Goal: Task Accomplishment & Management: Manage account settings

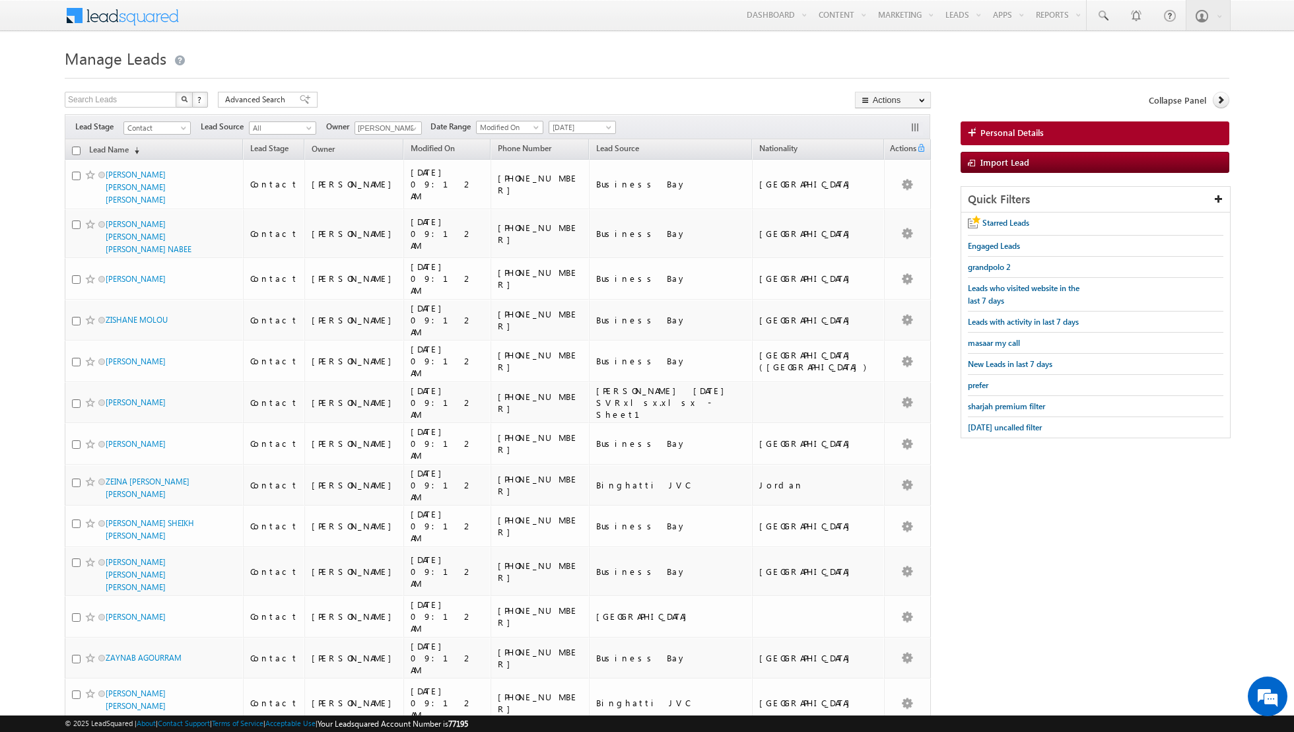
click at [75, 149] on input "checkbox" at bounding box center [76, 151] width 9 height 9
checkbox input "true"
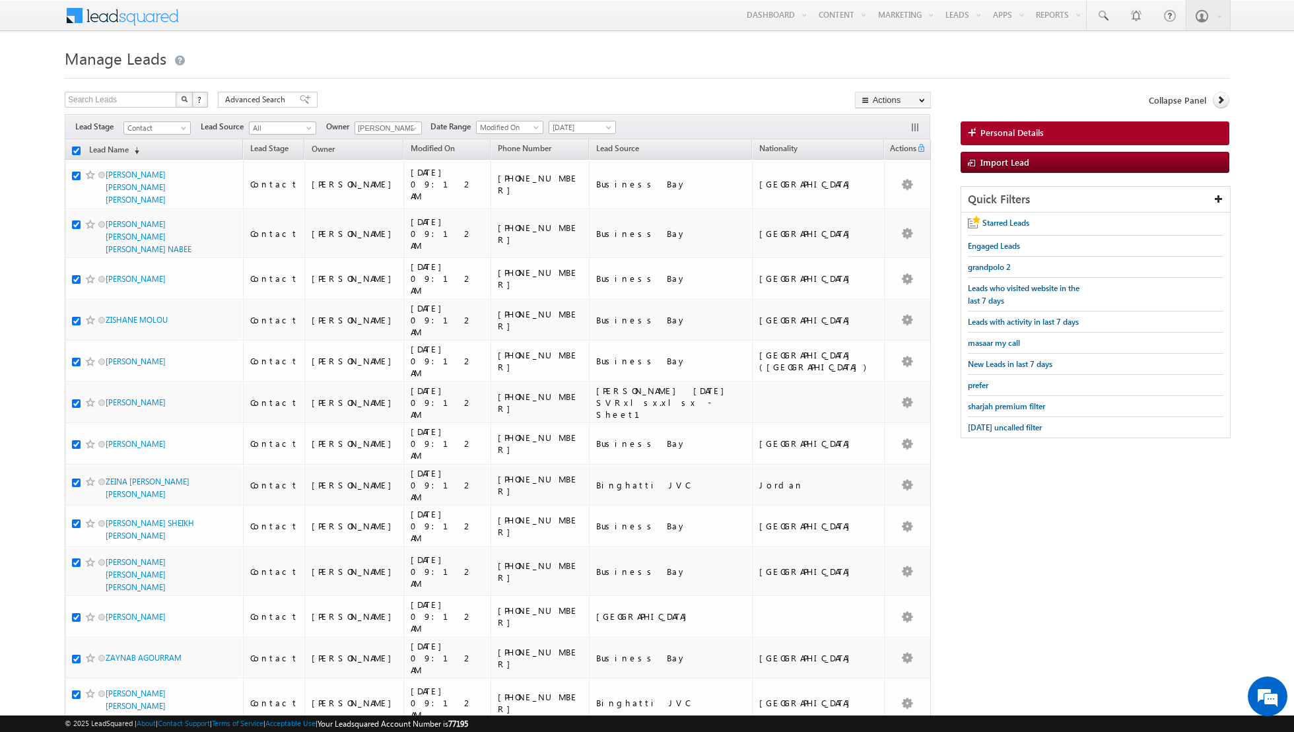
checkbox input "true"
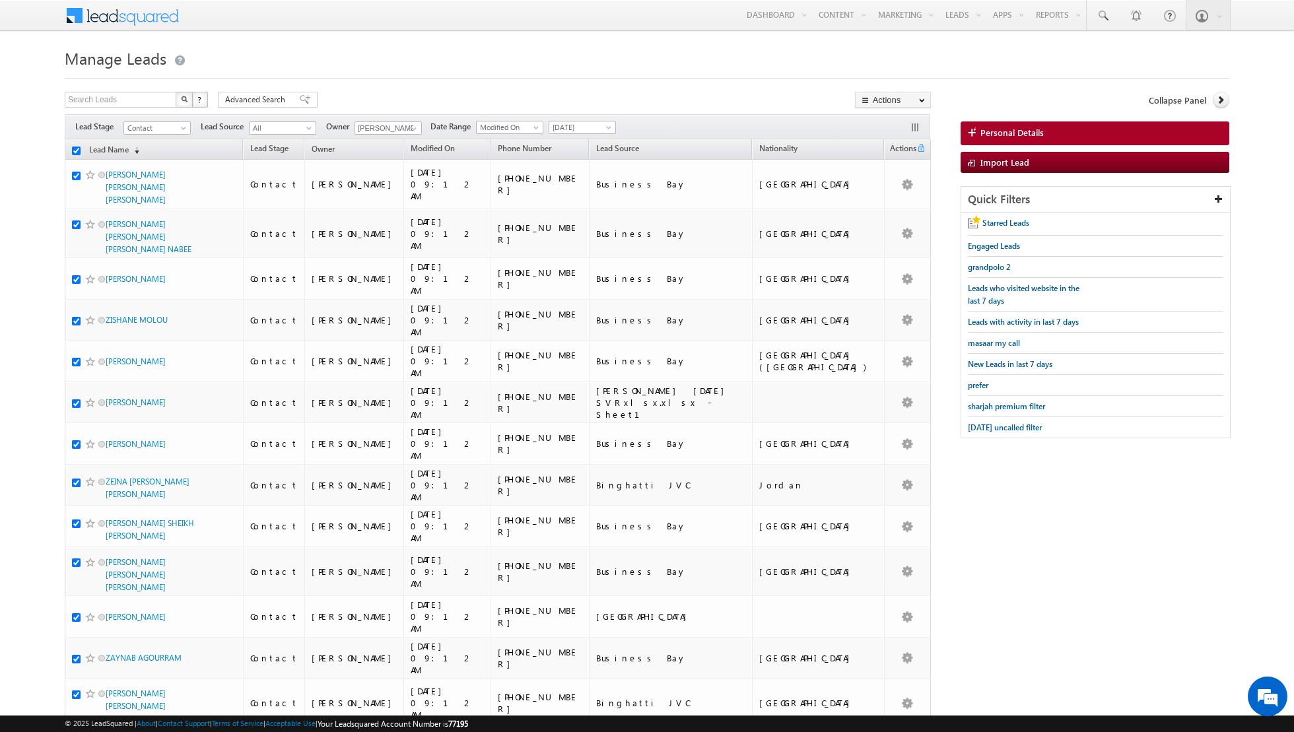
checkbox input "true"
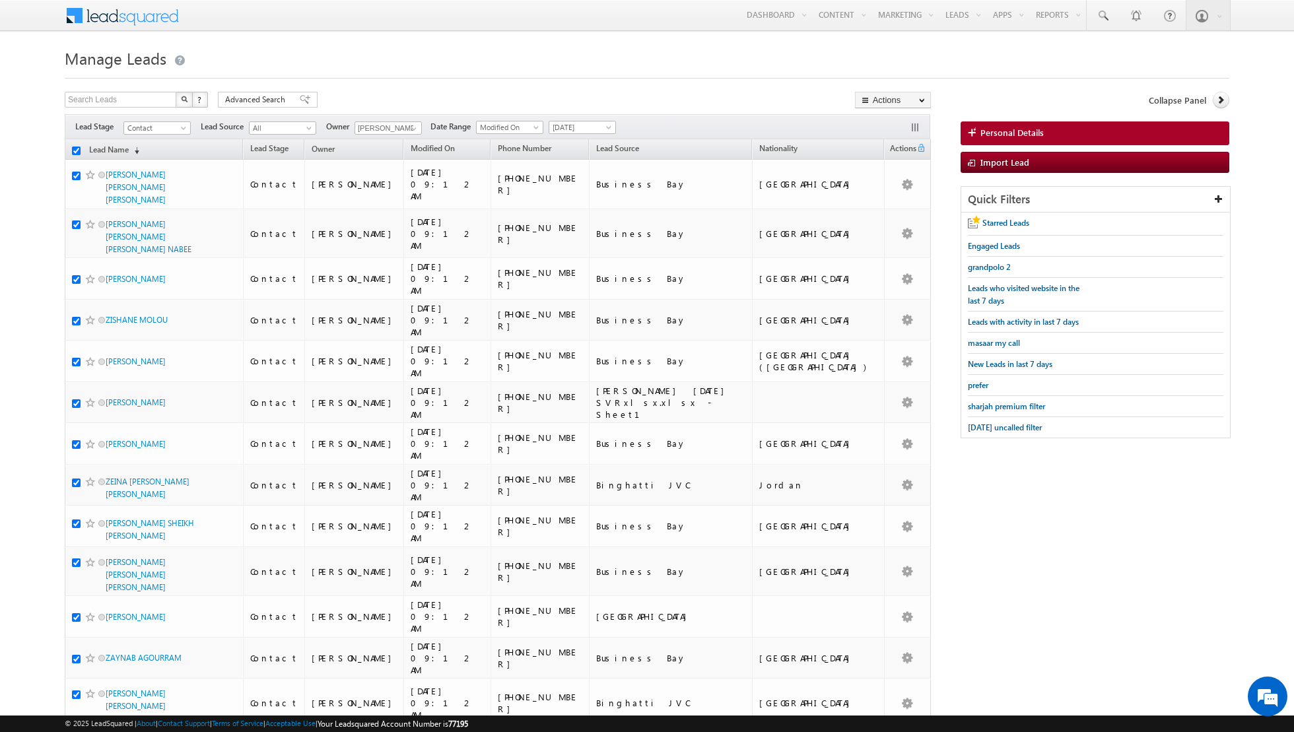
checkbox input "true"
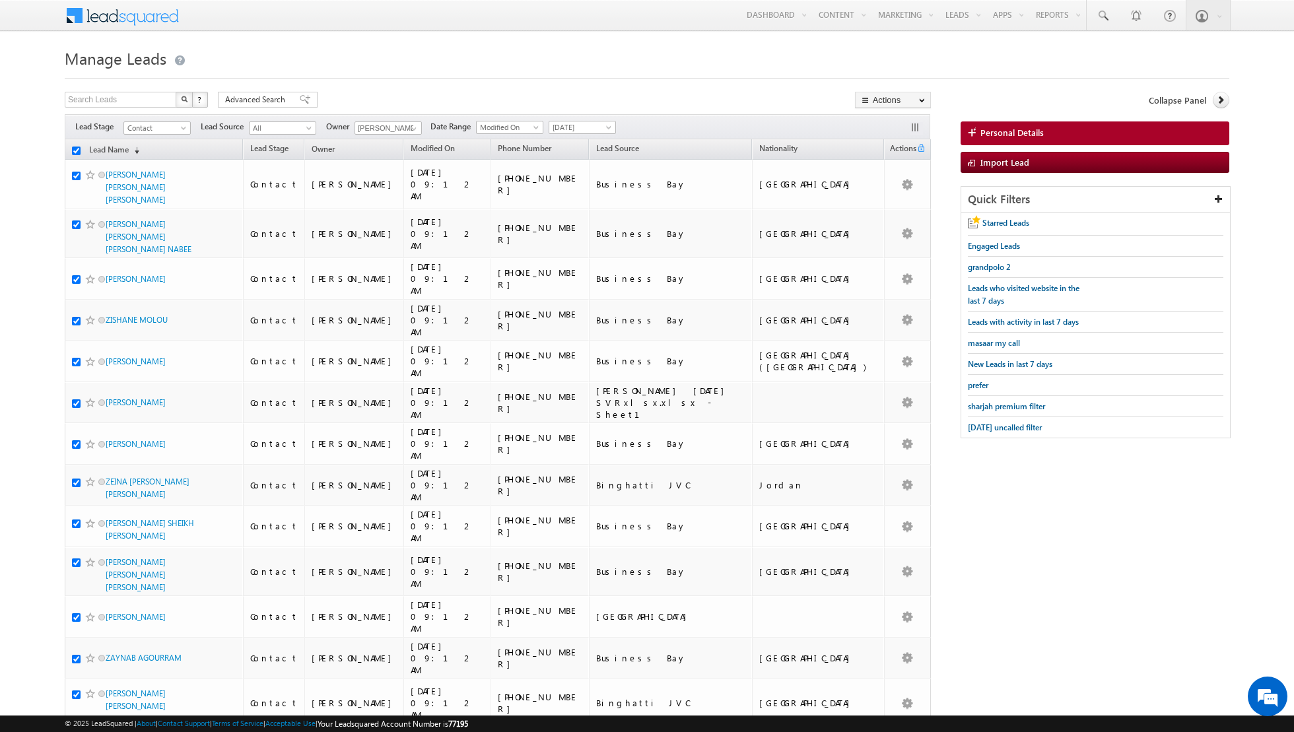
checkbox input "true"
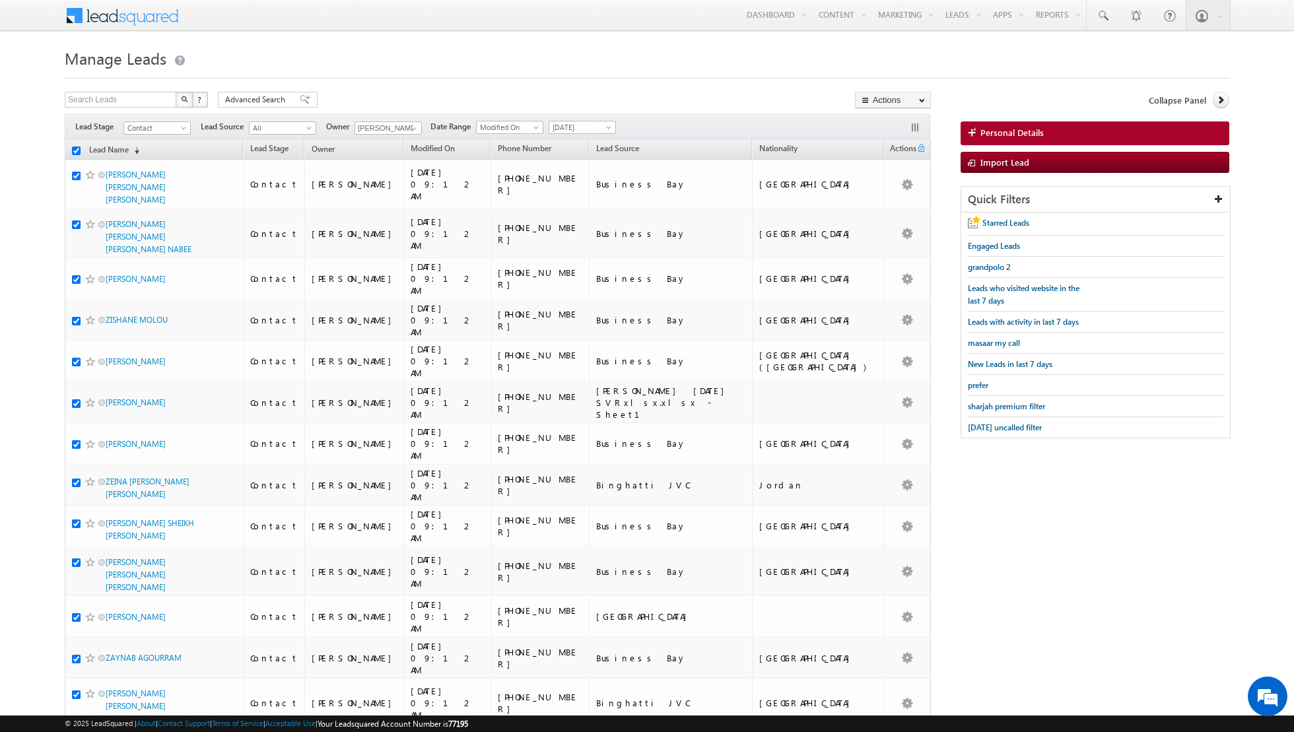
checkbox input "true"
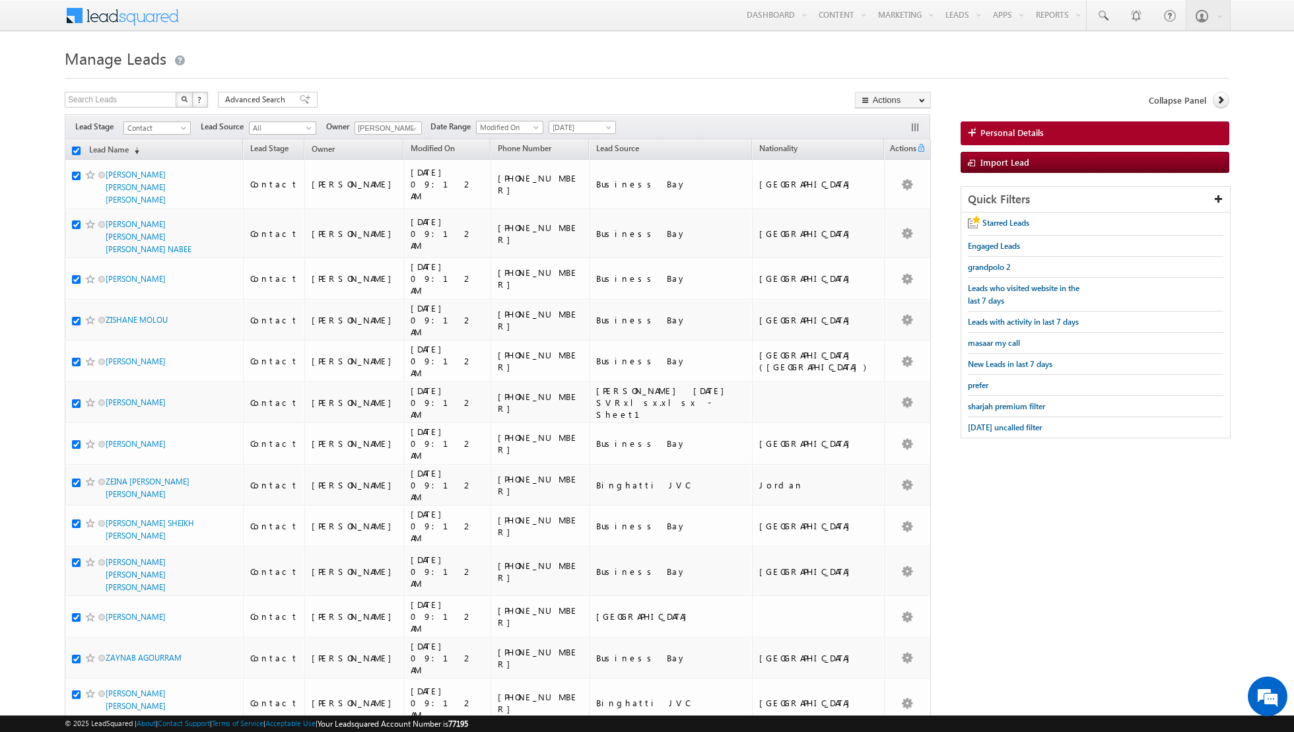
checkbox input "true"
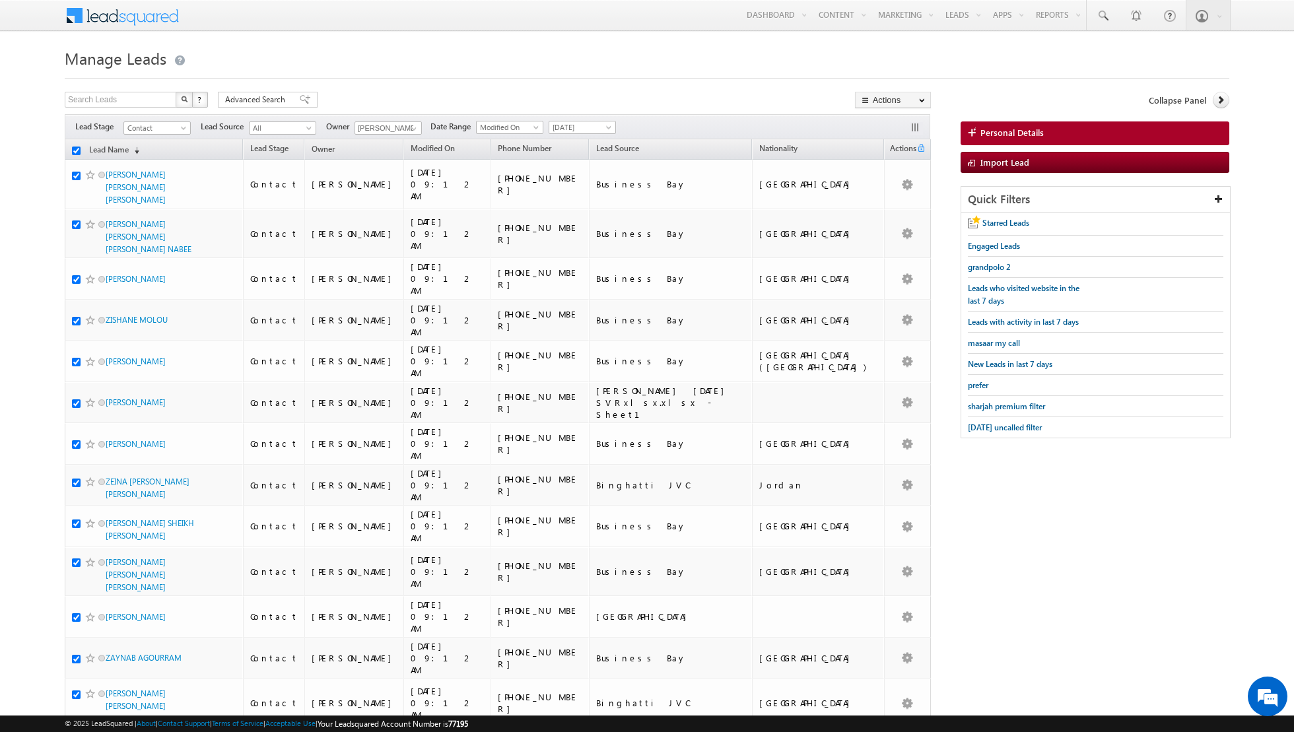
checkbox input "true"
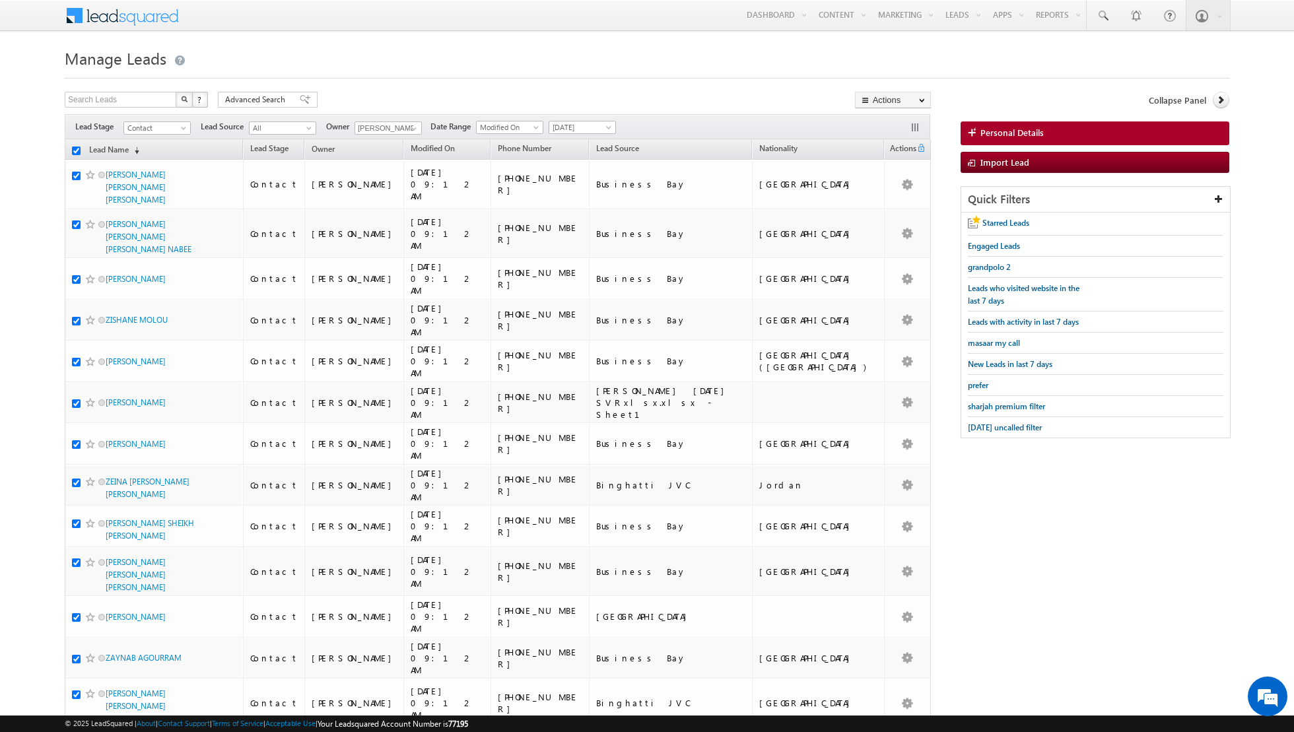
checkbox input "true"
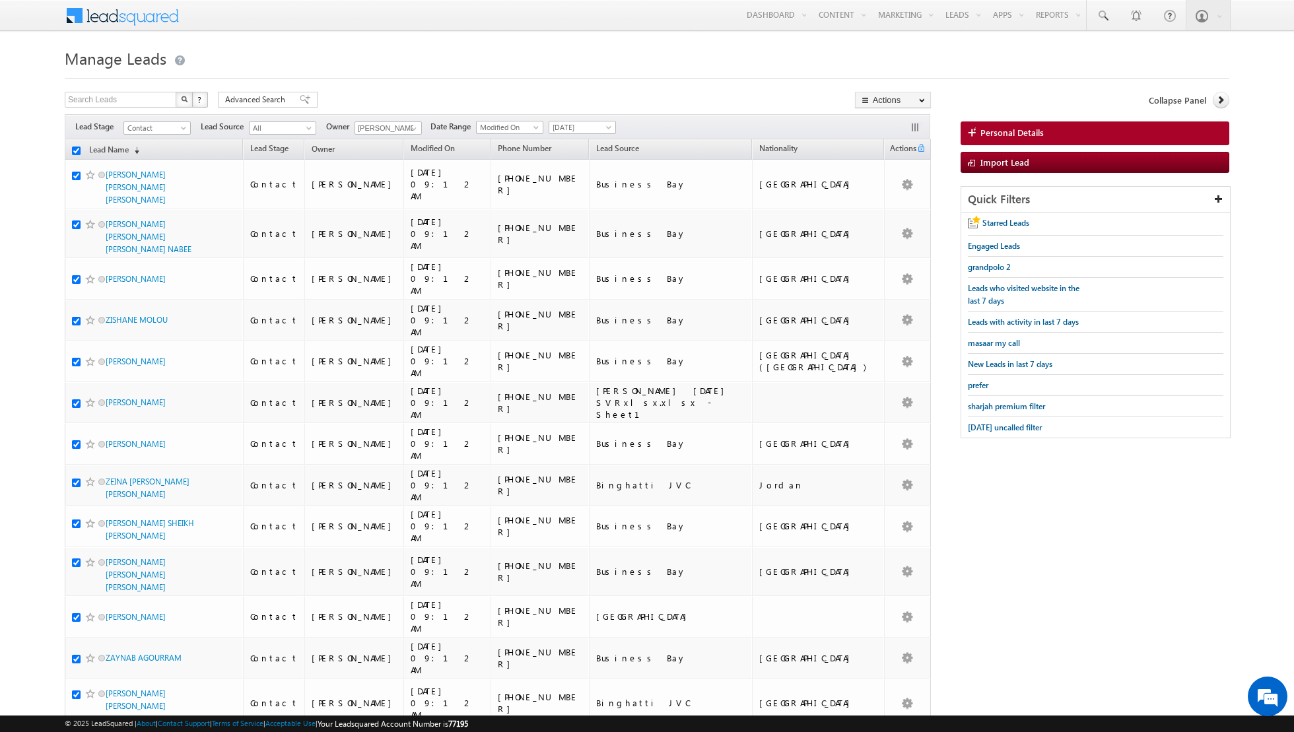
checkbox input "true"
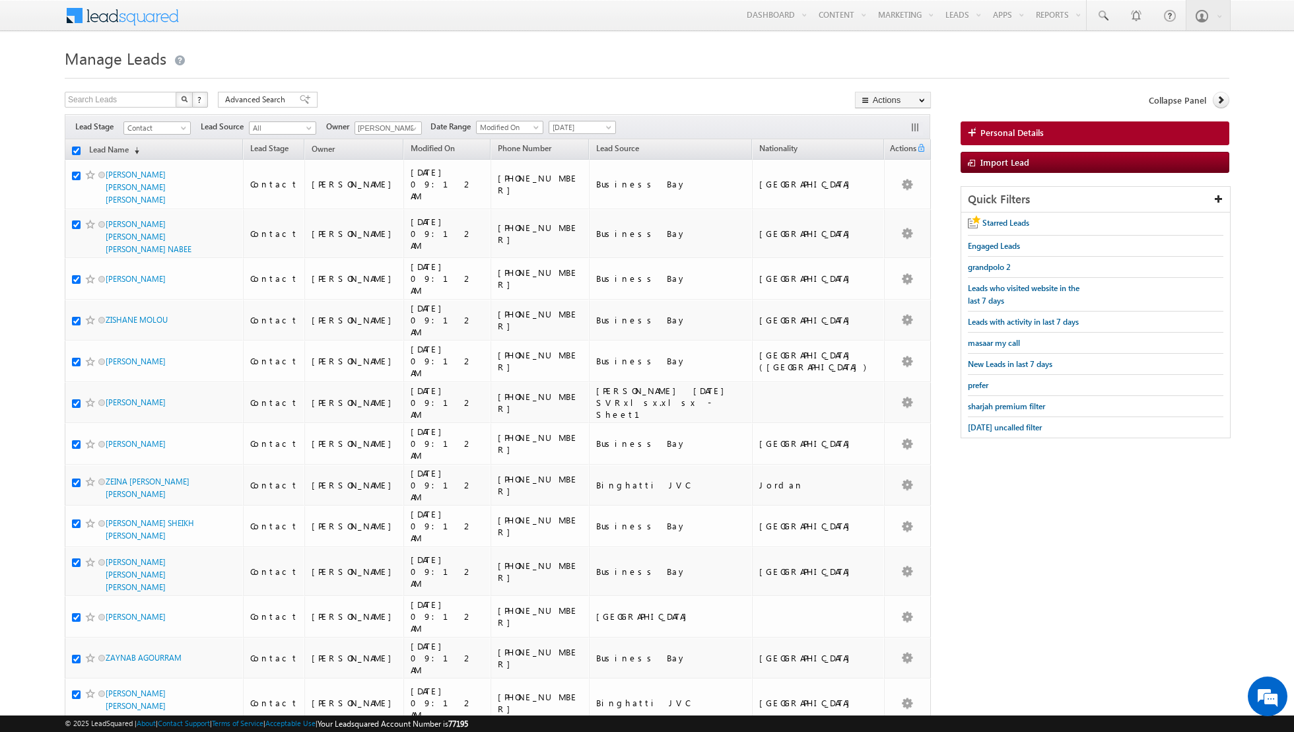
checkbox input "true"
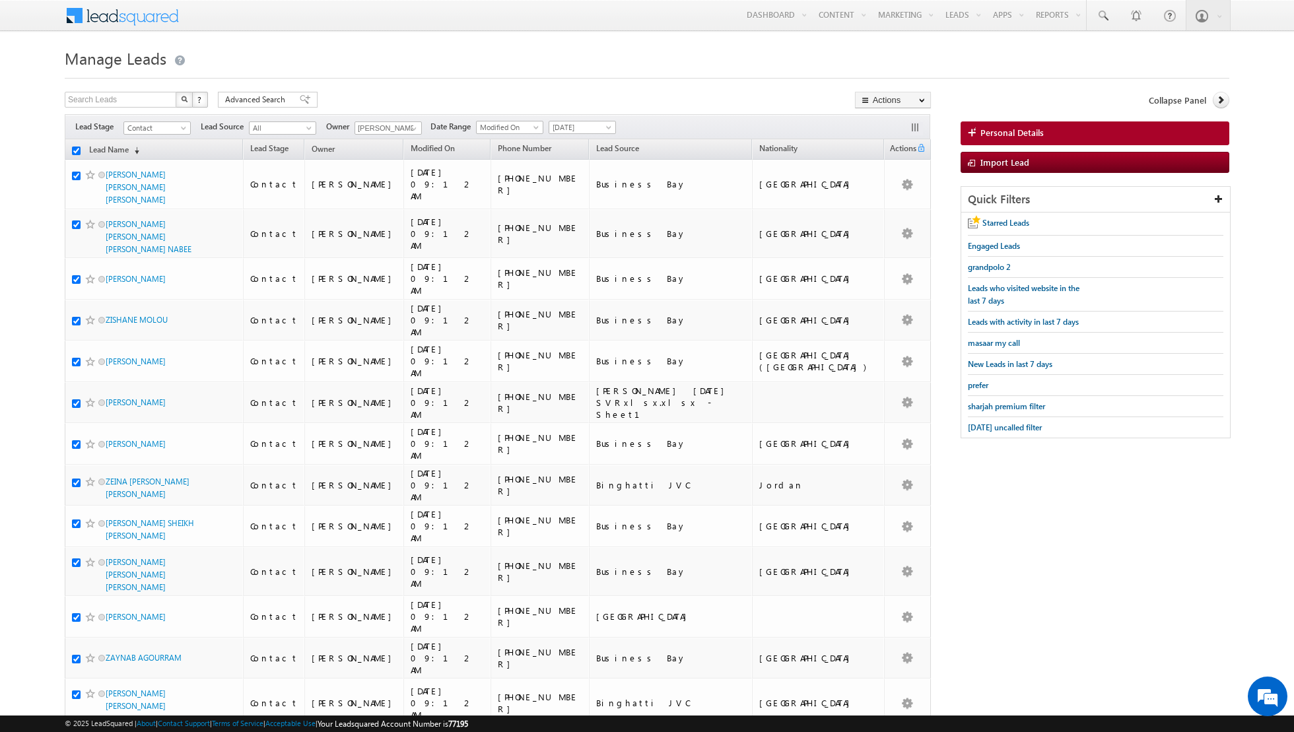
checkbox input "true"
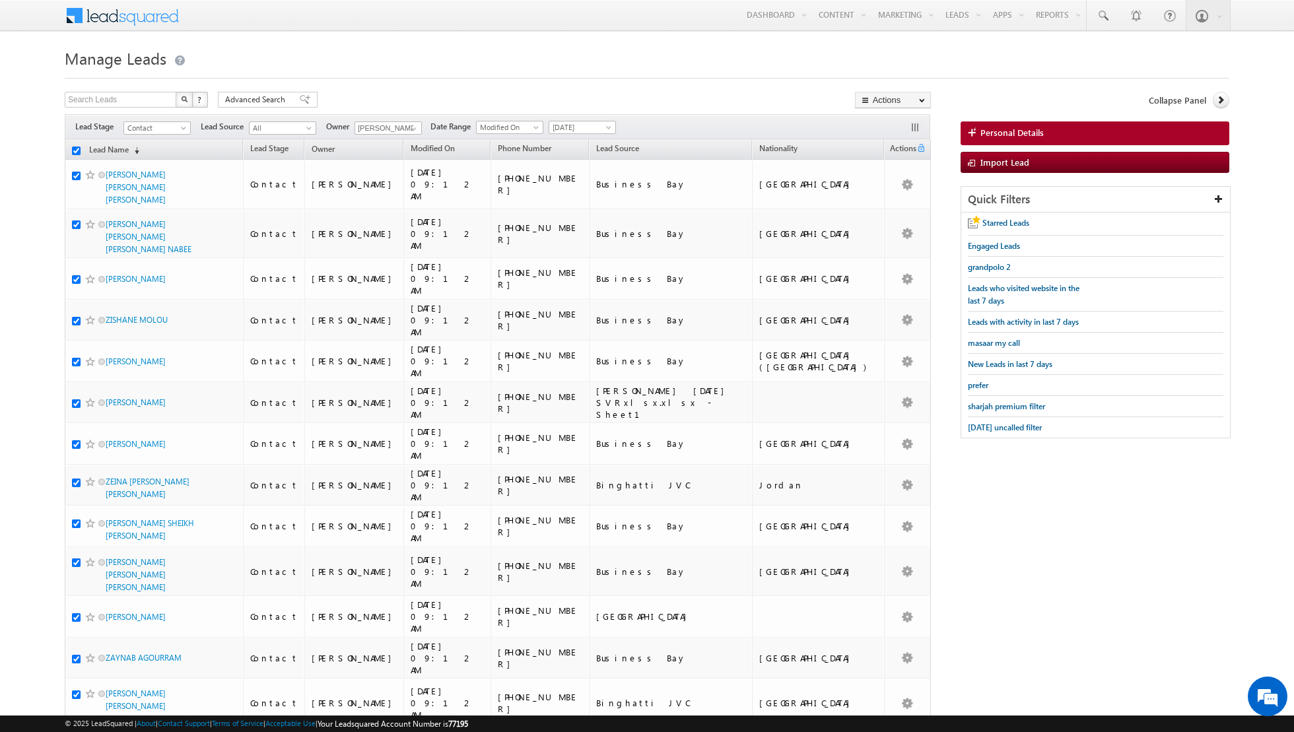
checkbox input "true"
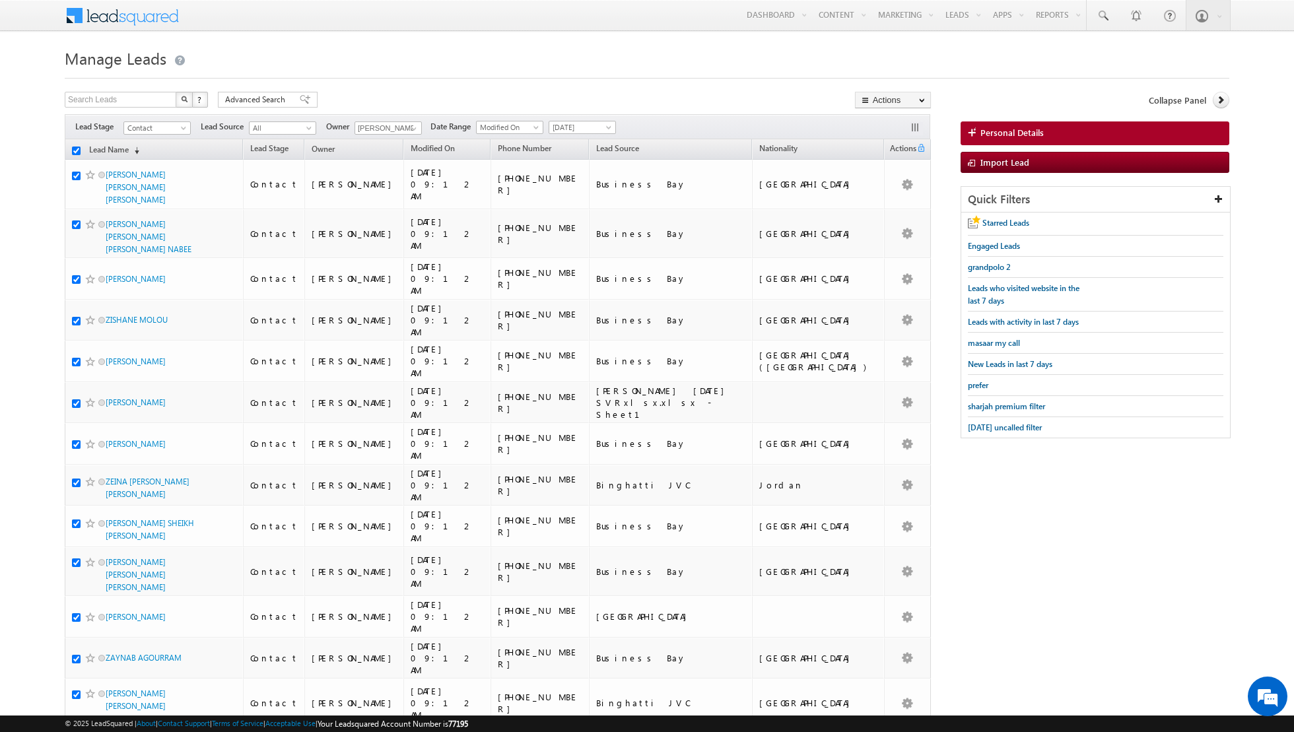
checkbox input "true"
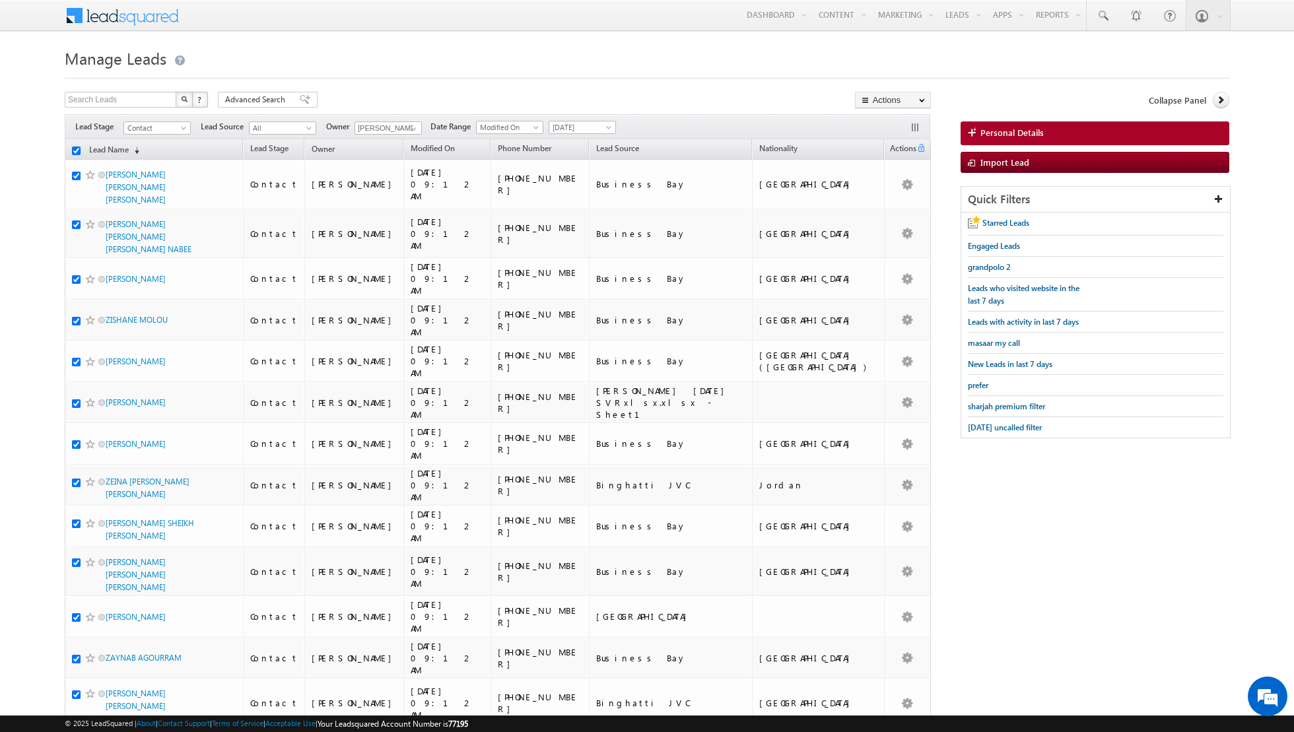
checkbox input "true"
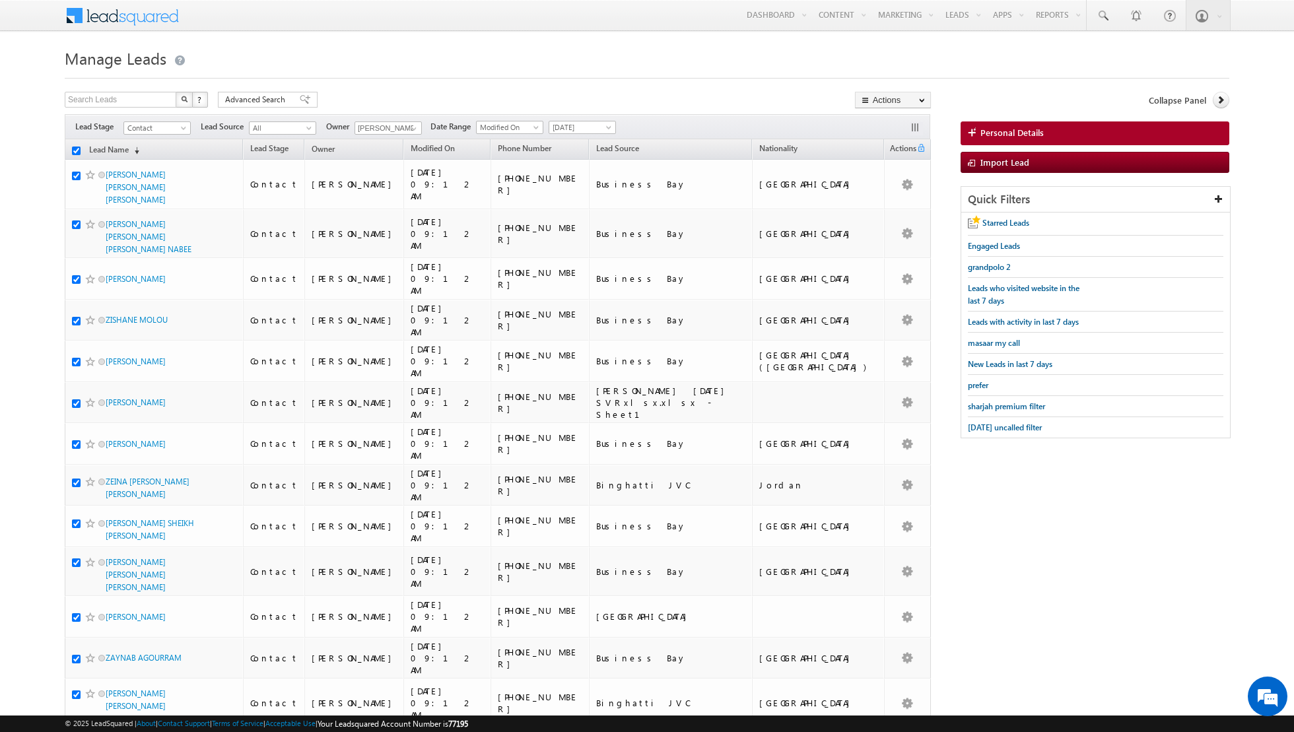
checkbox input "true"
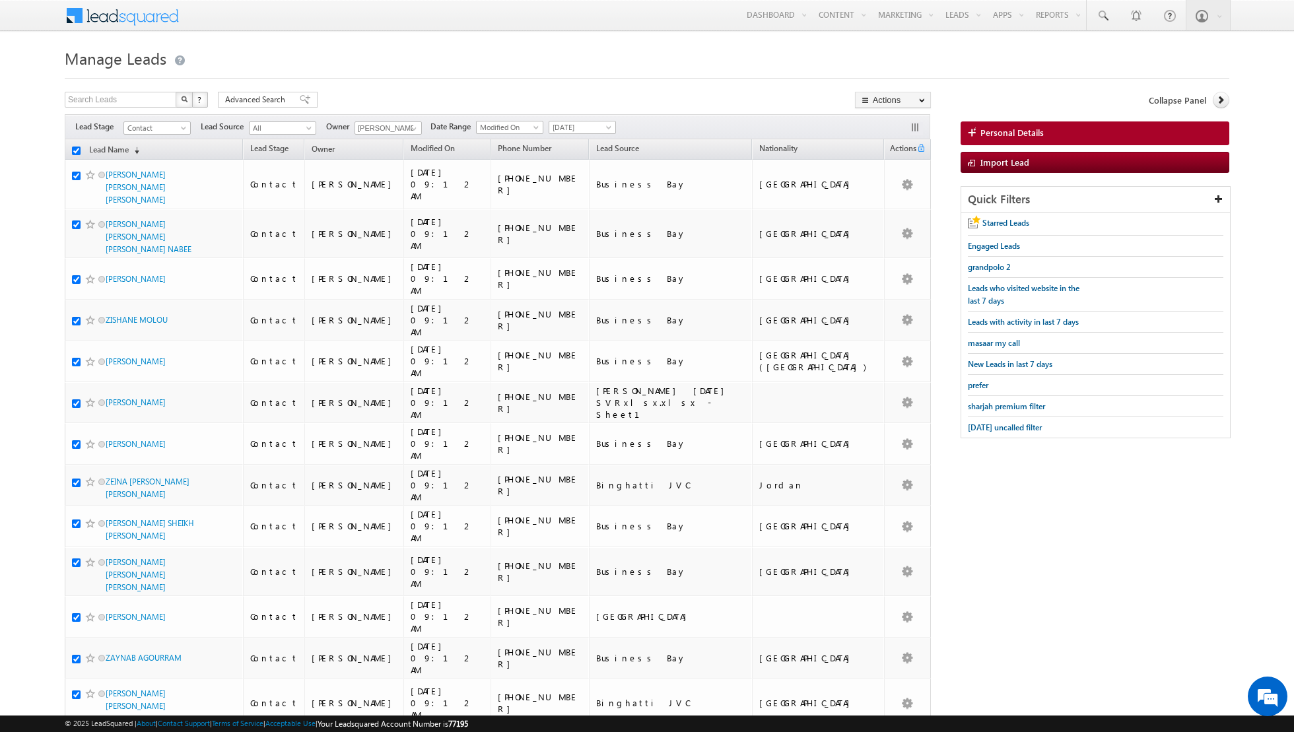
checkbox input "true"
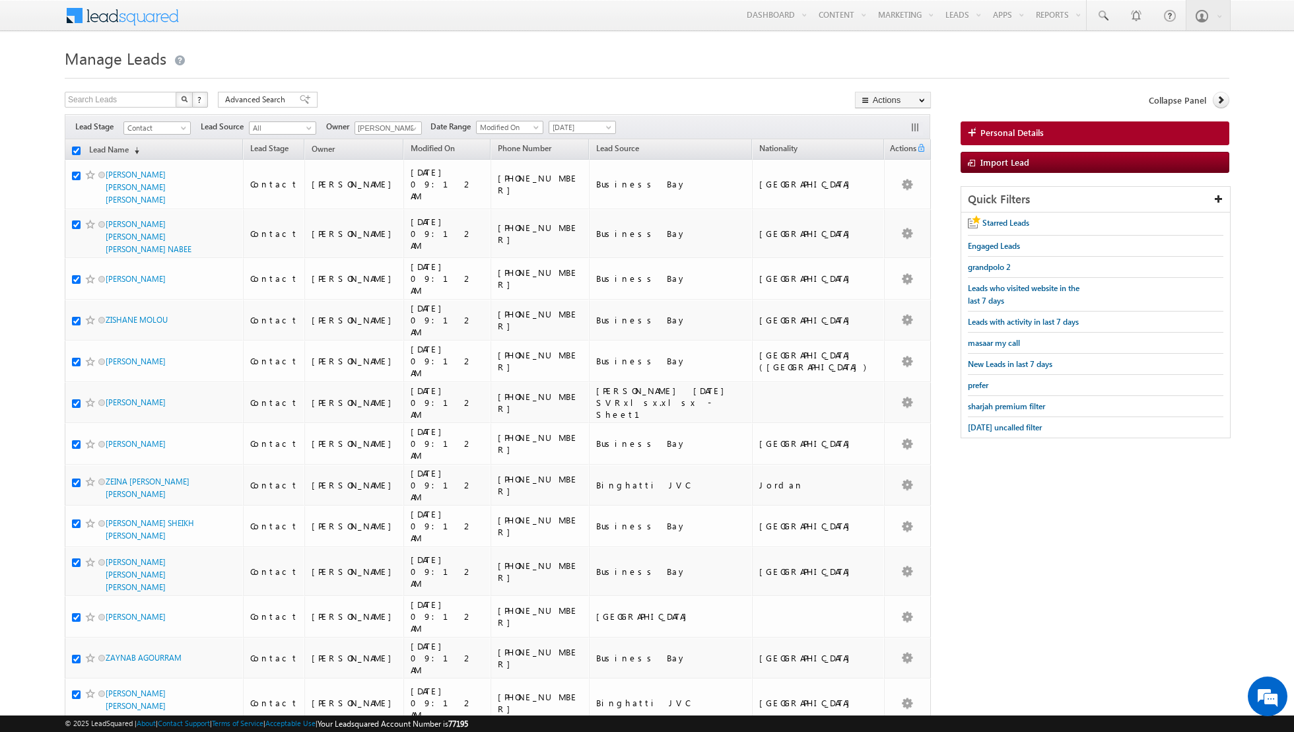
checkbox input "true"
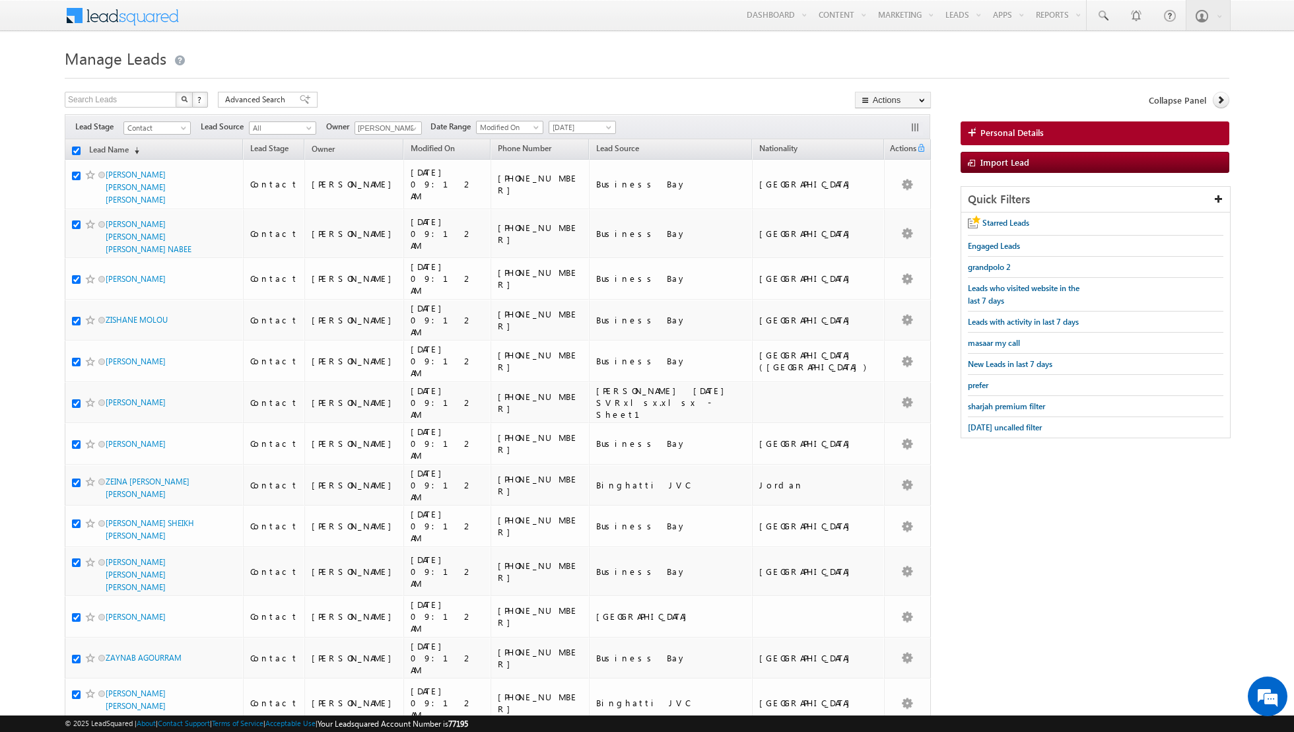
checkbox input "true"
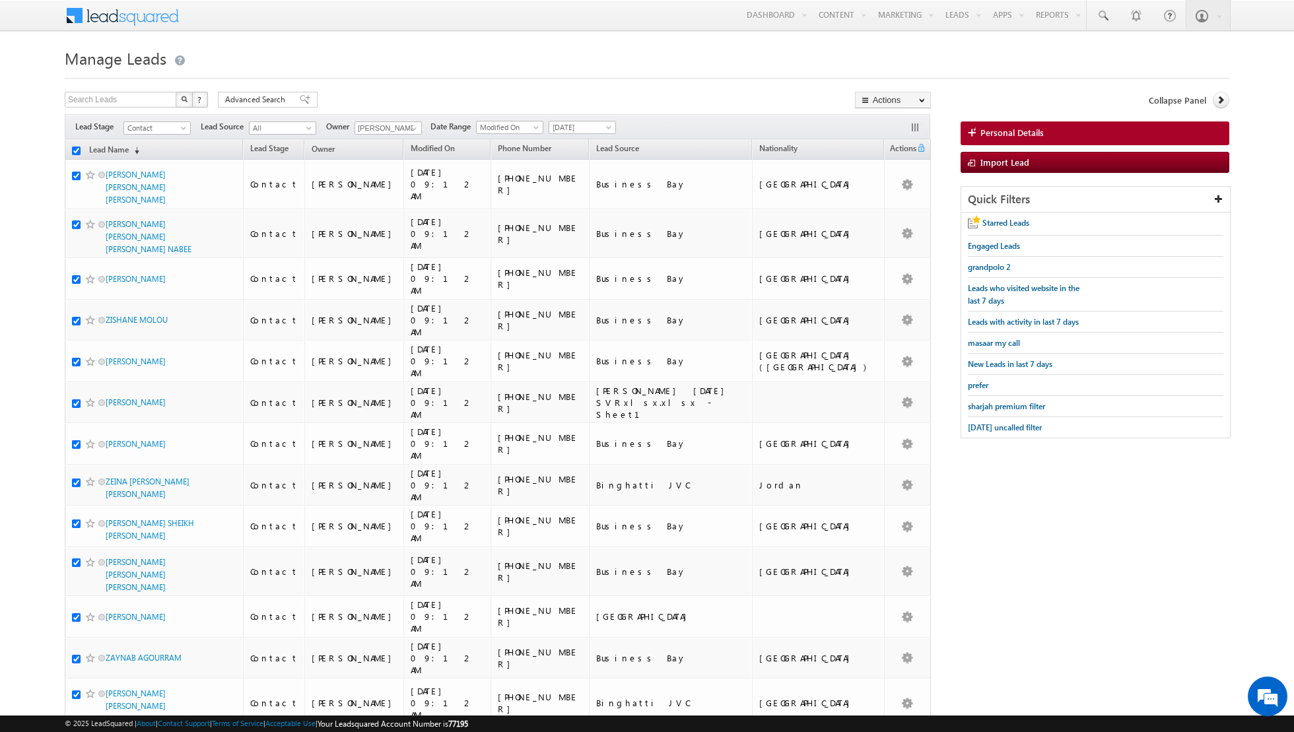
checkbox input "true"
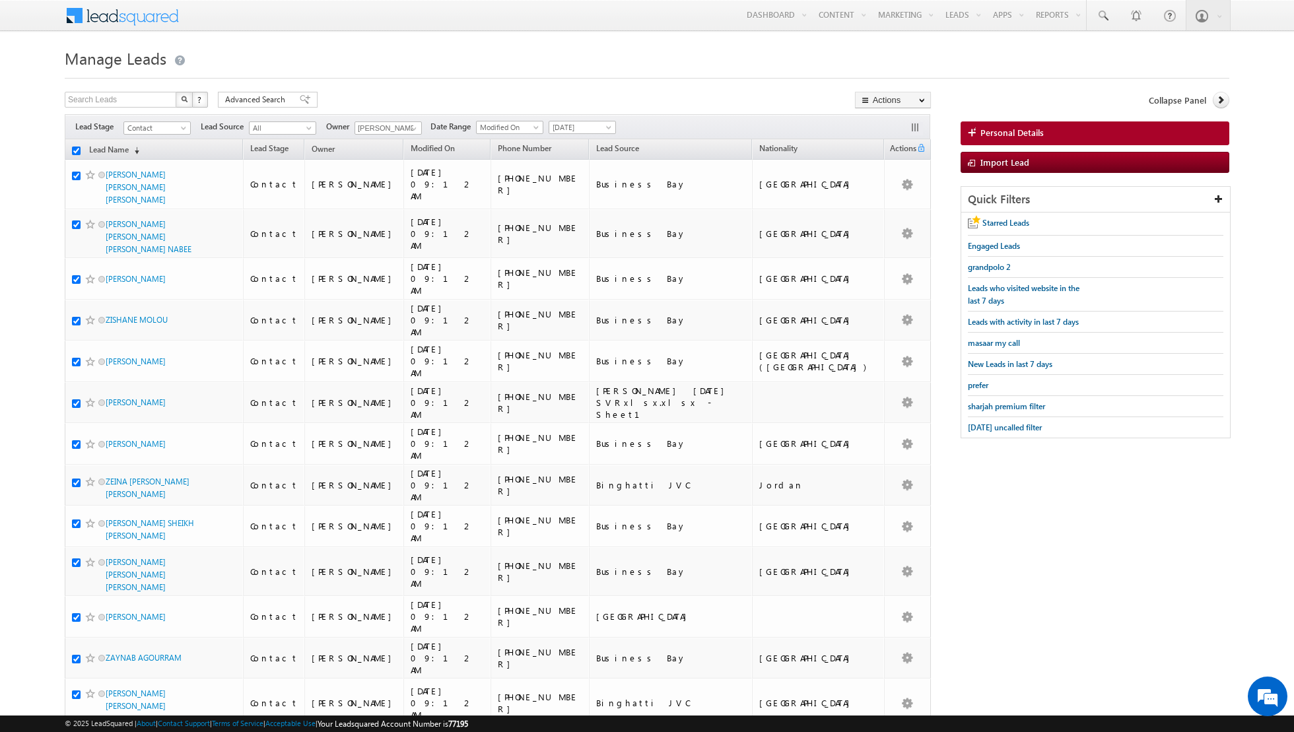
checkbox input "true"
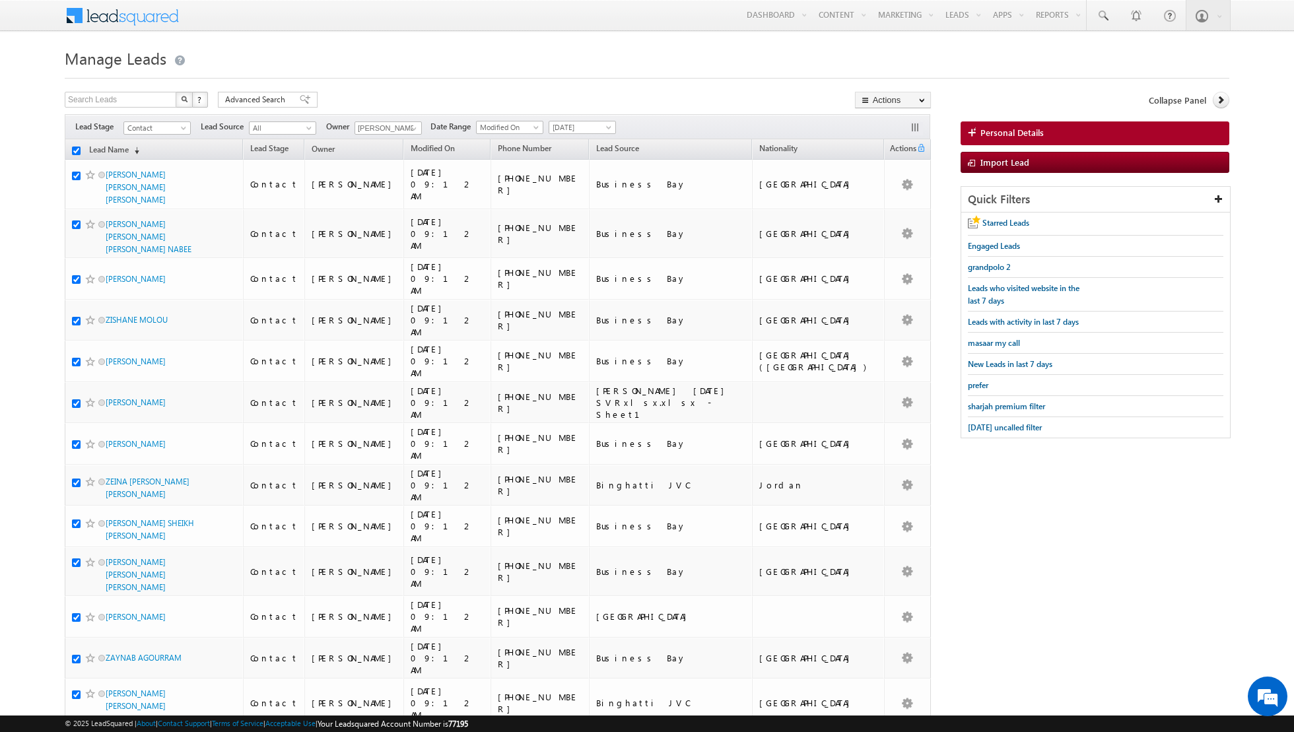
checkbox input "true"
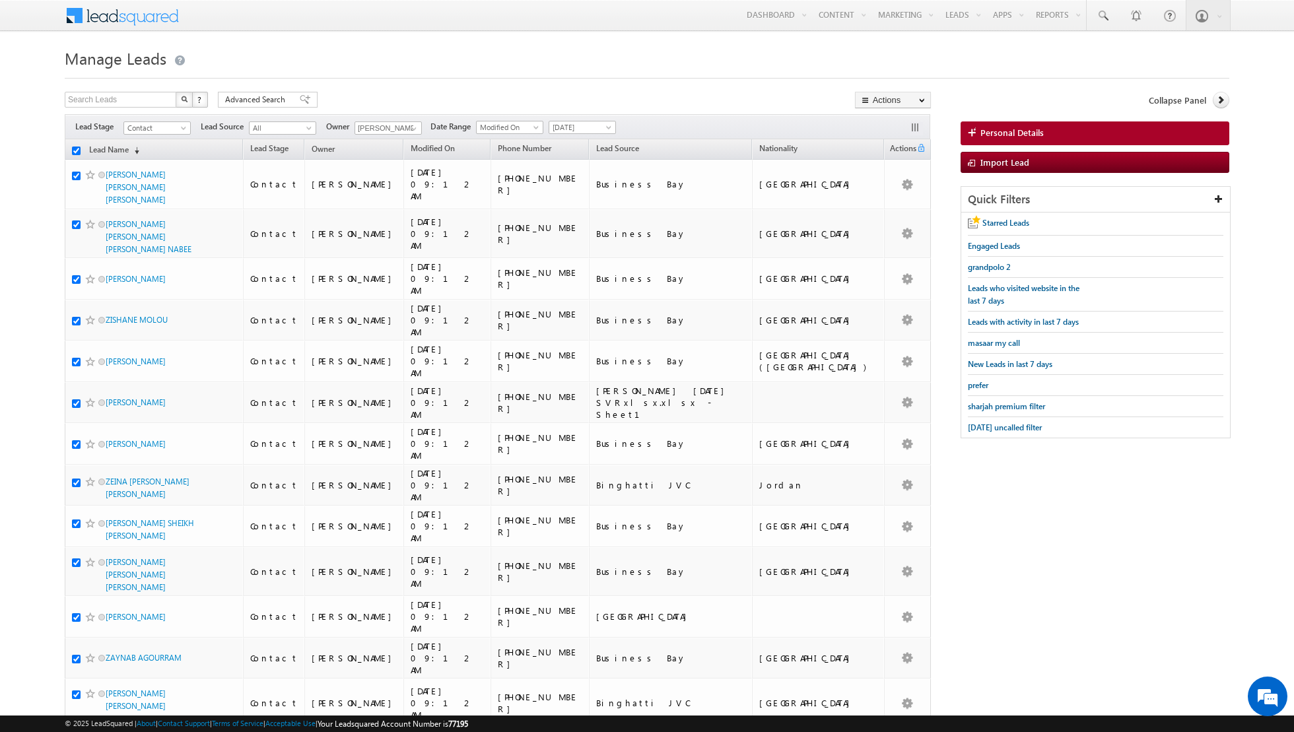
checkbox input "true"
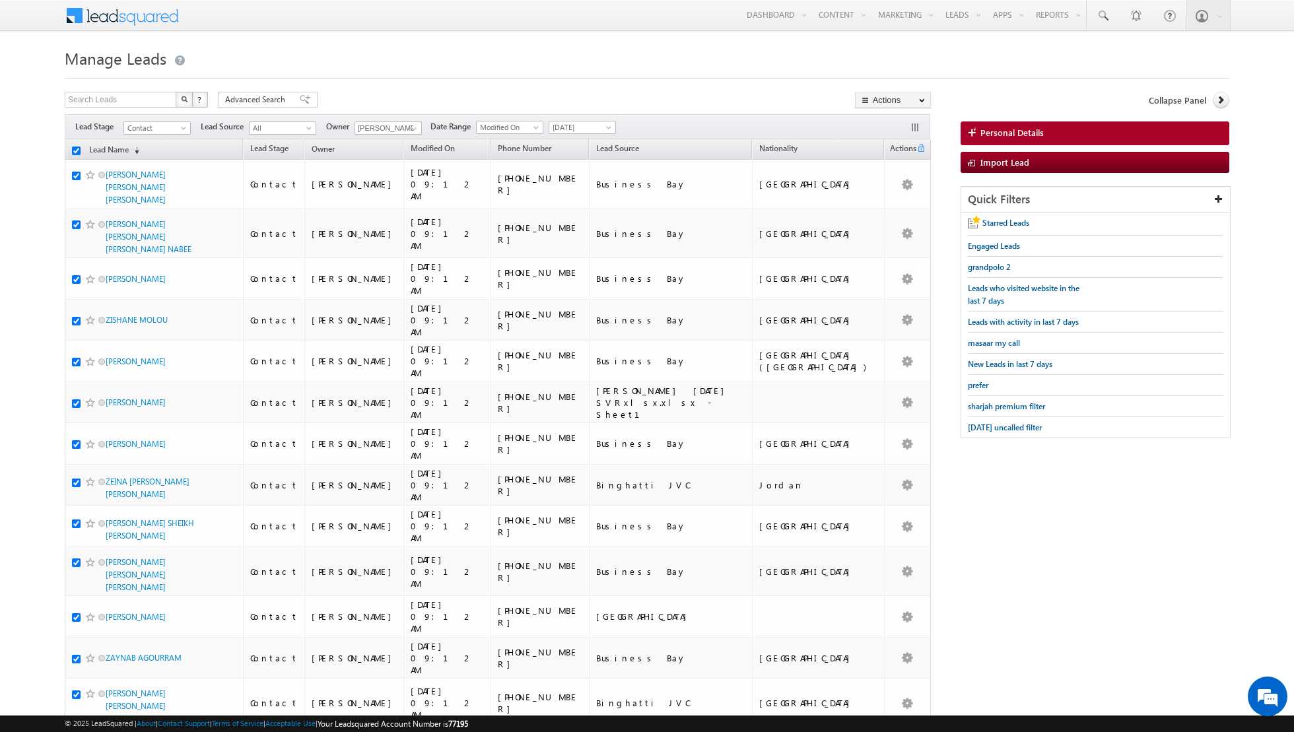
checkbox input "true"
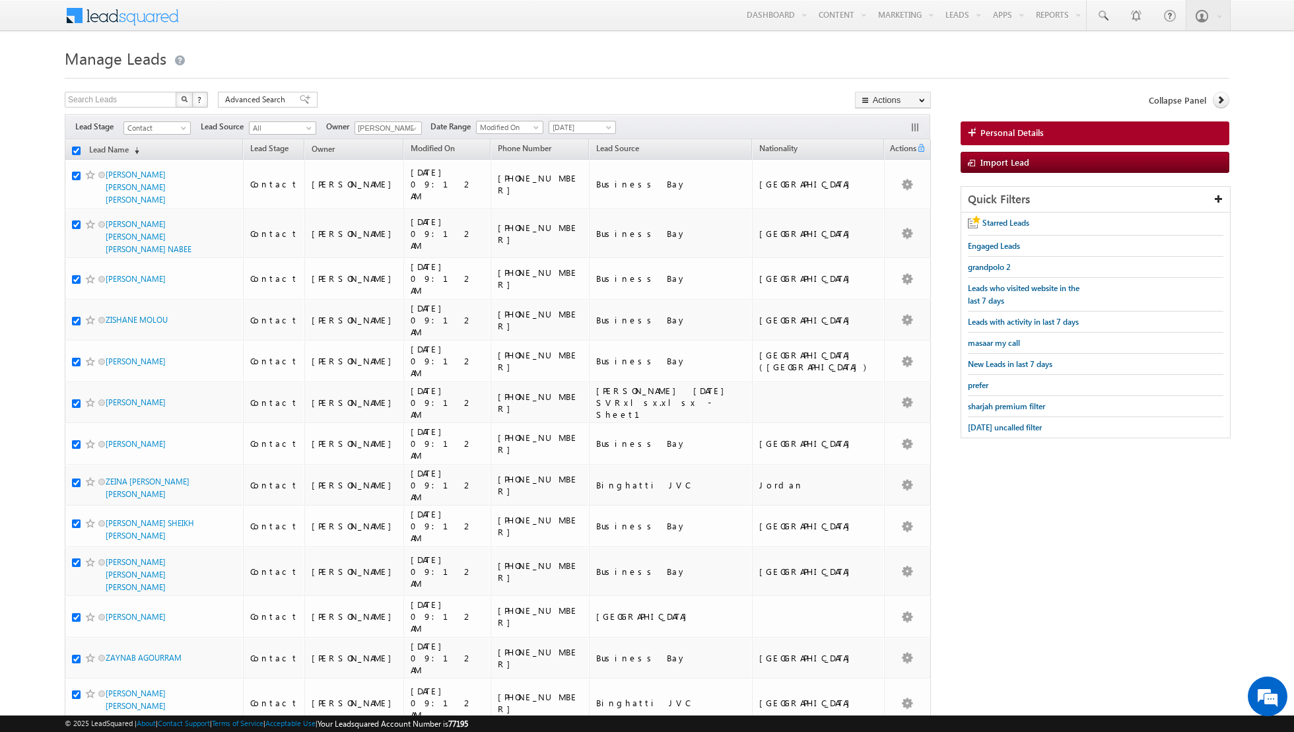
checkbox input "true"
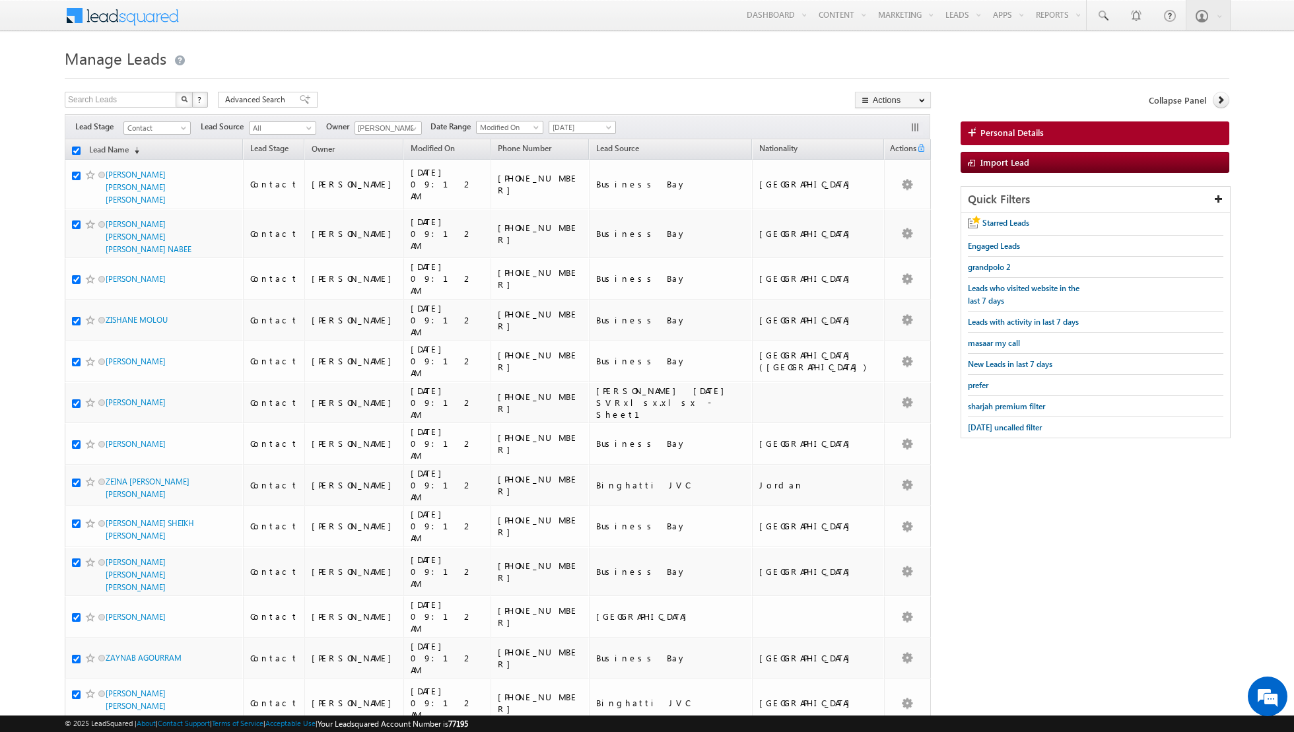
checkbox input "true"
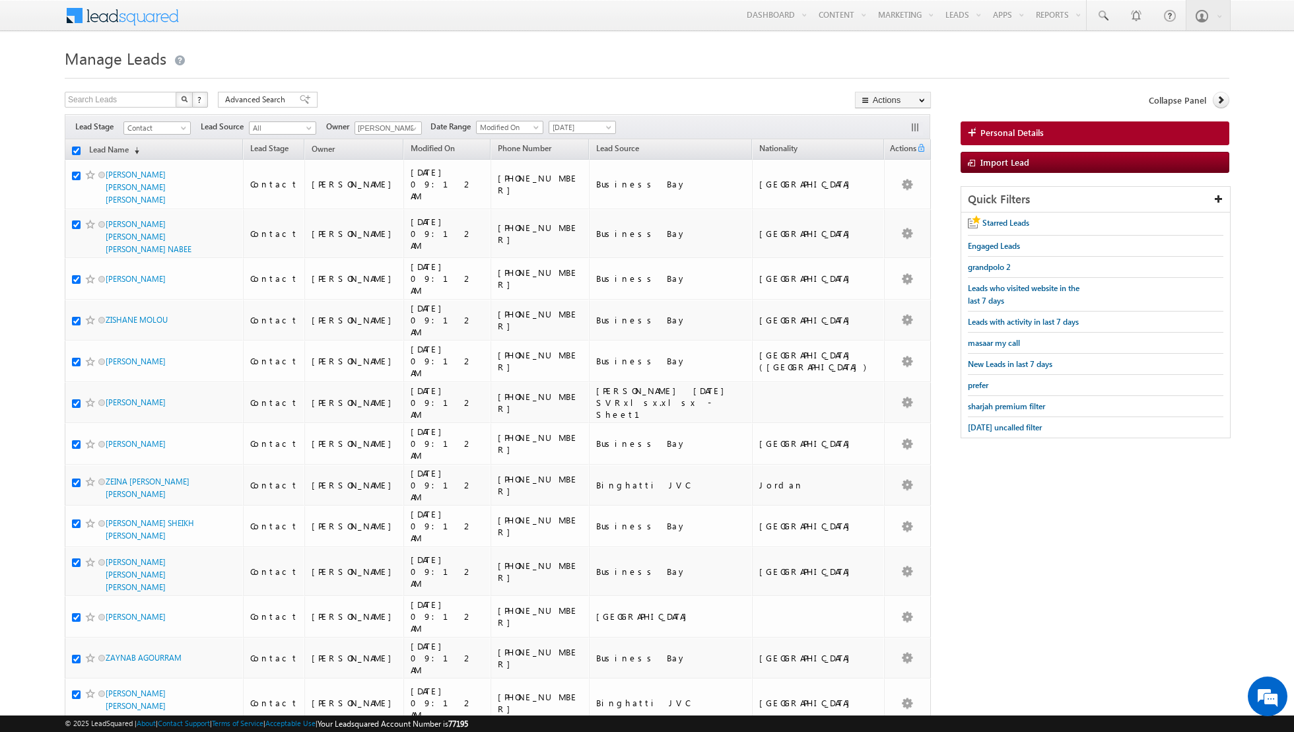
checkbox input "true"
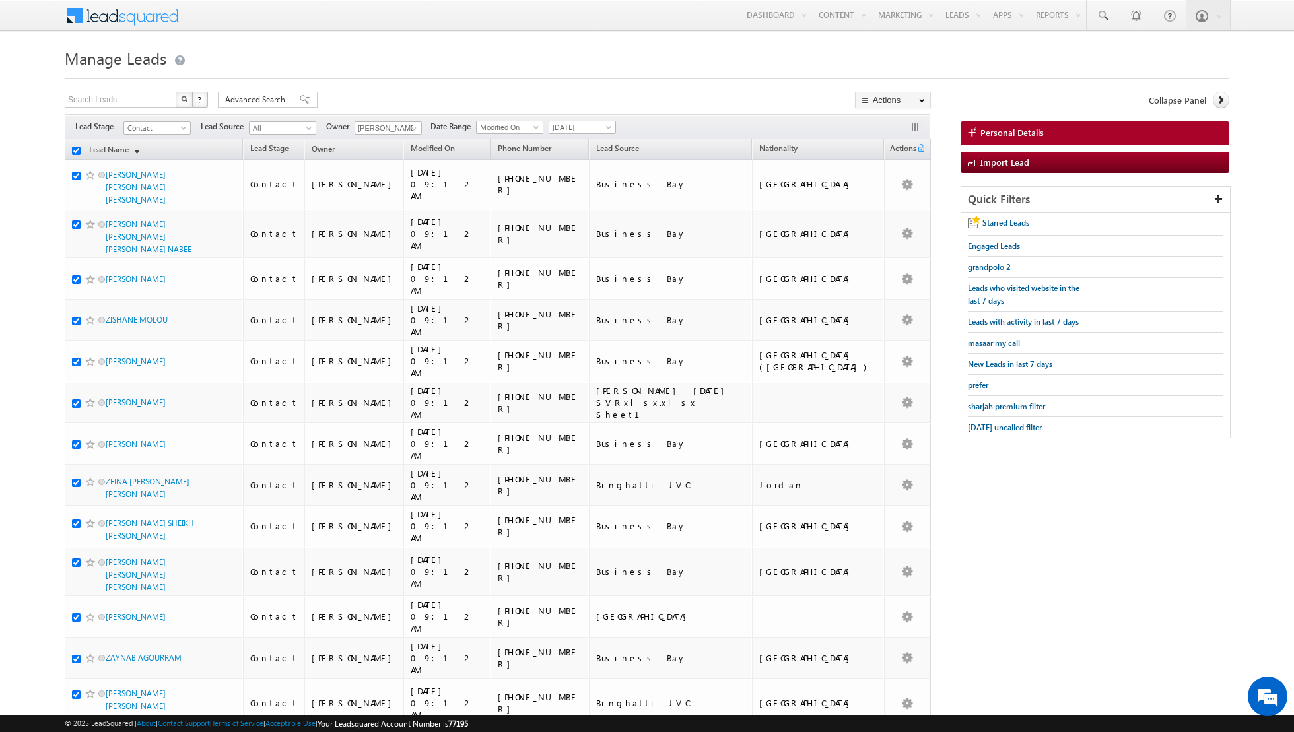
checkbox input "true"
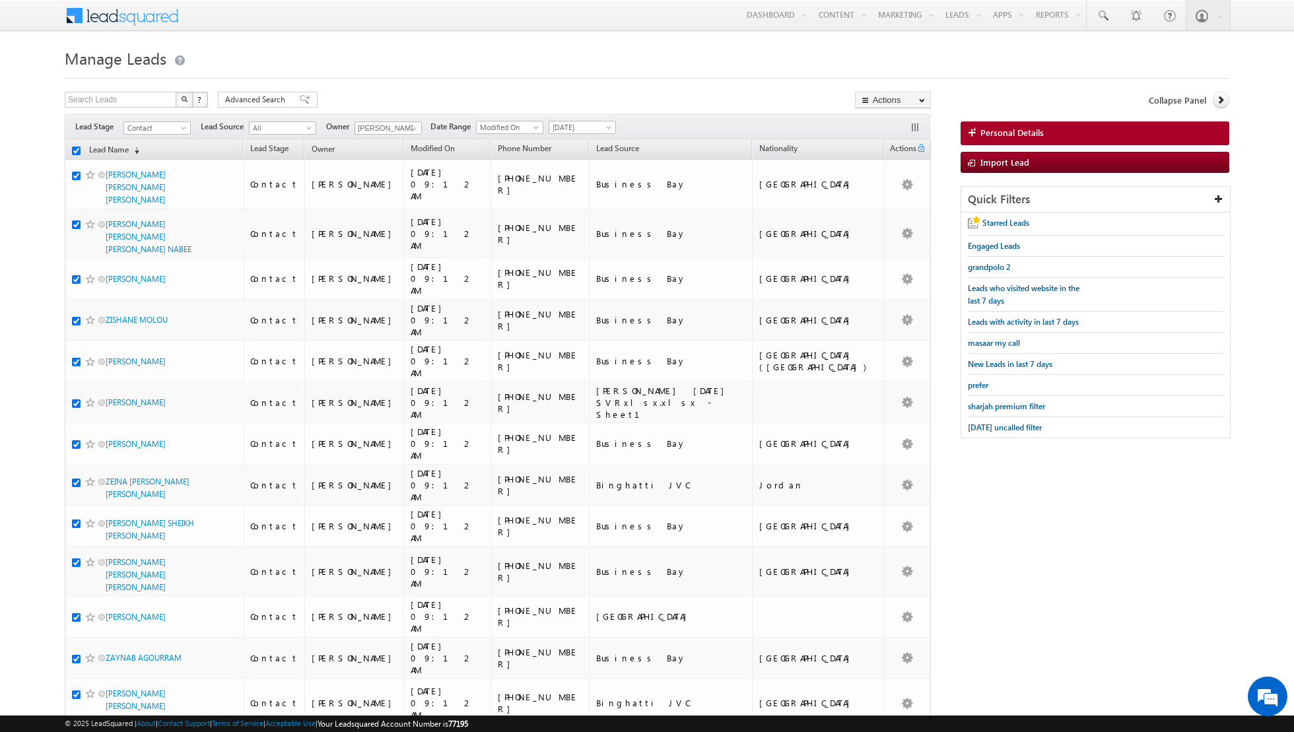
checkbox input "true"
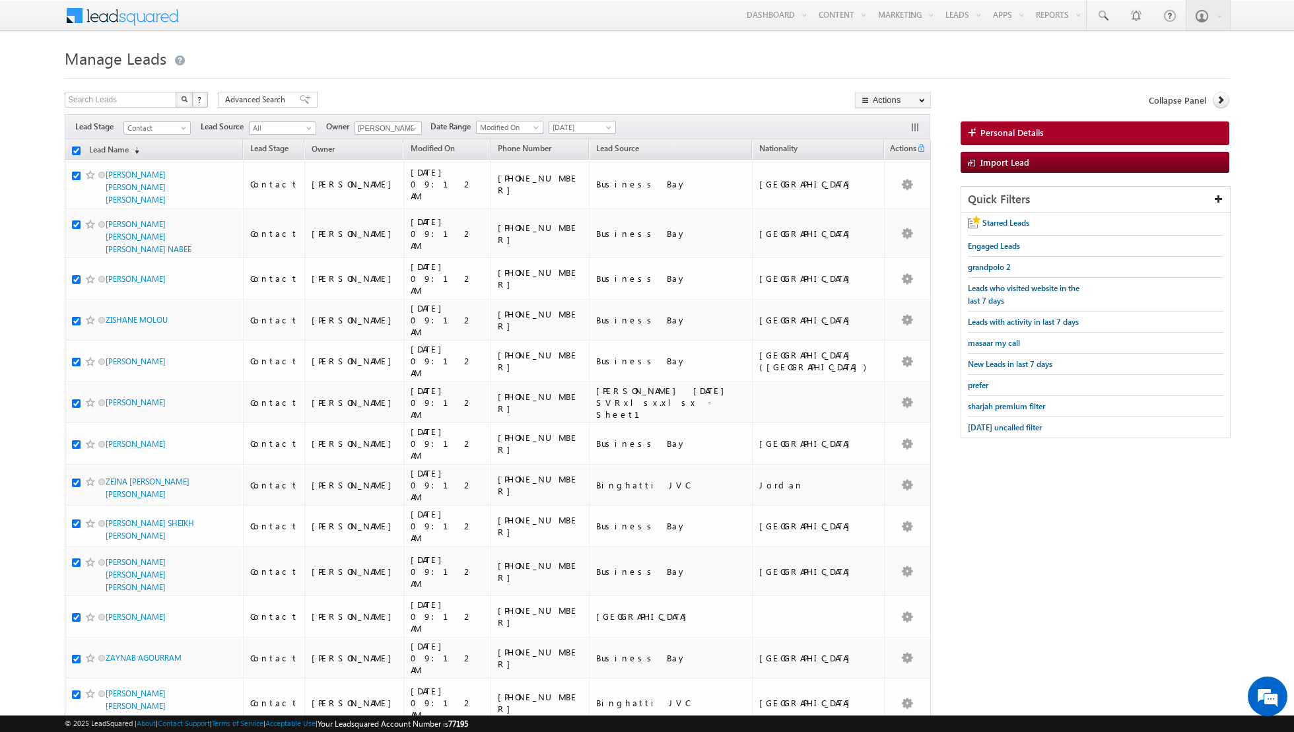
checkbox input "true"
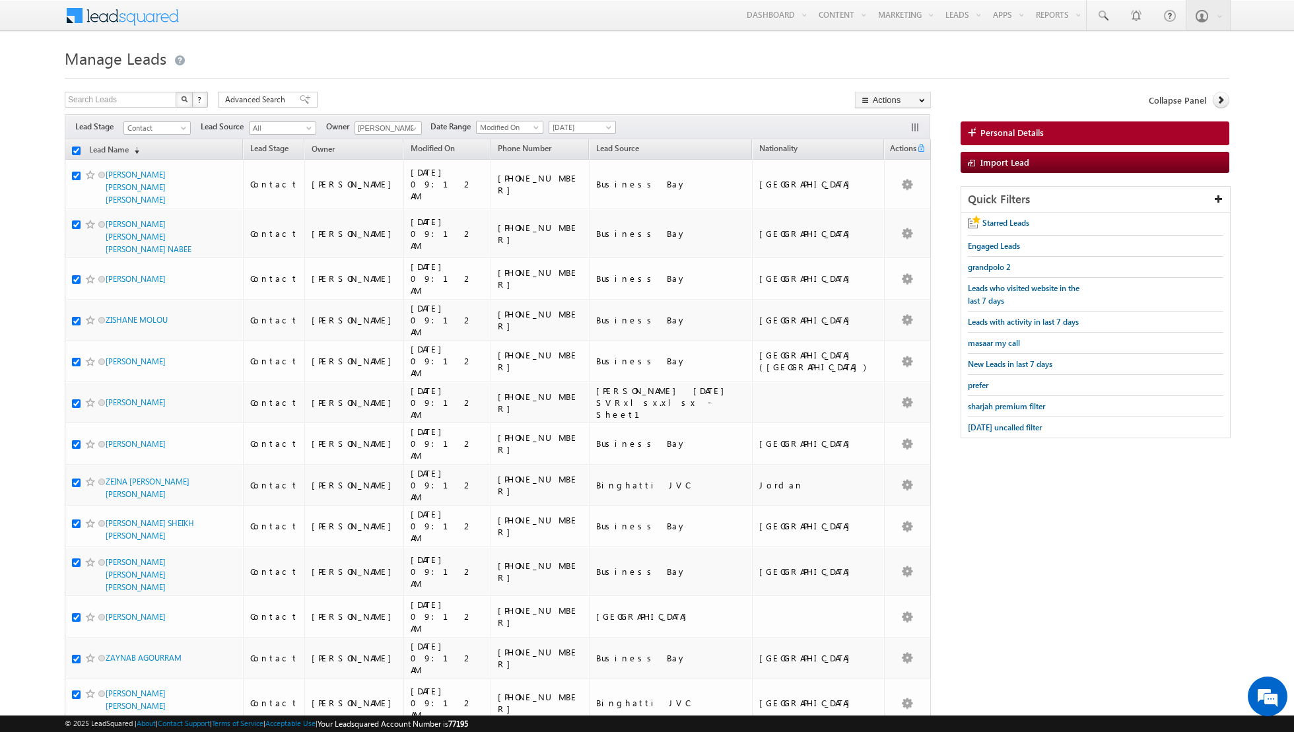
checkbox input "true"
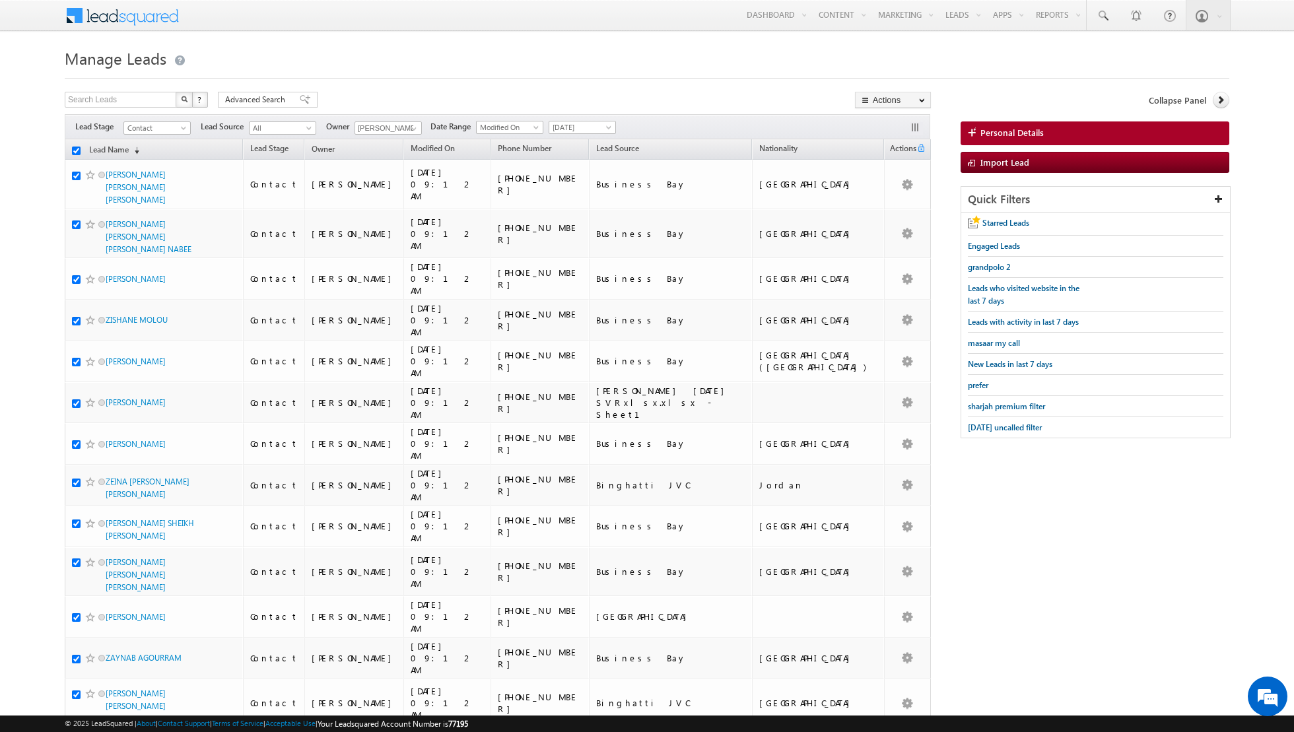
checkbox input "true"
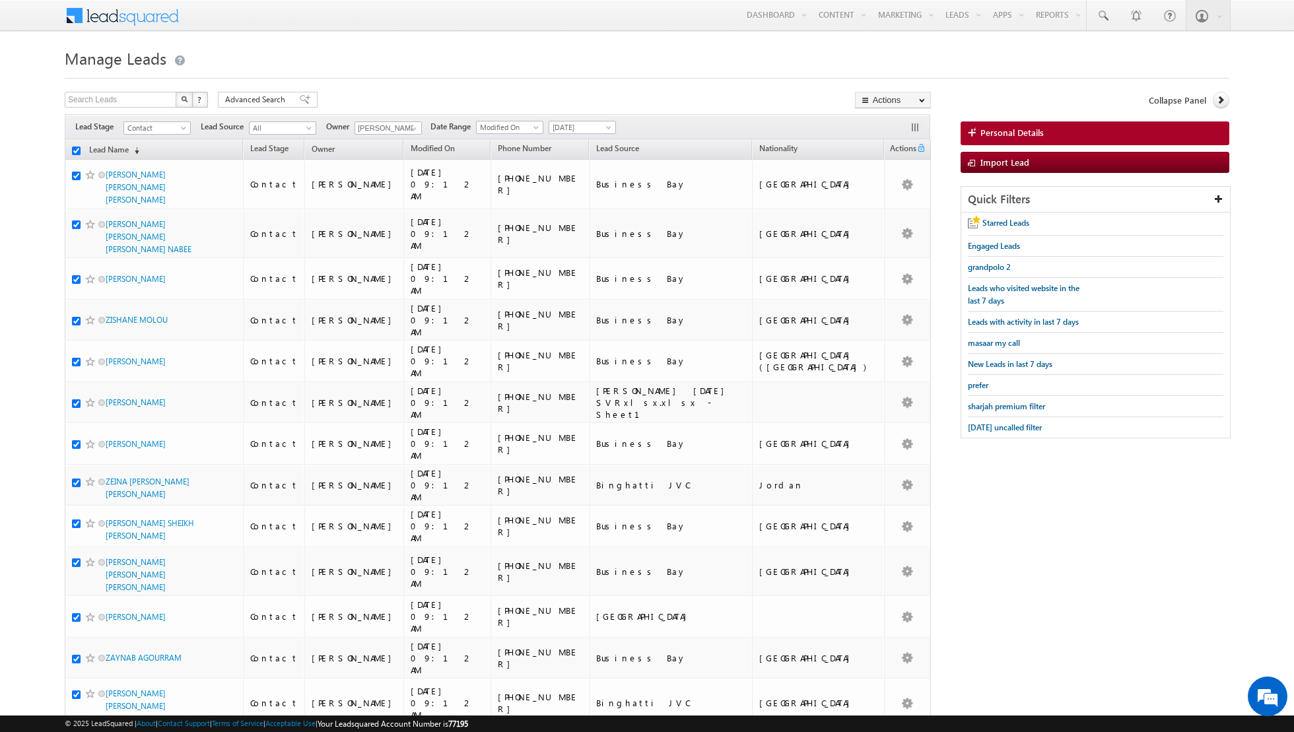
checkbox input "true"
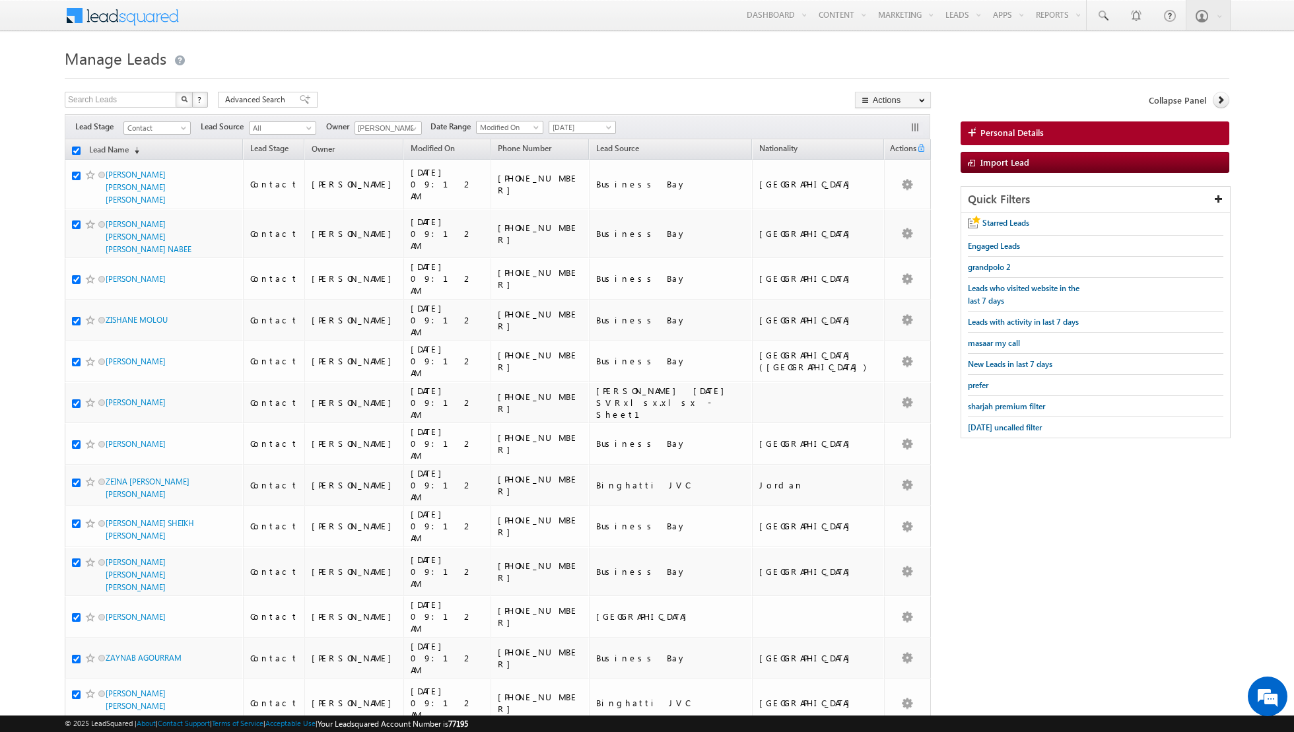
checkbox input "true"
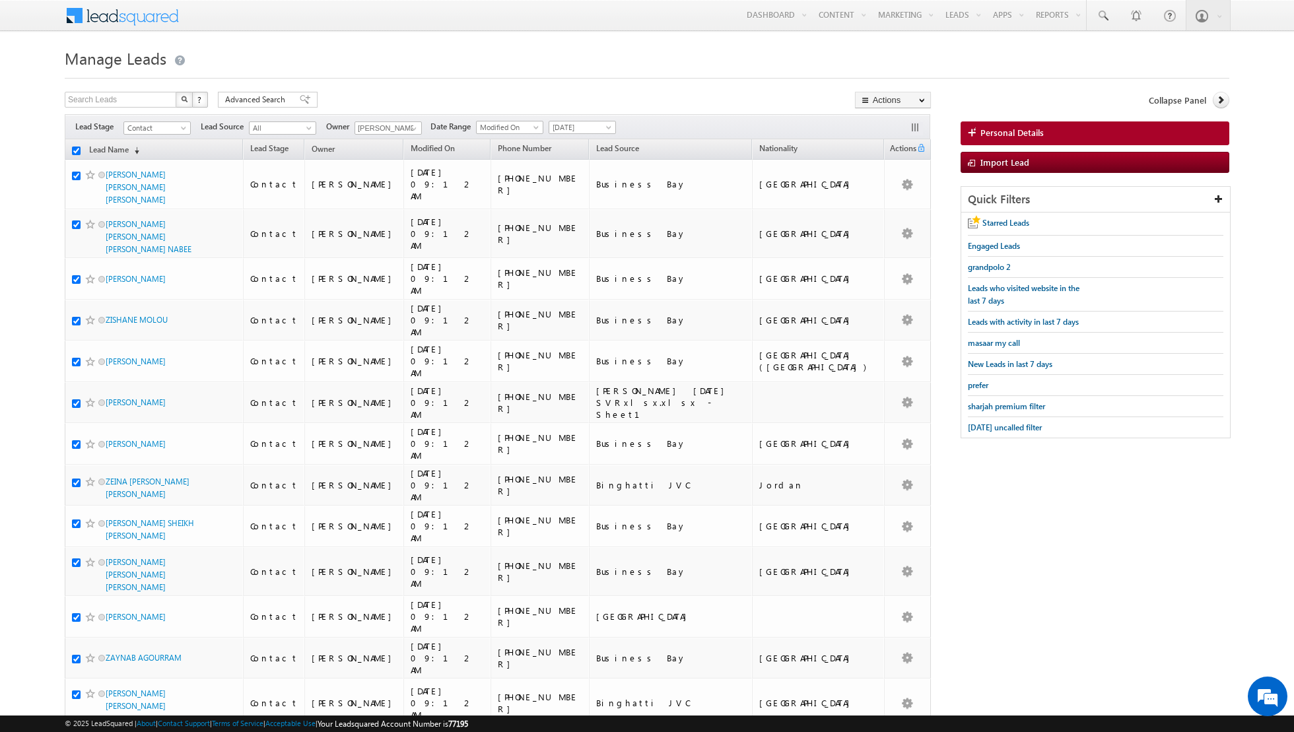
checkbox input "true"
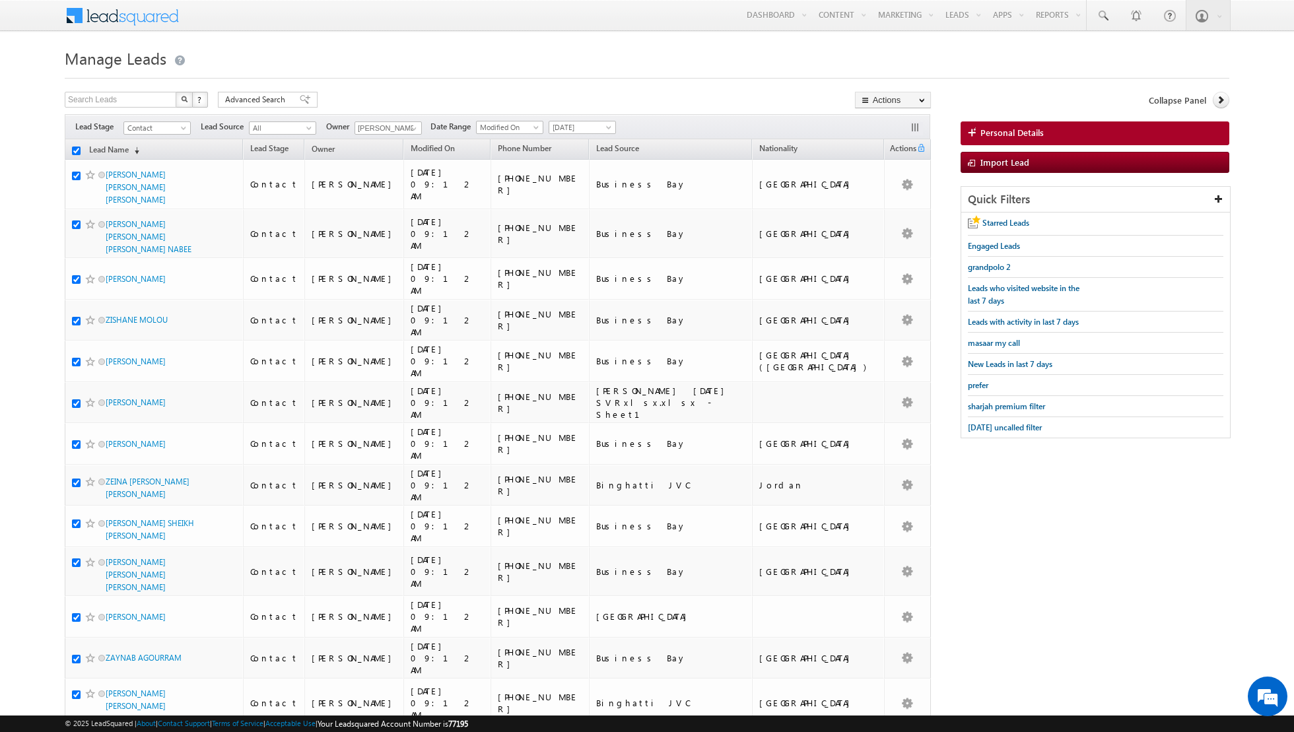
checkbox input "true"
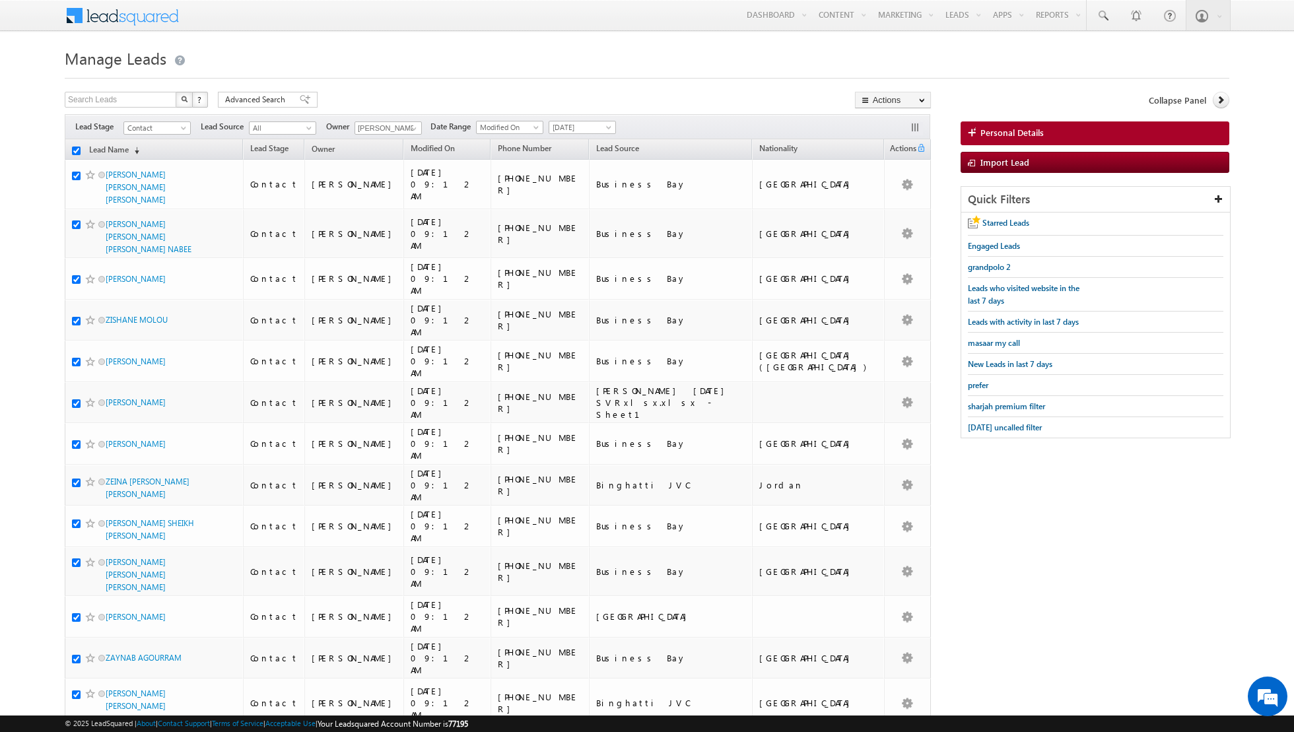
checkbox input "true"
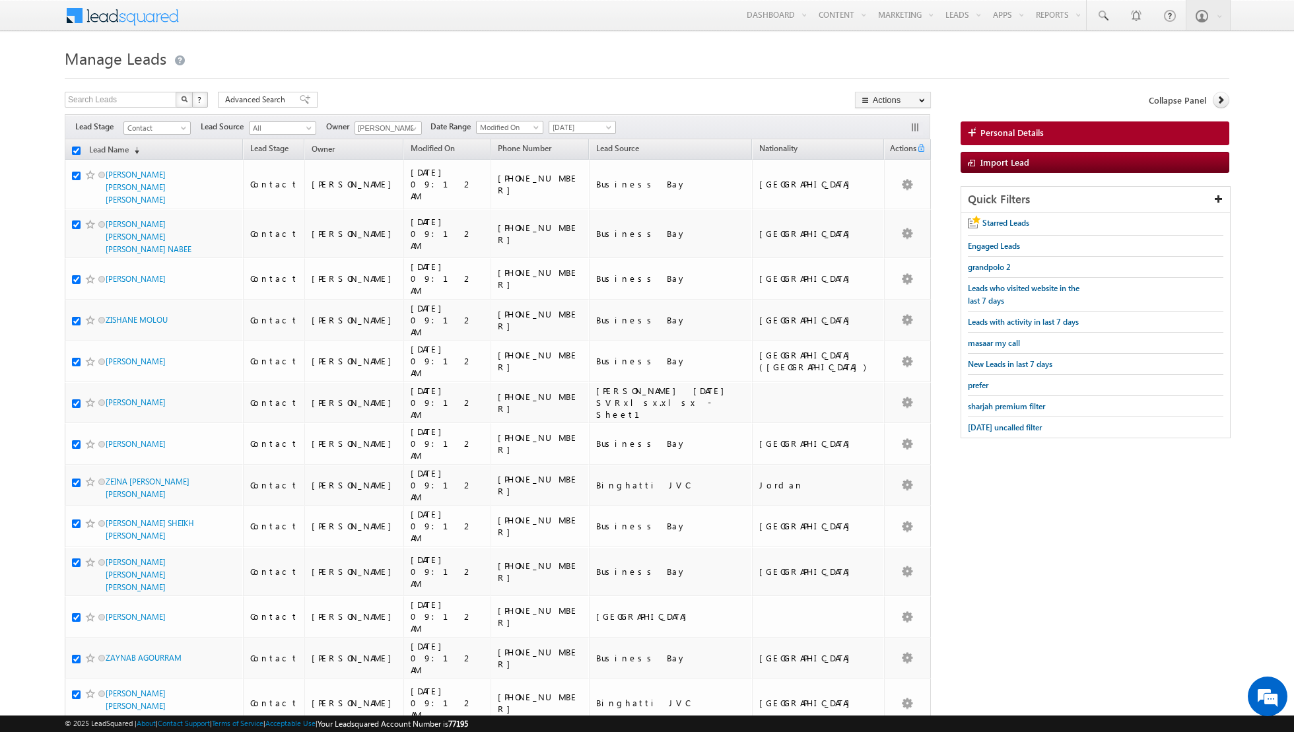
checkbox input "true"
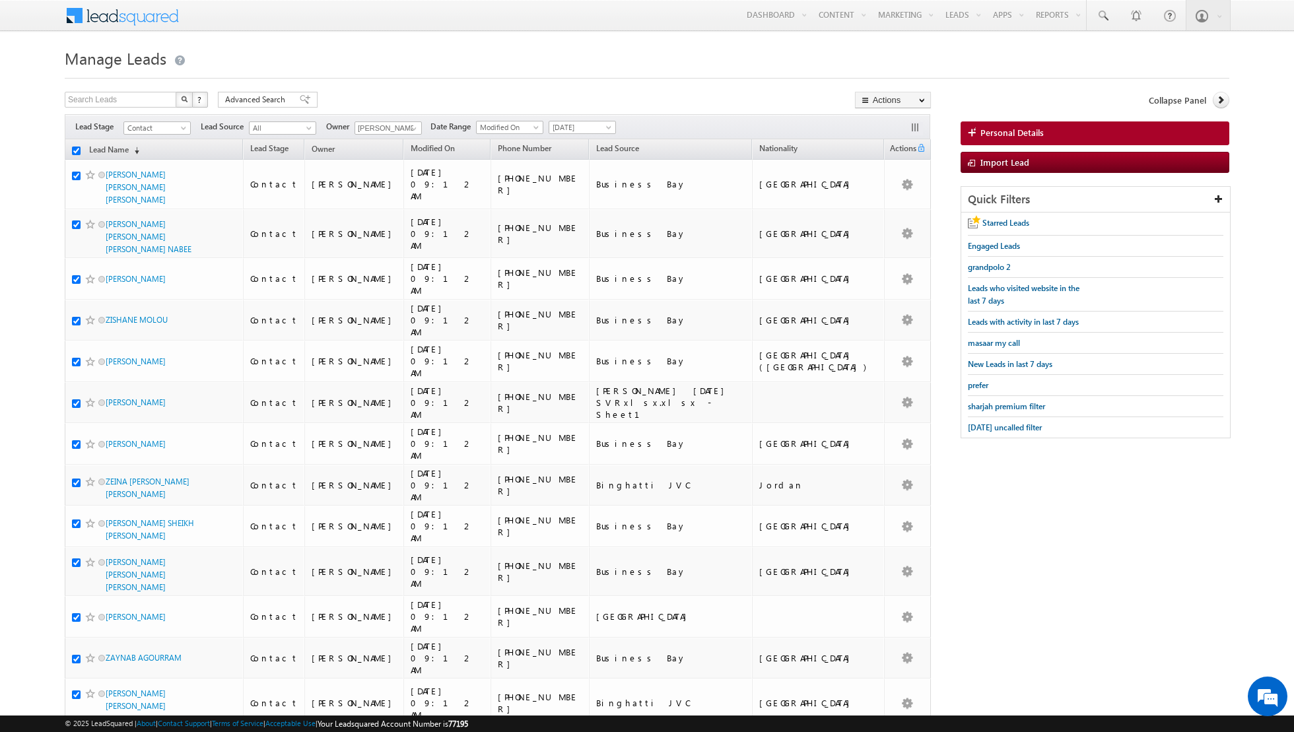
checkbox input "true"
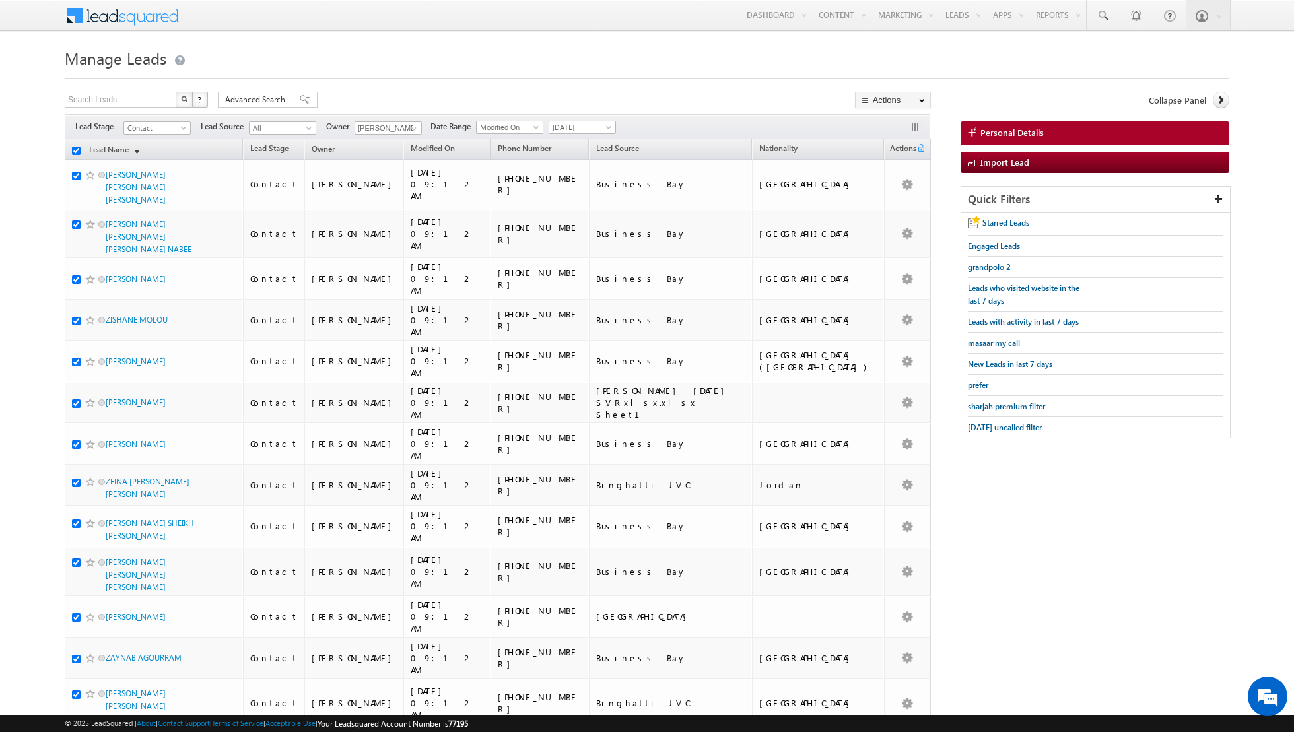
checkbox input "true"
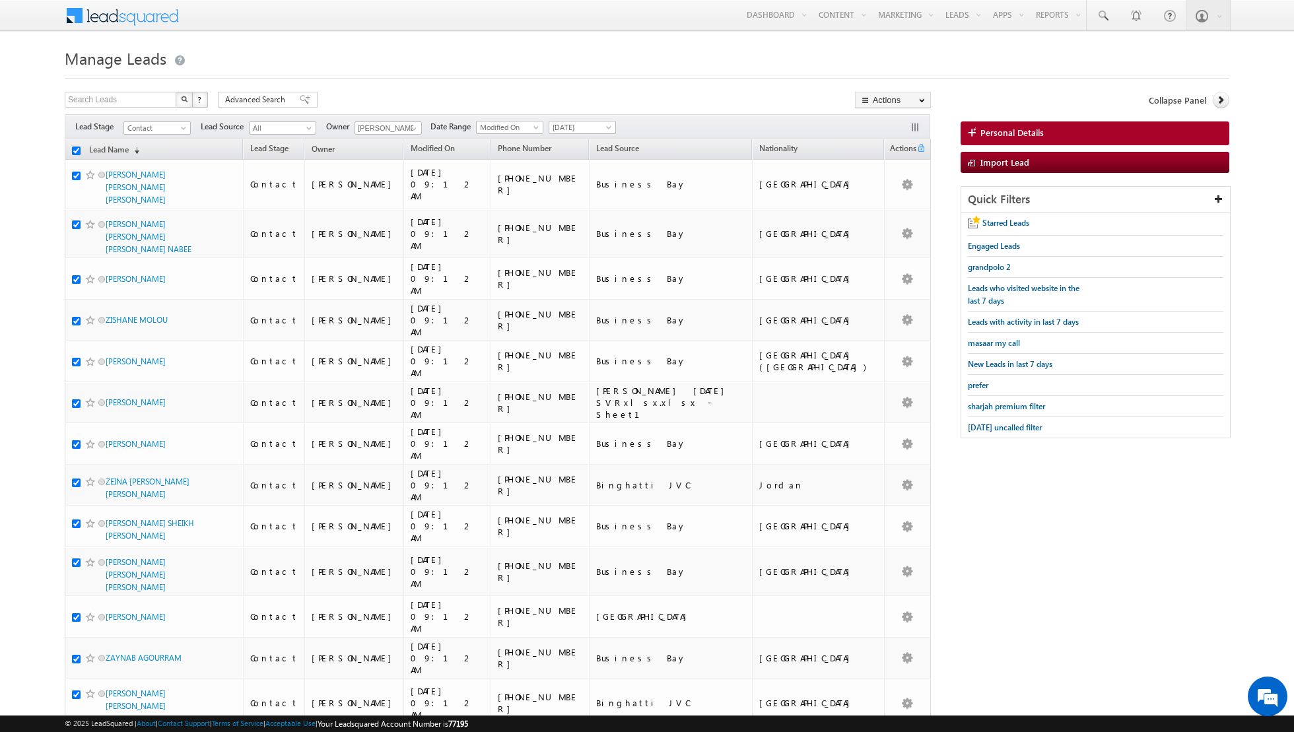
checkbox input "true"
click at [873, 215] on link "Change Owner" at bounding box center [892, 214] width 75 height 16
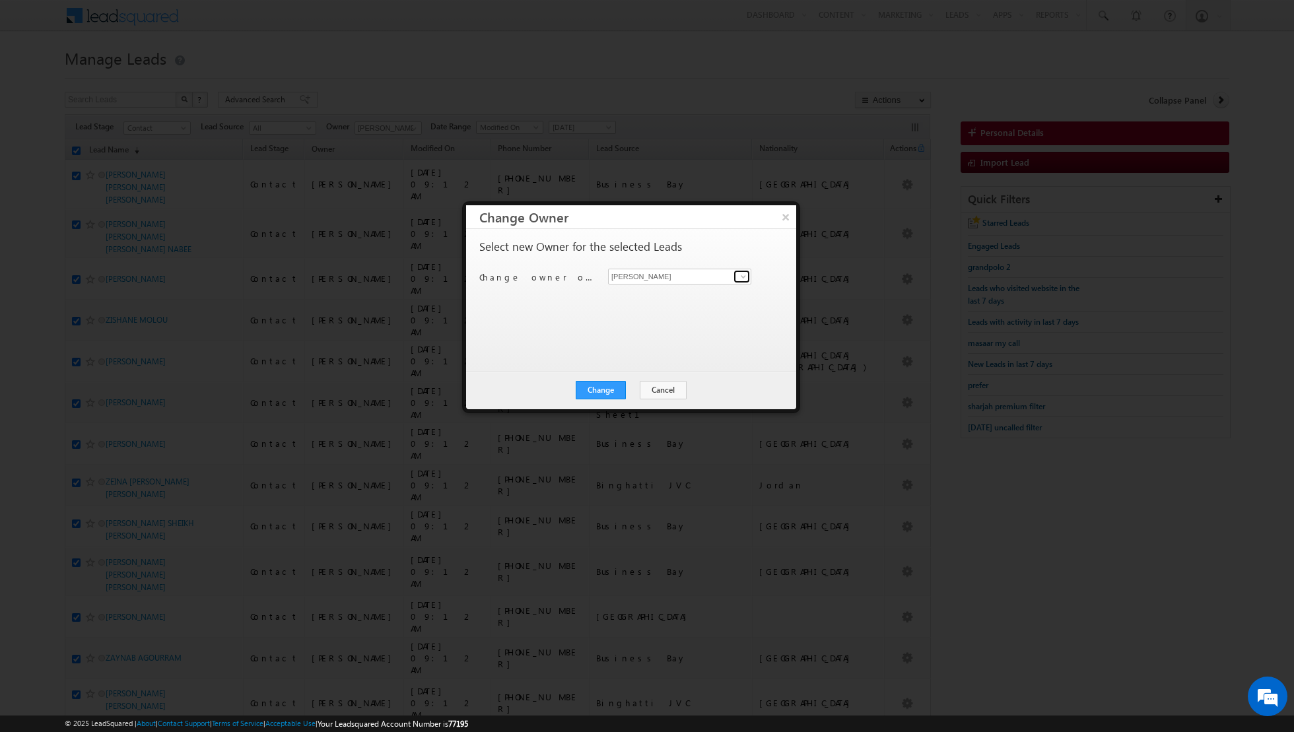
click at [738, 274] on span at bounding box center [743, 276] width 11 height 11
click at [640, 292] on link "[PERSON_NAME] [EMAIL_ADDRESS][PERSON_NAME][DOMAIN_NAME]" at bounding box center [679, 296] width 143 height 25
click at [604, 388] on button "Change" at bounding box center [601, 390] width 50 height 18
click at [629, 384] on button "Close" at bounding box center [633, 390] width 42 height 18
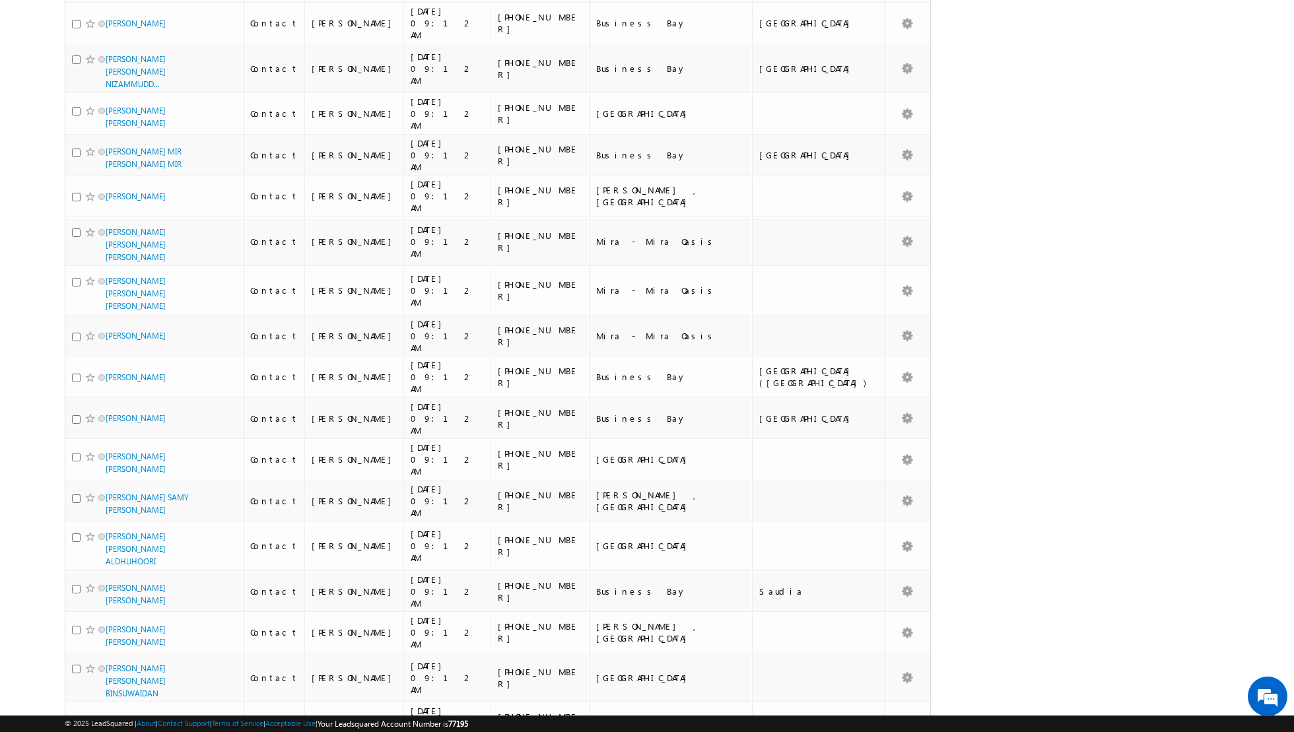
scroll to position [6040, 0]
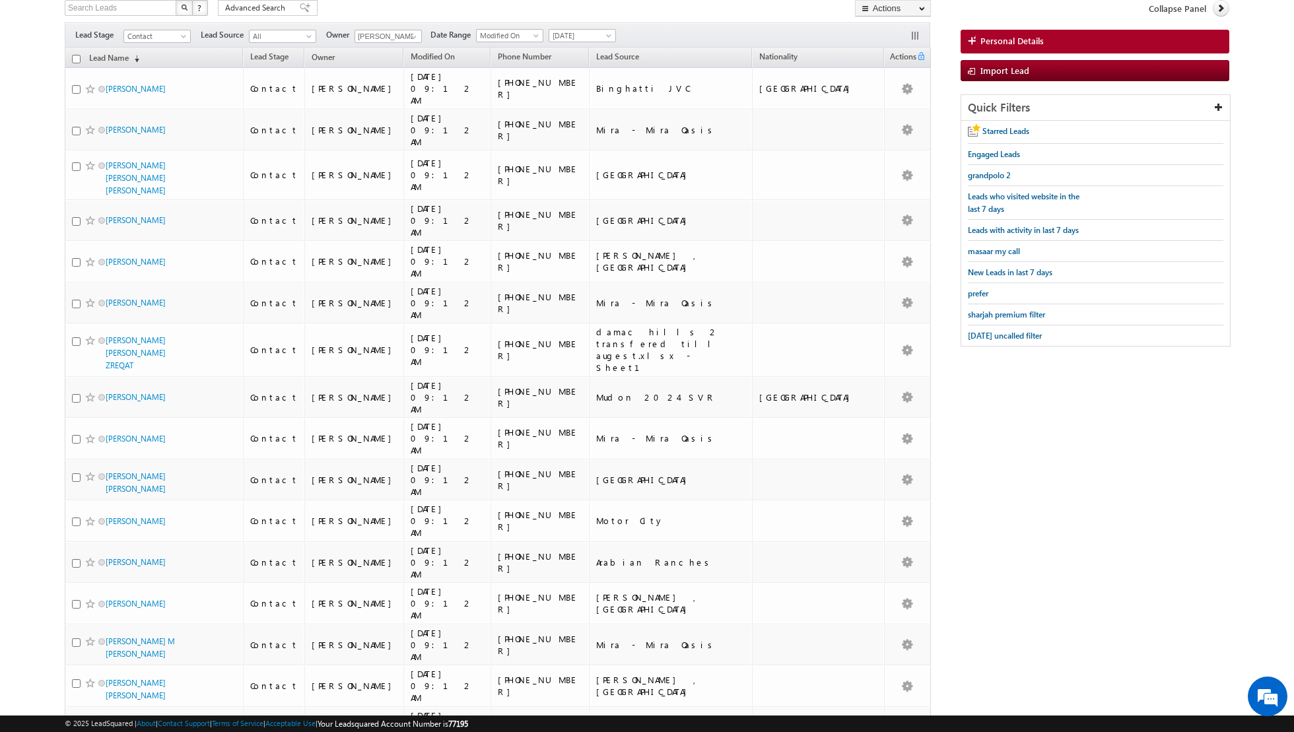
scroll to position [0, 0]
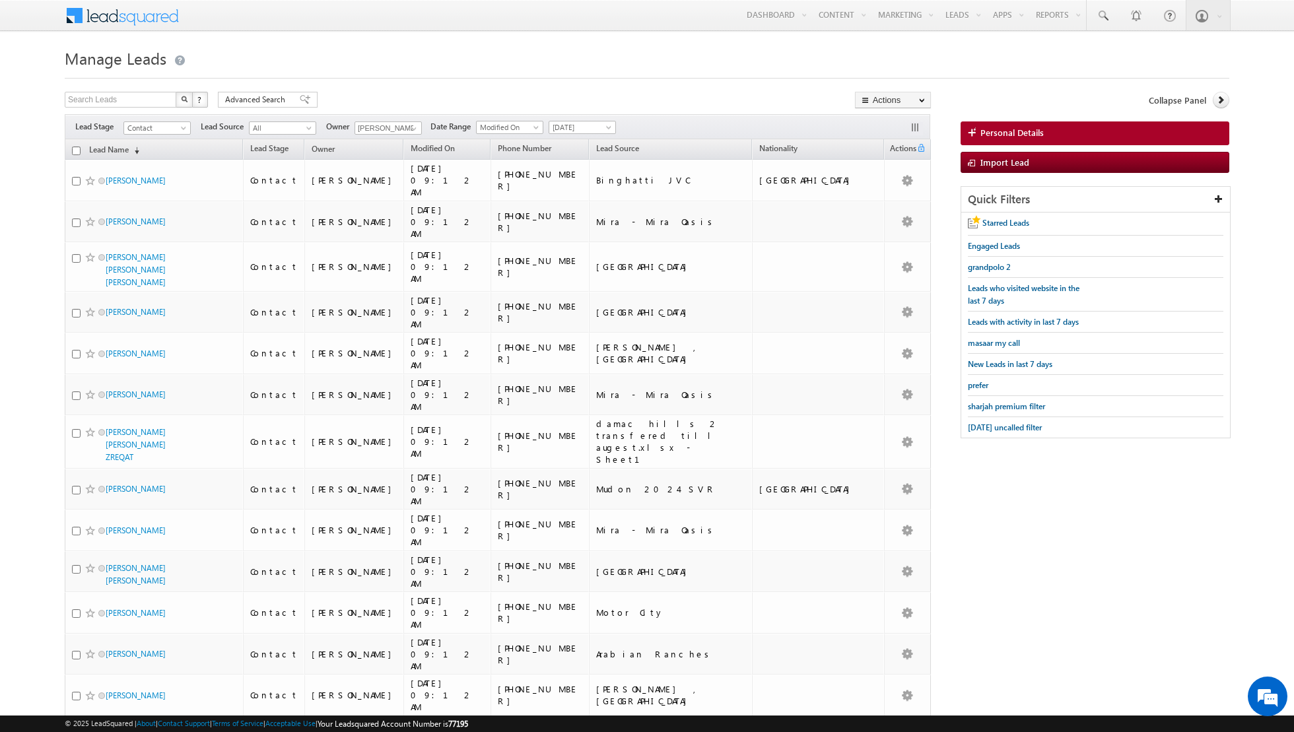
click at [75, 149] on input "checkbox" at bounding box center [76, 151] width 9 height 9
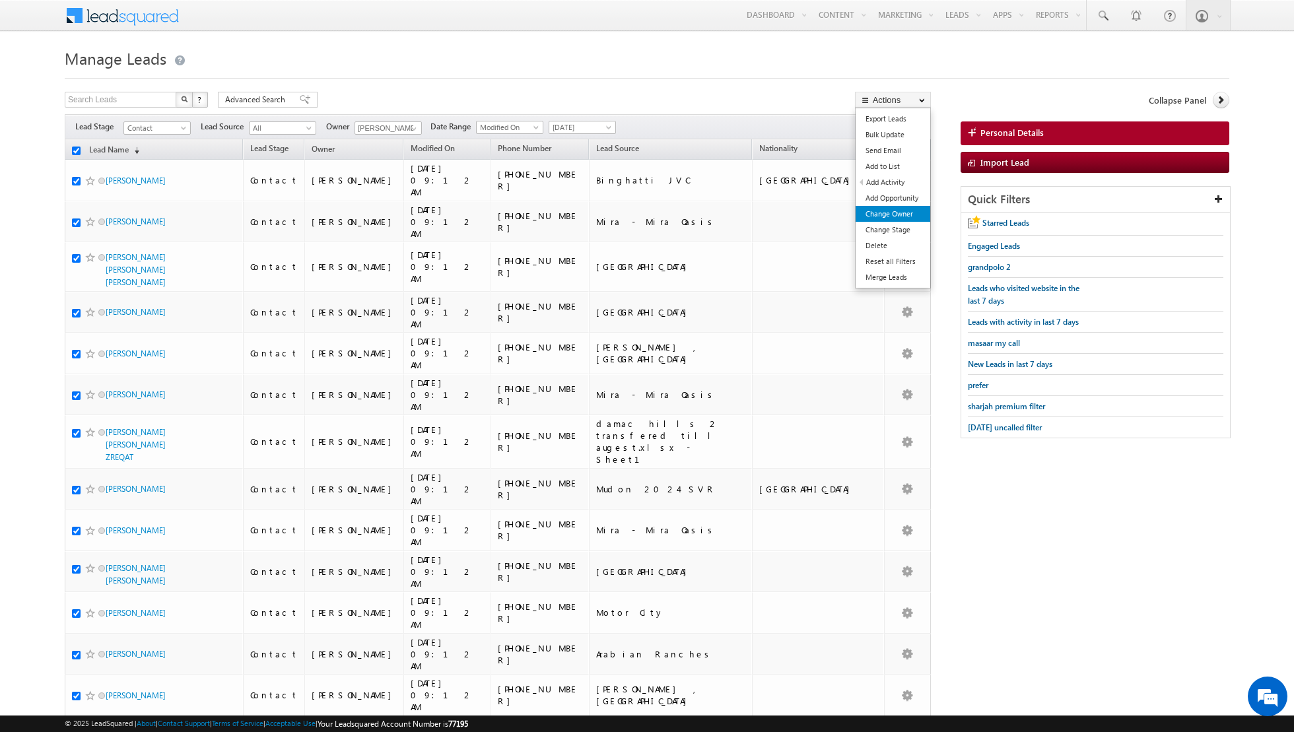
click at [888, 215] on link "Change Owner" at bounding box center [892, 214] width 75 height 16
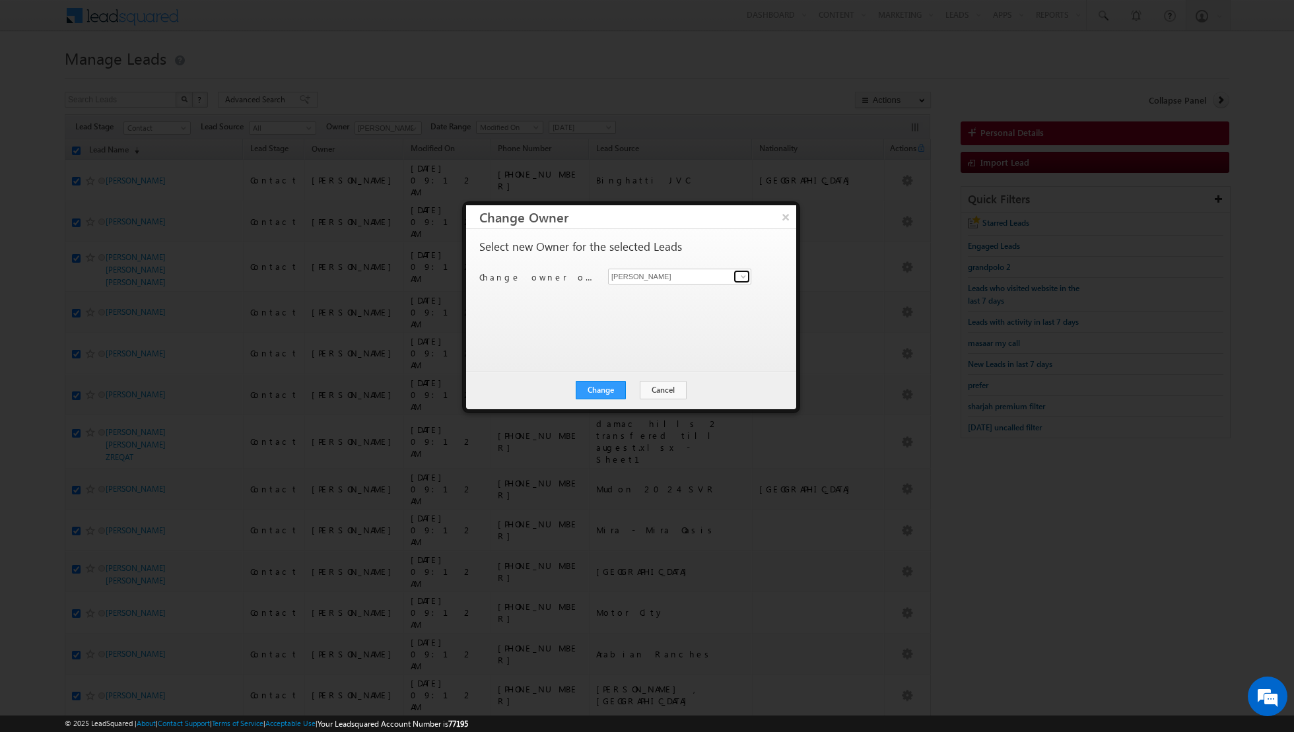
click at [733, 275] on link at bounding box center [741, 276] width 17 height 13
click at [657, 349] on link "[PERSON_NAME] [PERSON_NAME] [PERSON_NAME][EMAIL_ADDRESS][PERSON_NAME][DOMAIN_NA…" at bounding box center [679, 355] width 143 height 25
click at [598, 389] on button "Change" at bounding box center [601, 390] width 50 height 18
click at [633, 385] on button "Close" at bounding box center [633, 390] width 42 height 18
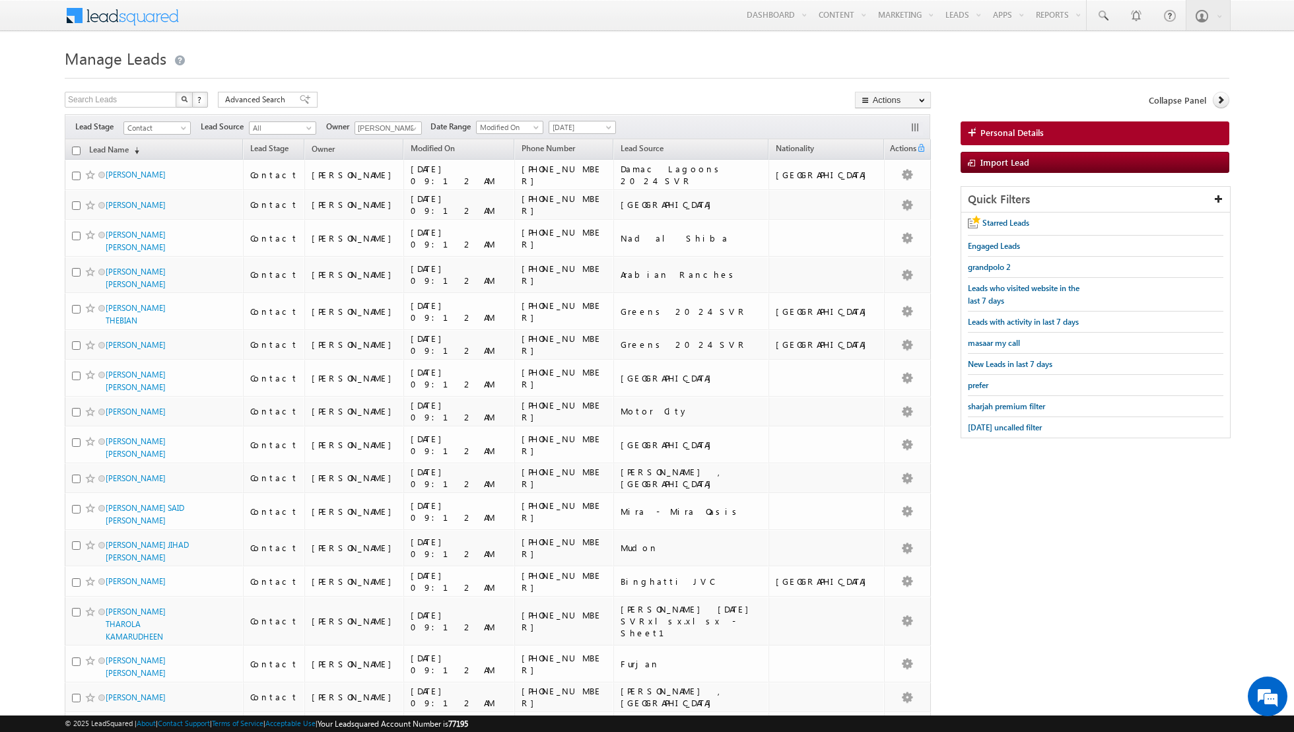
click at [75, 149] on input "checkbox" at bounding box center [76, 151] width 9 height 9
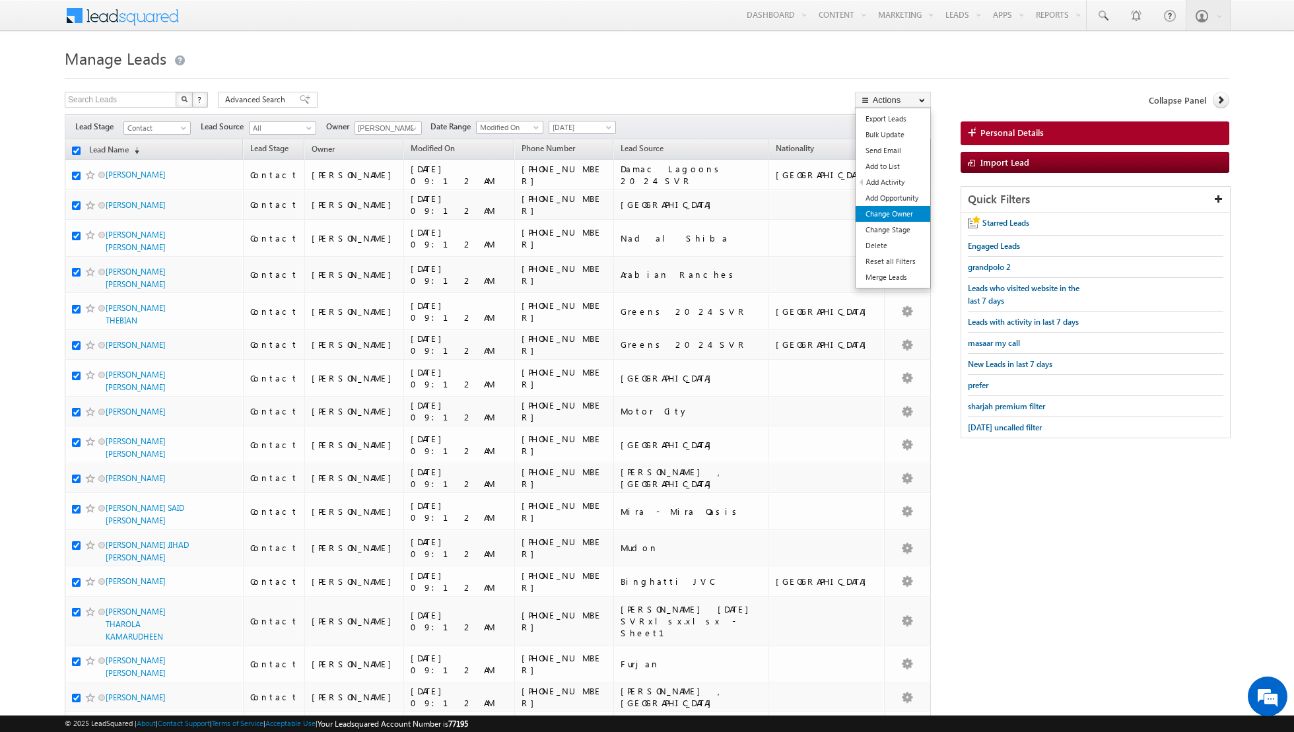
click at [881, 212] on link "Change Owner" at bounding box center [892, 214] width 75 height 16
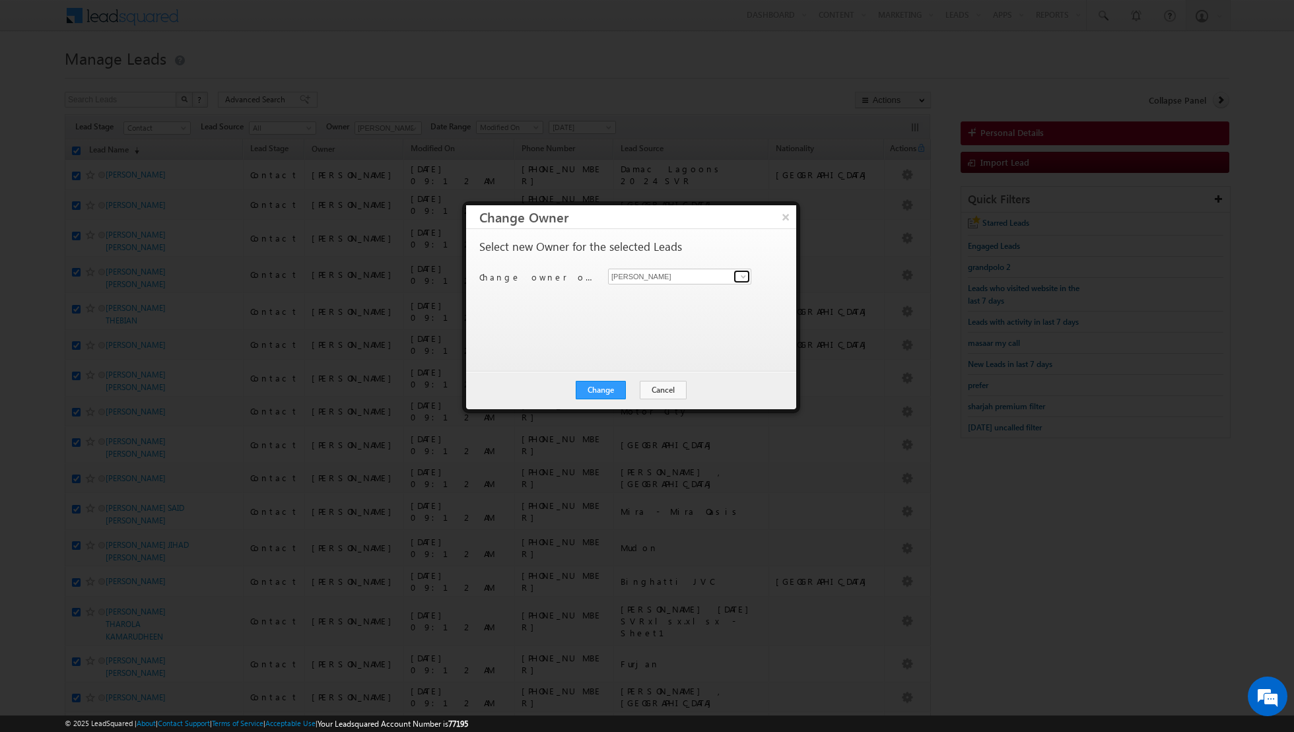
click at [743, 273] on span at bounding box center [743, 276] width 11 height 11
click at [655, 343] on link "[PERSON_NAME] [PERSON_NAME][EMAIL_ADDRESS][PERSON_NAME][DOMAIN_NAME]" at bounding box center [679, 353] width 143 height 25
click at [594, 387] on button "Change" at bounding box center [601, 390] width 50 height 18
click at [628, 387] on button "Close" at bounding box center [633, 390] width 42 height 18
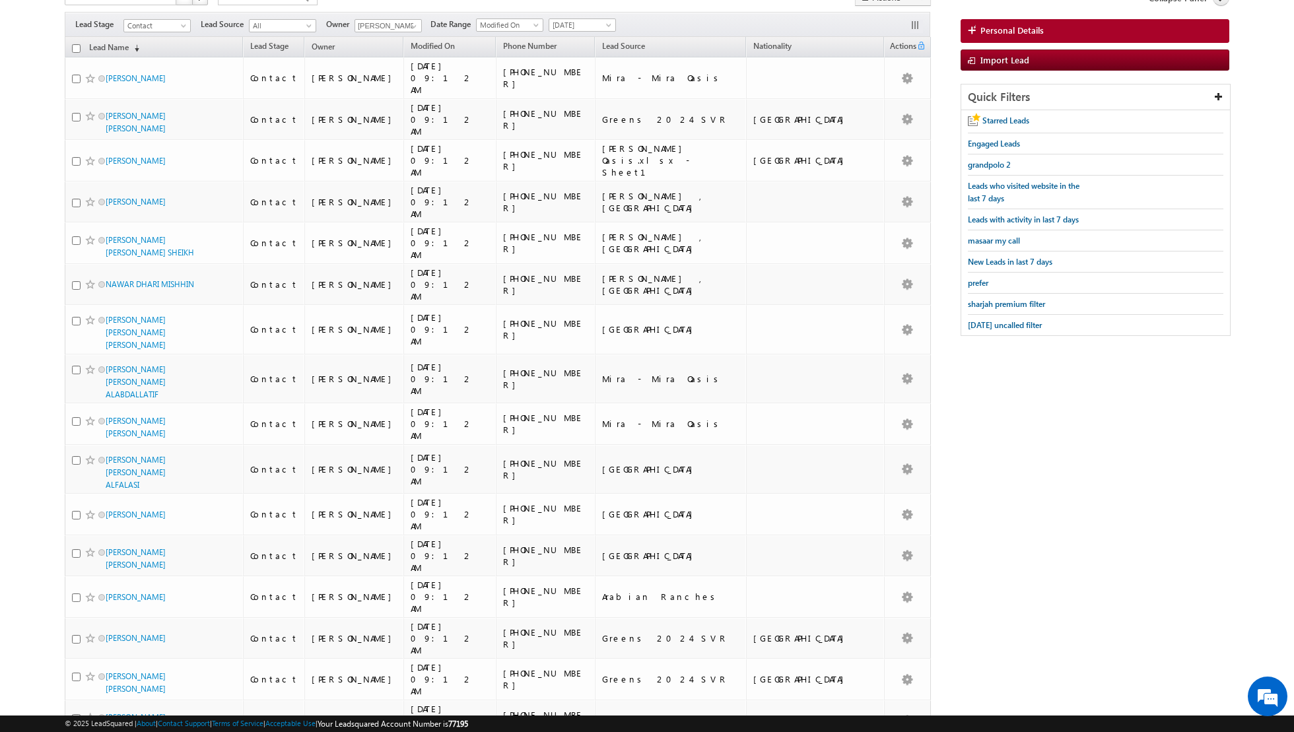
scroll to position [0, 0]
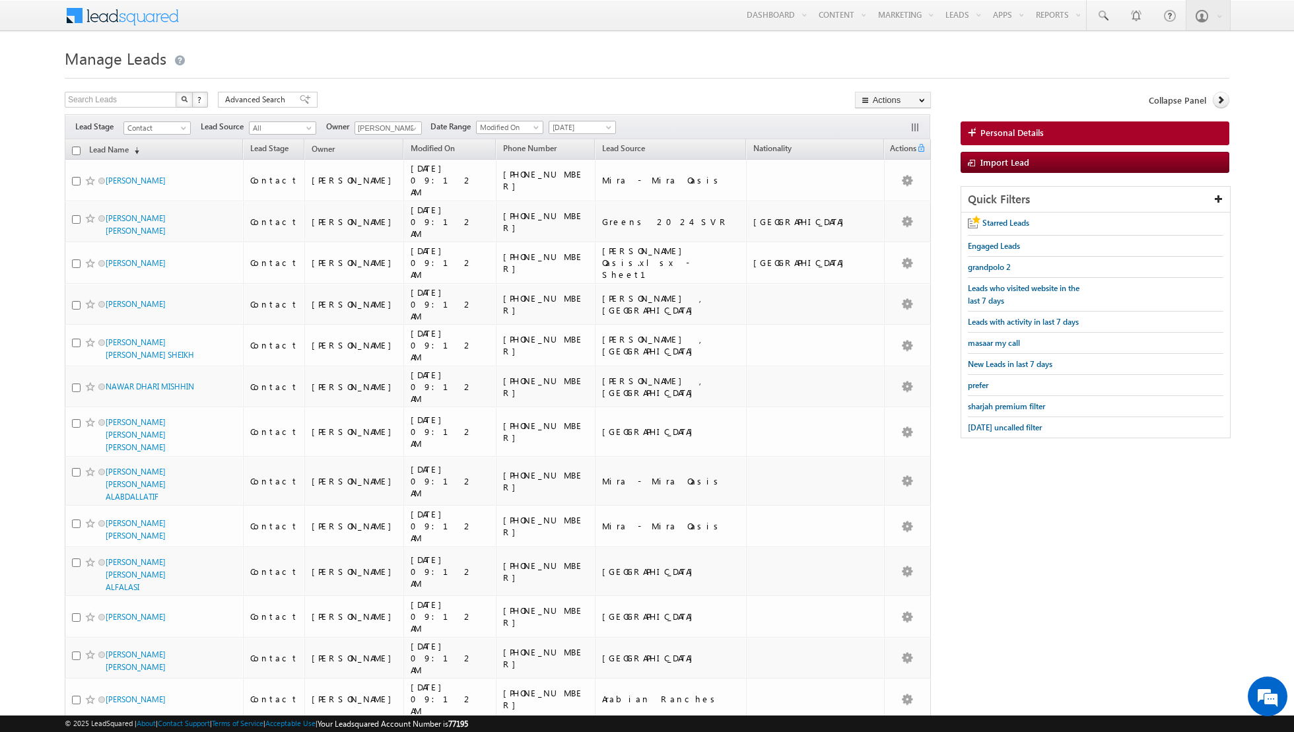
click at [79, 150] on input "checkbox" at bounding box center [76, 151] width 9 height 9
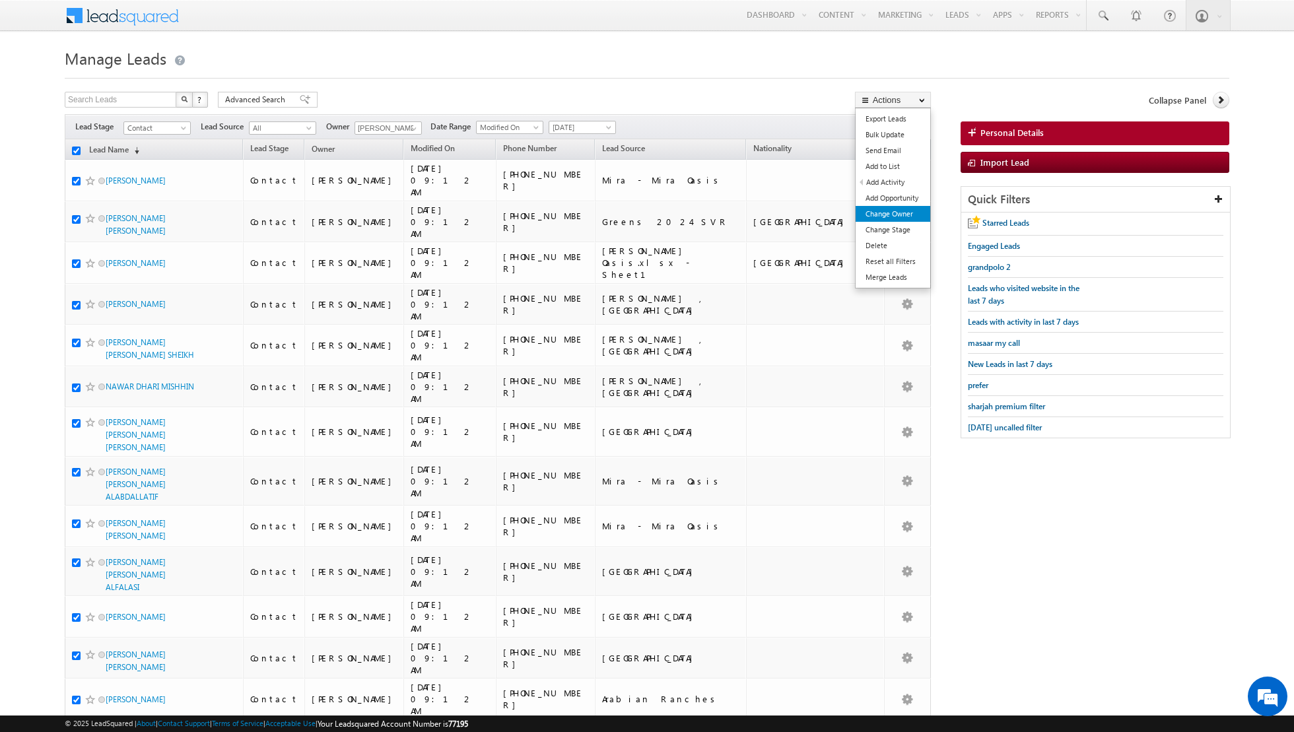
click at [880, 213] on link "Change Owner" at bounding box center [892, 214] width 75 height 16
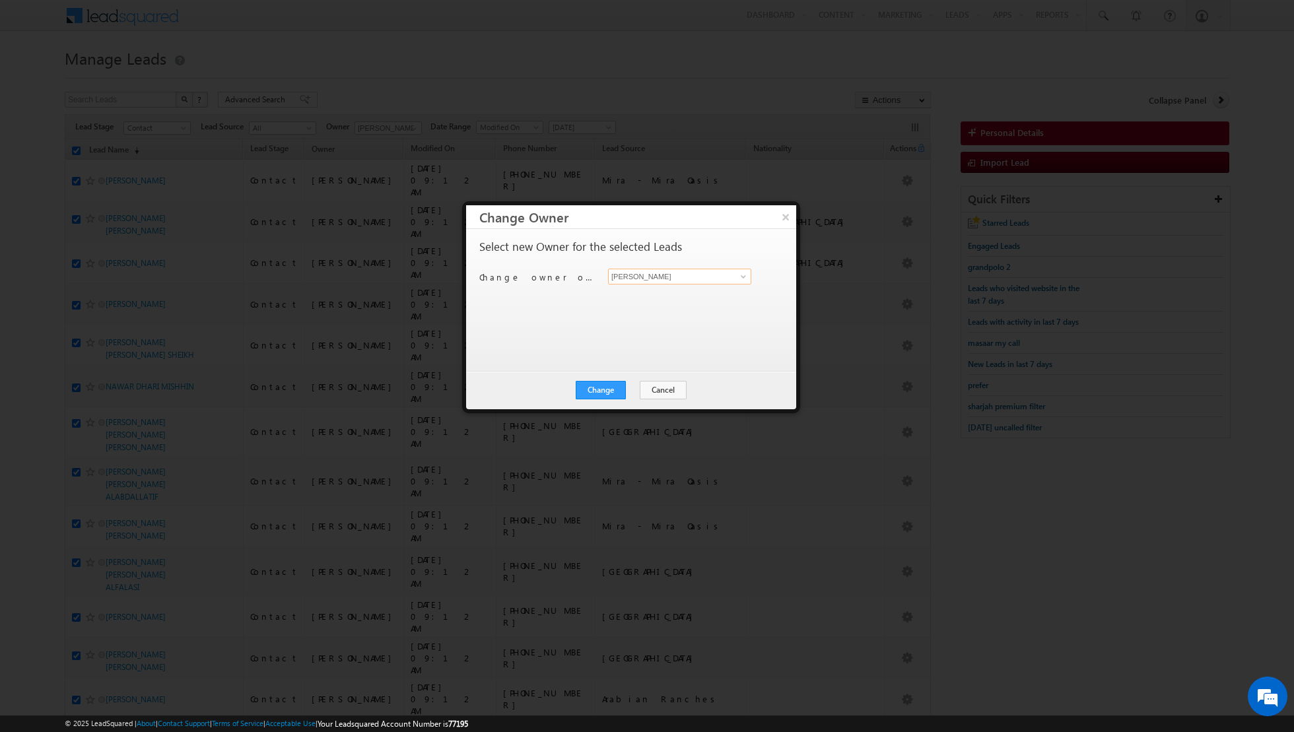
click at [728, 273] on input "[PERSON_NAME]" at bounding box center [679, 277] width 143 height 16
click at [739, 276] on span at bounding box center [743, 276] width 11 height 11
click at [657, 380] on link "[PERSON_NAME] [PERSON_NAME][EMAIL_ADDRESS][DOMAIN_NAME]" at bounding box center [679, 387] width 143 height 25
click at [605, 389] on button "Change" at bounding box center [601, 390] width 50 height 18
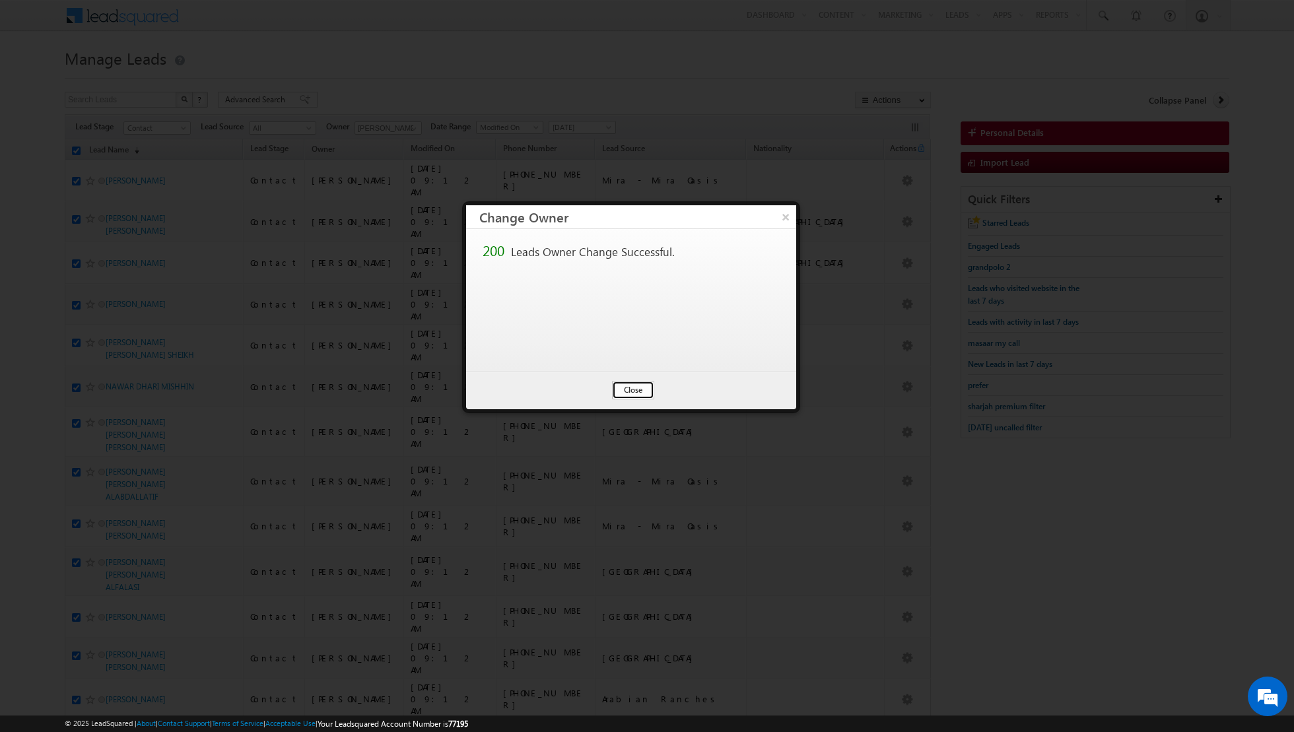
click at [632, 385] on button "Close" at bounding box center [633, 390] width 42 height 18
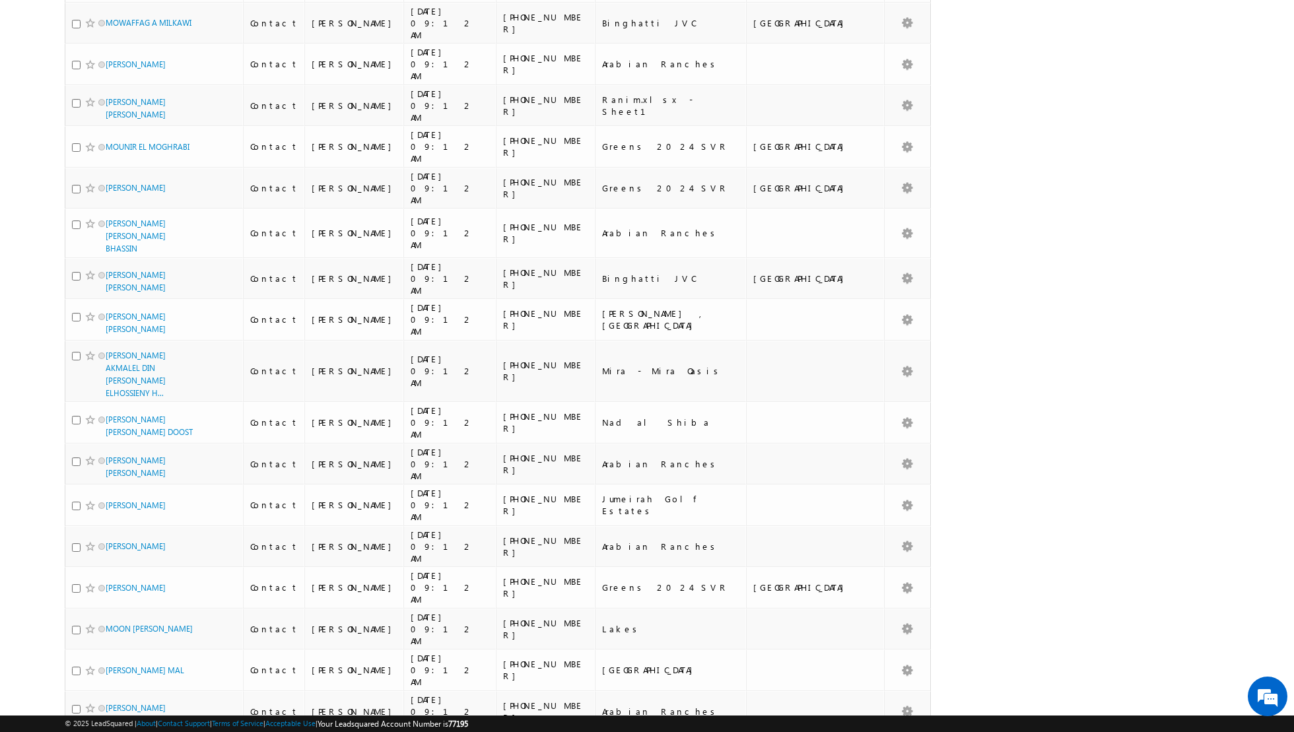
scroll to position [6433, 0]
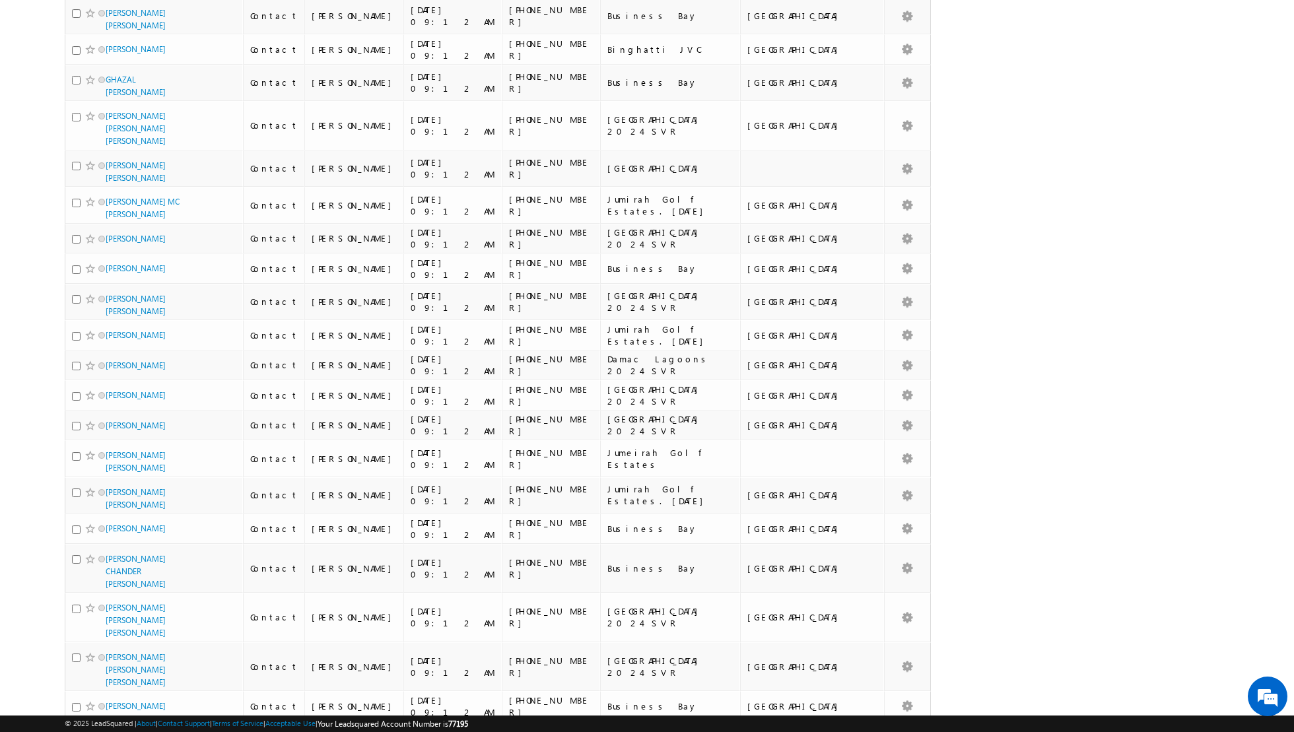
scroll to position [0, 0]
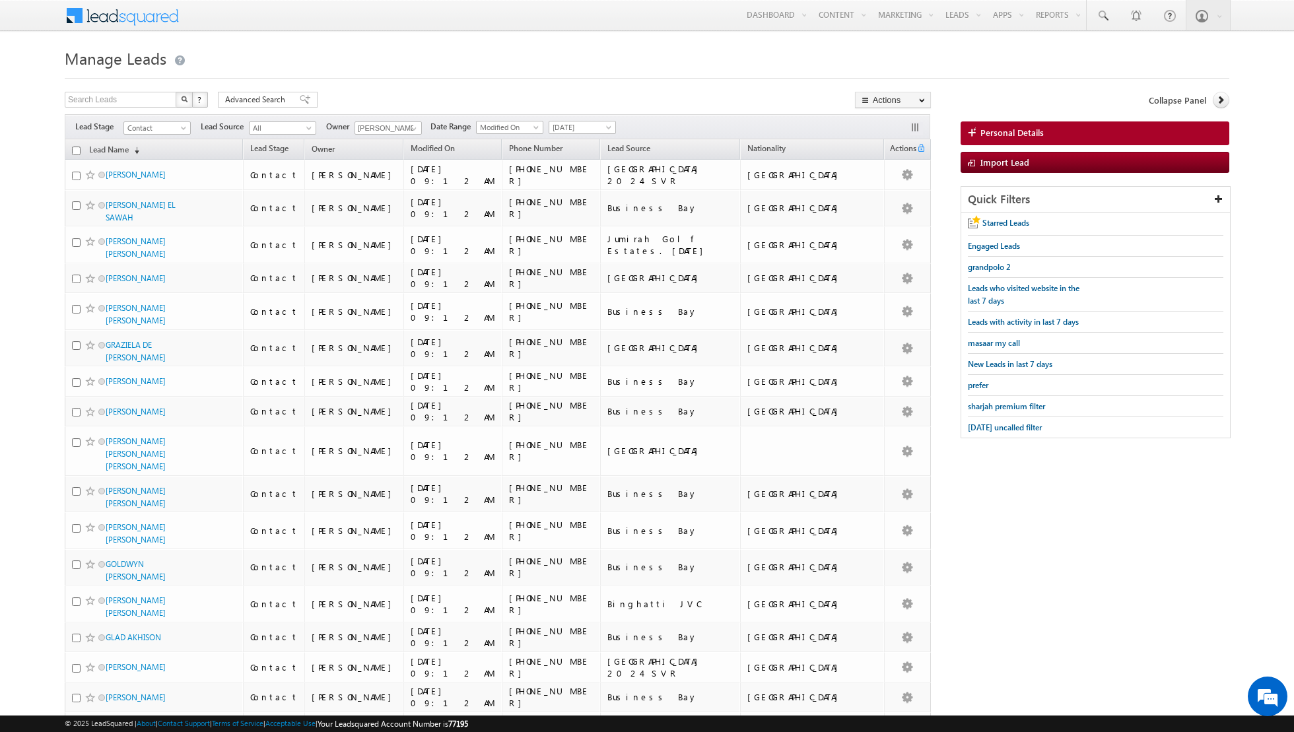
click at [77, 149] on input "checkbox" at bounding box center [76, 151] width 9 height 9
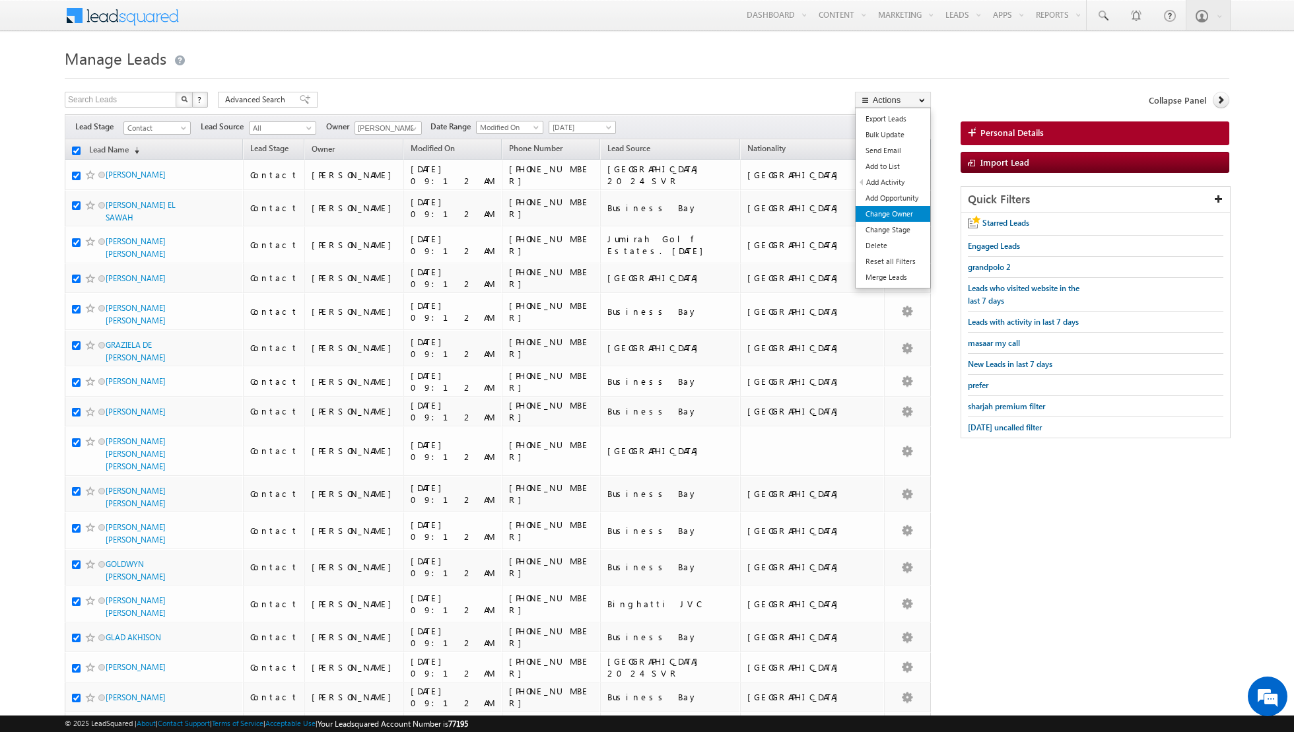
click at [890, 211] on link "Change Owner" at bounding box center [892, 214] width 75 height 16
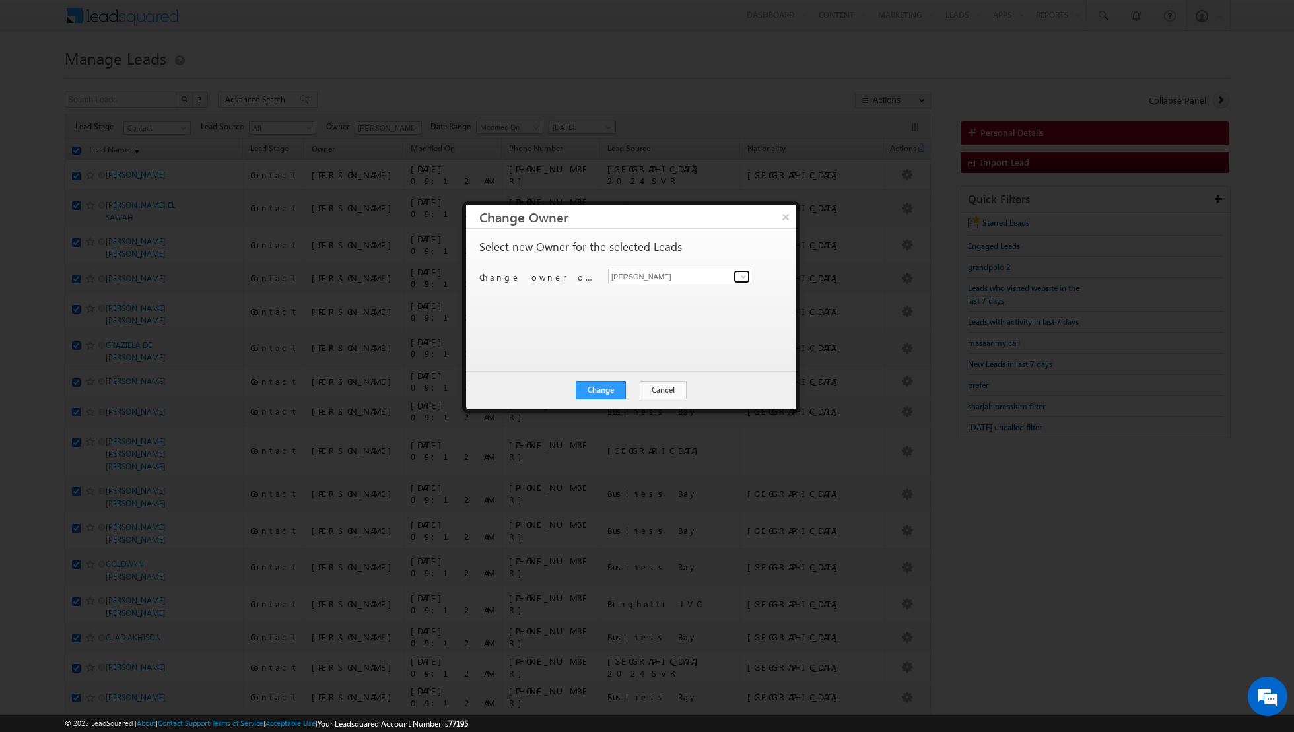
click at [741, 279] on span at bounding box center [743, 276] width 11 height 11
click at [672, 300] on span "[EMAIL_ADDRESS][DOMAIN_NAME]" at bounding box center [672, 301] width 119 height 10
click at [598, 391] on button "Change" at bounding box center [601, 390] width 50 height 18
click at [635, 386] on button "Close" at bounding box center [633, 390] width 42 height 18
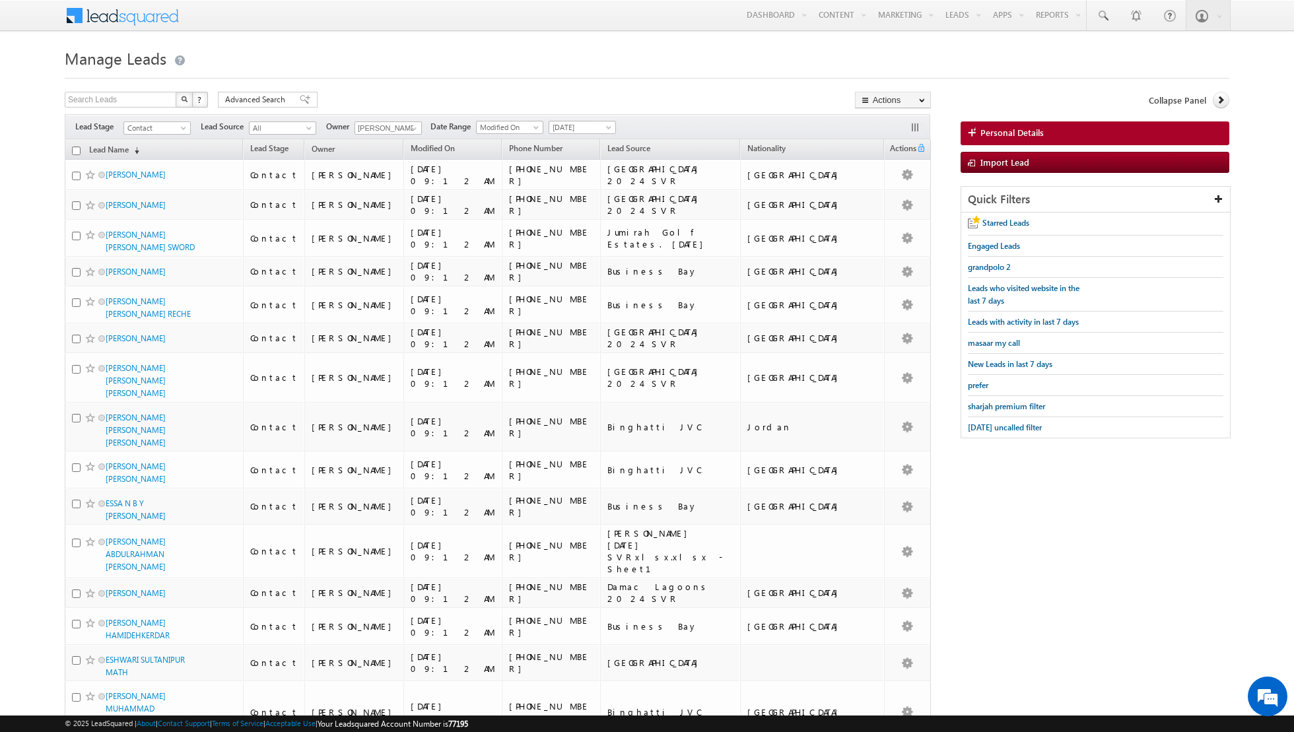
click at [79, 149] on input "checkbox" at bounding box center [76, 151] width 9 height 9
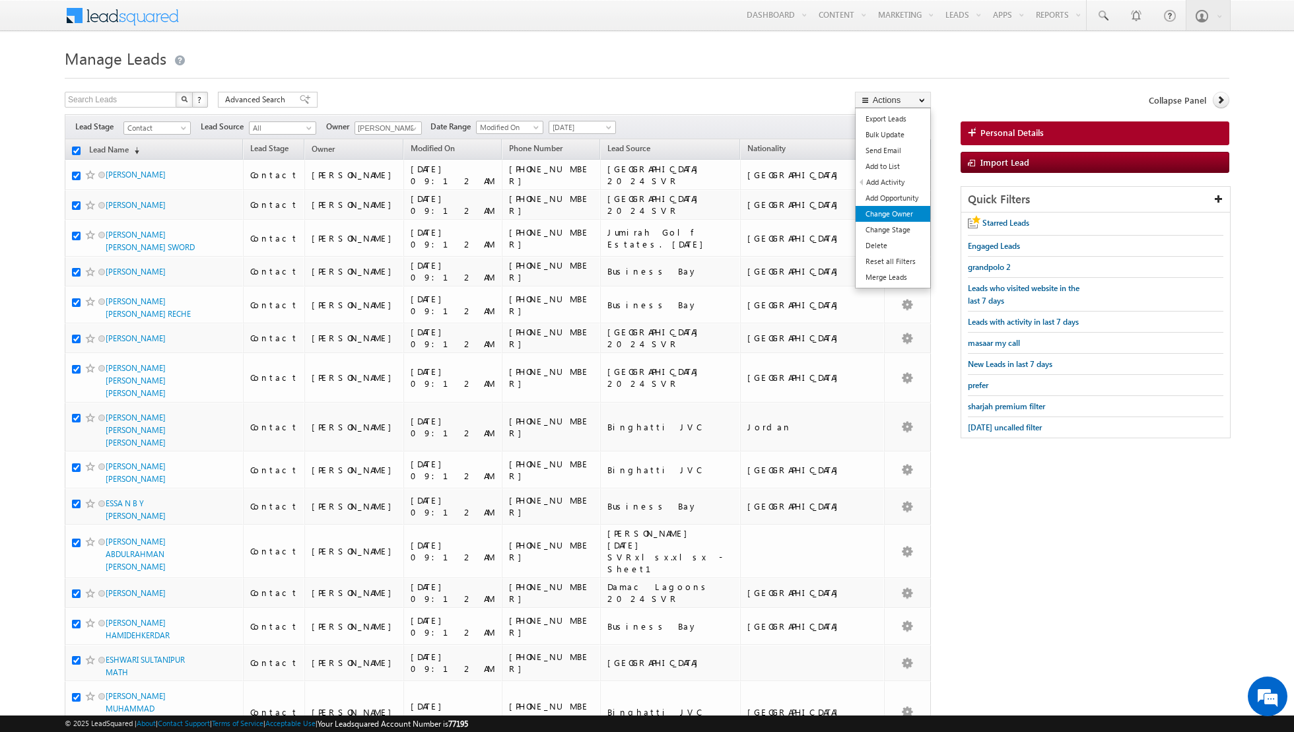
click at [879, 213] on link "Change Owner" at bounding box center [892, 214] width 75 height 16
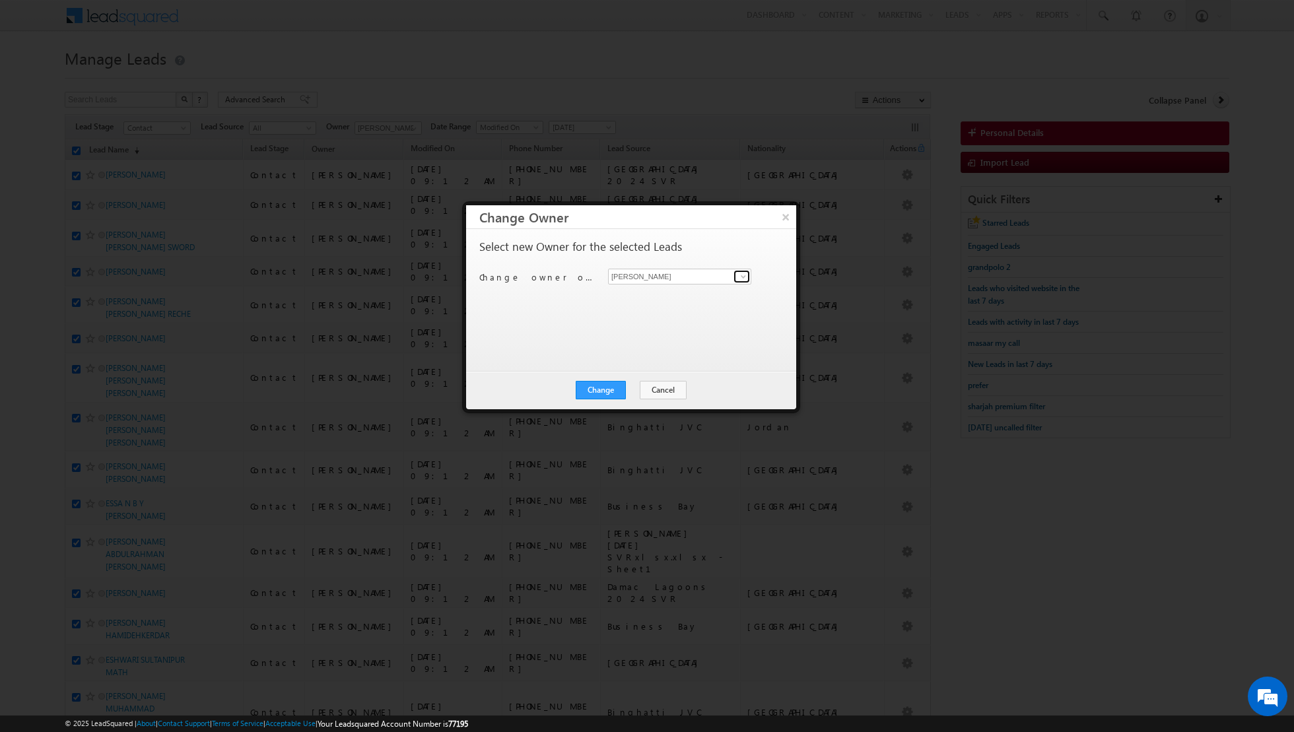
click at [736, 274] on link at bounding box center [741, 276] width 17 height 13
click at [676, 296] on span "[PERSON_NAME][EMAIL_ADDRESS][DOMAIN_NAME]" at bounding box center [672, 301] width 119 height 10
click at [597, 392] on button "Change" at bounding box center [601, 390] width 50 height 18
click at [630, 386] on button "Close" at bounding box center [633, 390] width 42 height 18
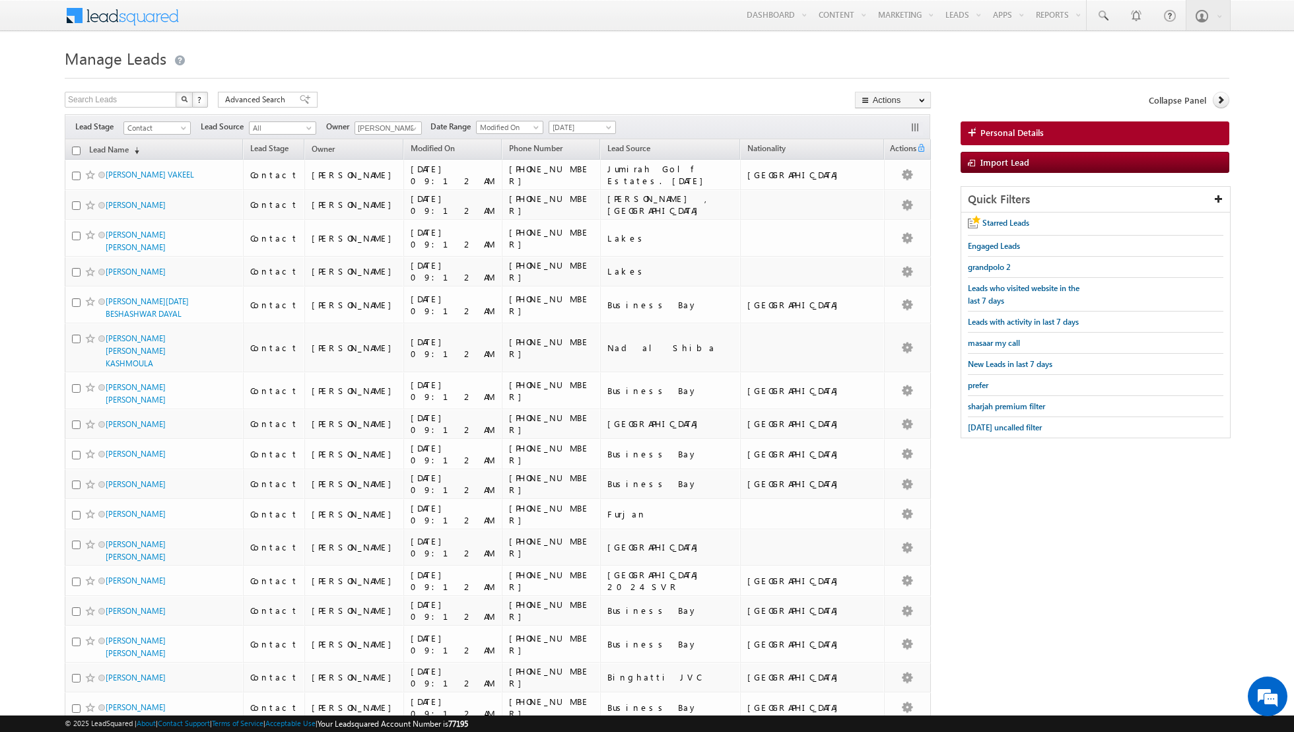
click at [75, 147] on input "checkbox" at bounding box center [76, 151] width 9 height 9
click at [75, 149] on input "checkbox" at bounding box center [76, 151] width 9 height 9
click at [411, 127] on span at bounding box center [414, 128] width 11 height 11
click at [385, 163] on link "[PERSON_NAME] [PERSON_NAME][EMAIL_ADDRESS][PERSON_NAME][DOMAIN_NAME]" at bounding box center [420, 169] width 132 height 25
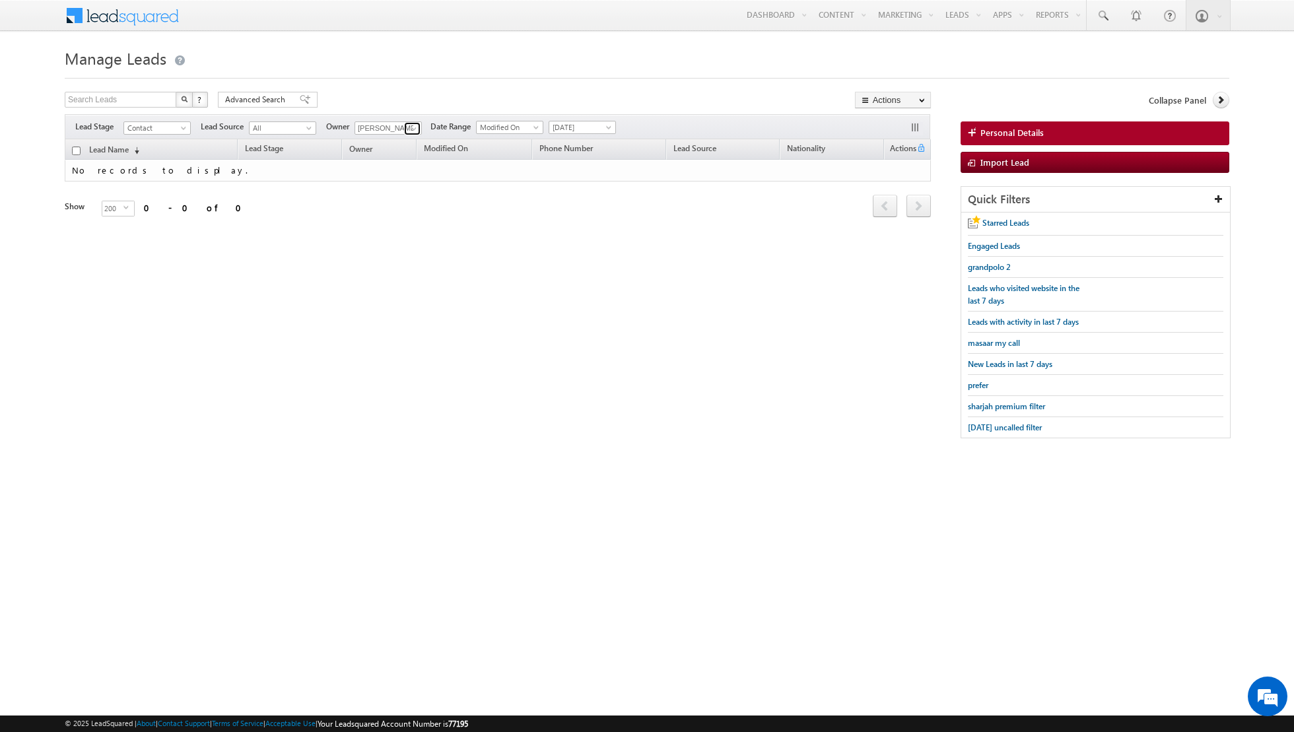
click at [409, 127] on span at bounding box center [414, 128] width 11 height 11
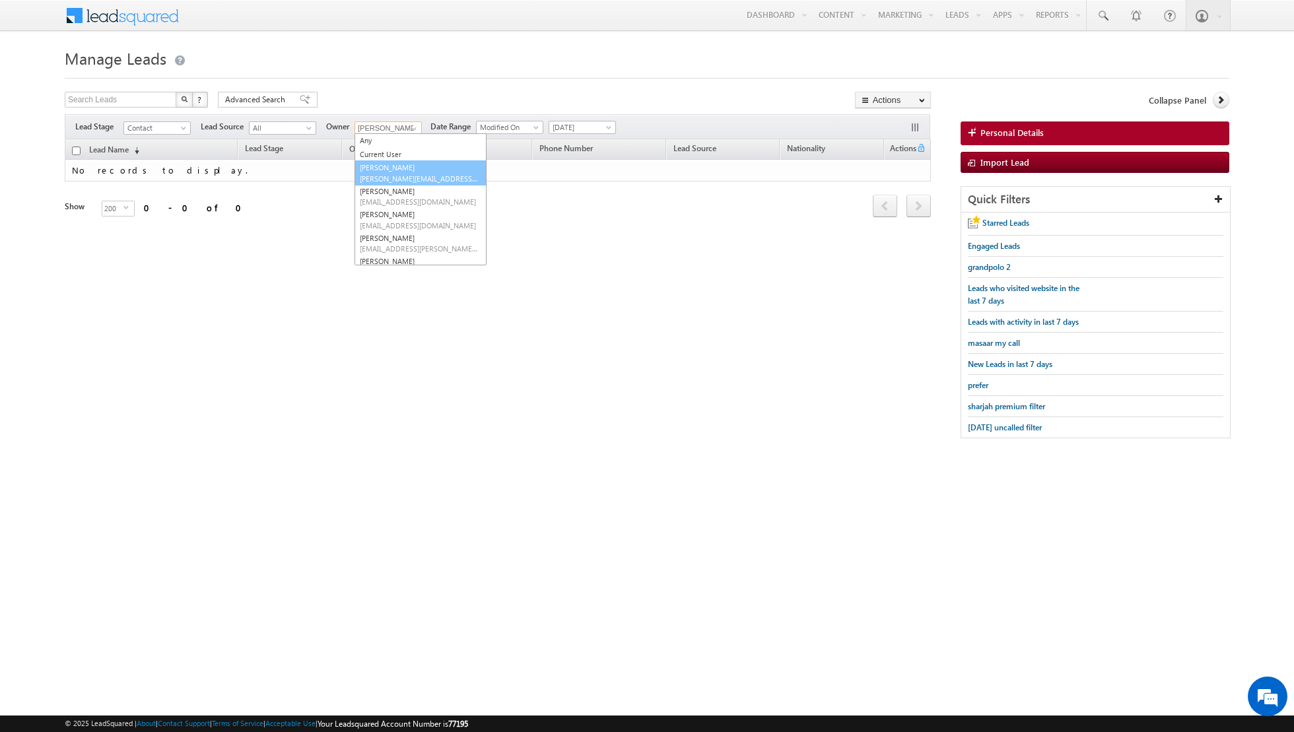
click at [394, 174] on span "[PERSON_NAME][EMAIL_ADDRESS][DOMAIN_NAME]" at bounding box center [419, 179] width 119 height 10
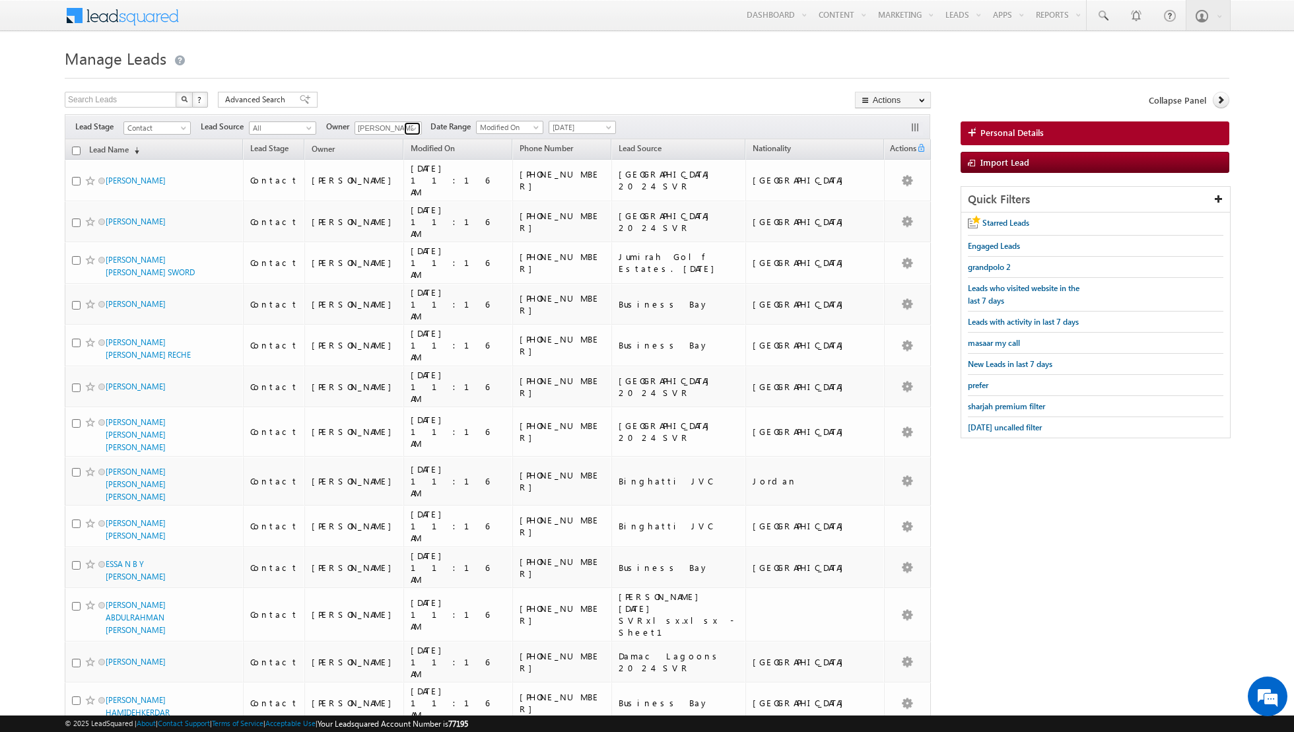
click at [411, 123] on span at bounding box center [414, 128] width 11 height 11
click at [380, 197] on span "[EMAIL_ADDRESS][DOMAIN_NAME]" at bounding box center [419, 202] width 119 height 10
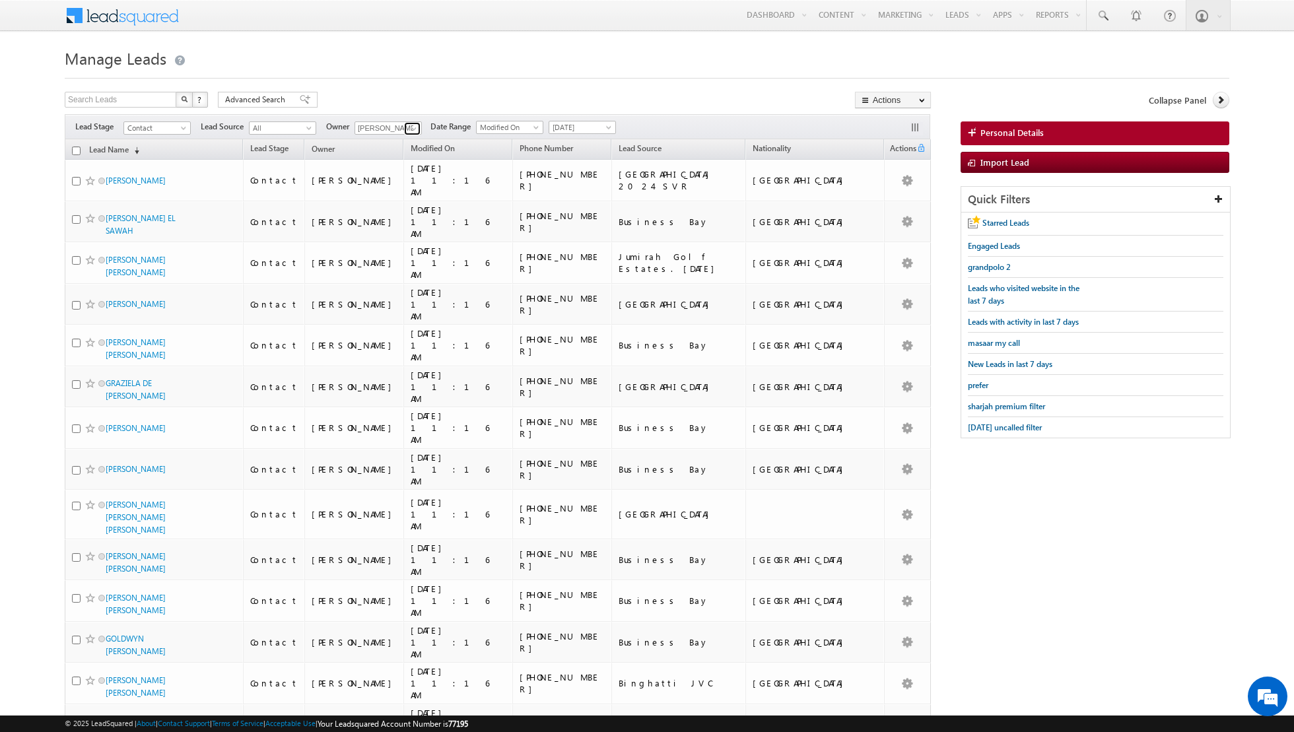
click at [409, 125] on span at bounding box center [414, 128] width 11 height 11
click at [388, 219] on link "[PERSON_NAME] [PERSON_NAME][EMAIL_ADDRESS][DOMAIN_NAME]" at bounding box center [420, 219] width 132 height 25
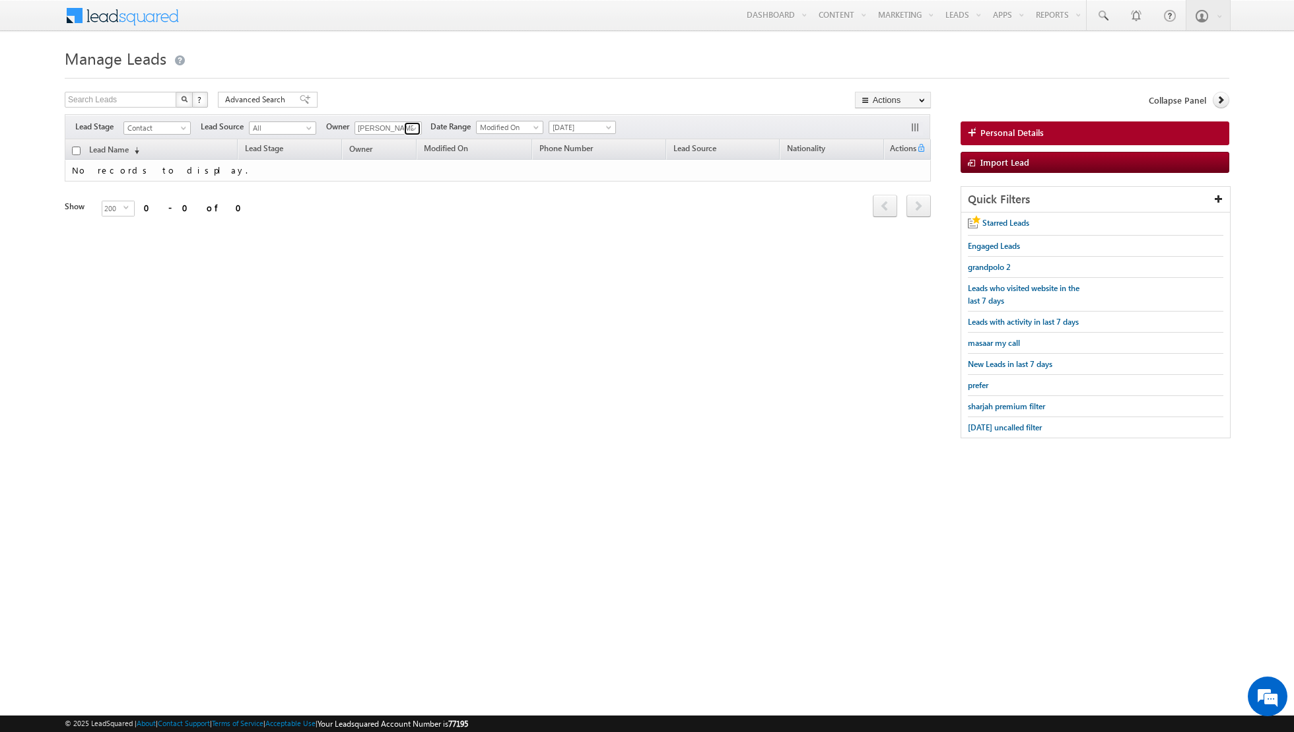
click at [409, 127] on span at bounding box center [414, 128] width 11 height 11
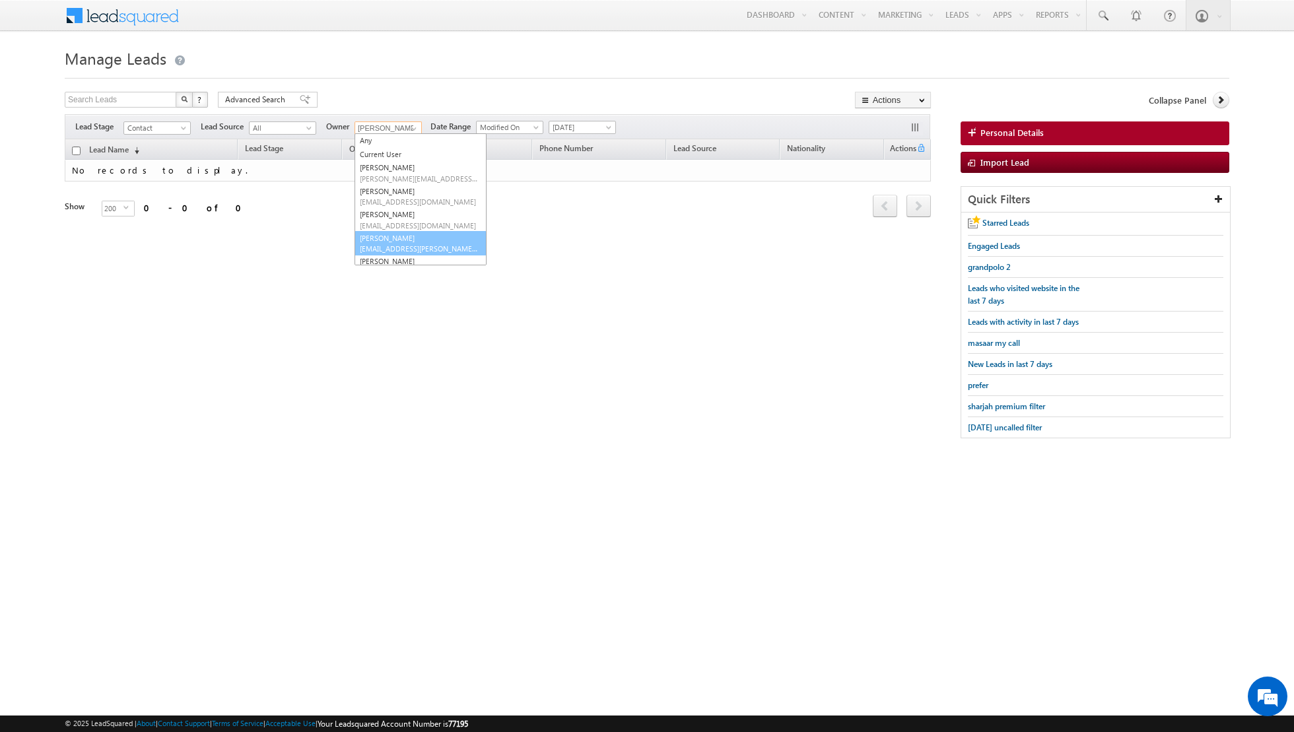
click at [387, 244] on span "[EMAIL_ADDRESS][PERSON_NAME][DOMAIN_NAME]" at bounding box center [419, 249] width 119 height 10
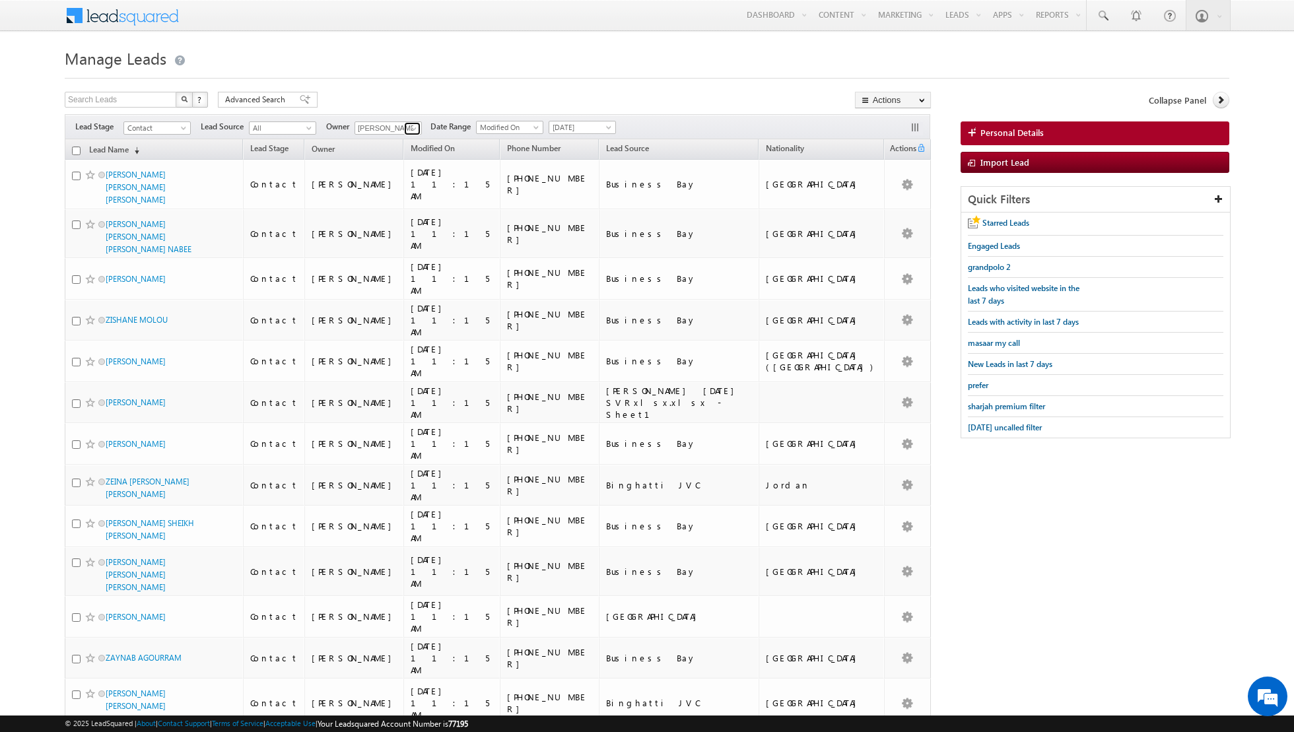
click at [409, 128] on span at bounding box center [414, 128] width 11 height 11
click at [393, 220] on link "[PERSON_NAME] [PERSON_NAME][EMAIL_ADDRESS][DOMAIN_NAME]" at bounding box center [420, 226] width 132 height 25
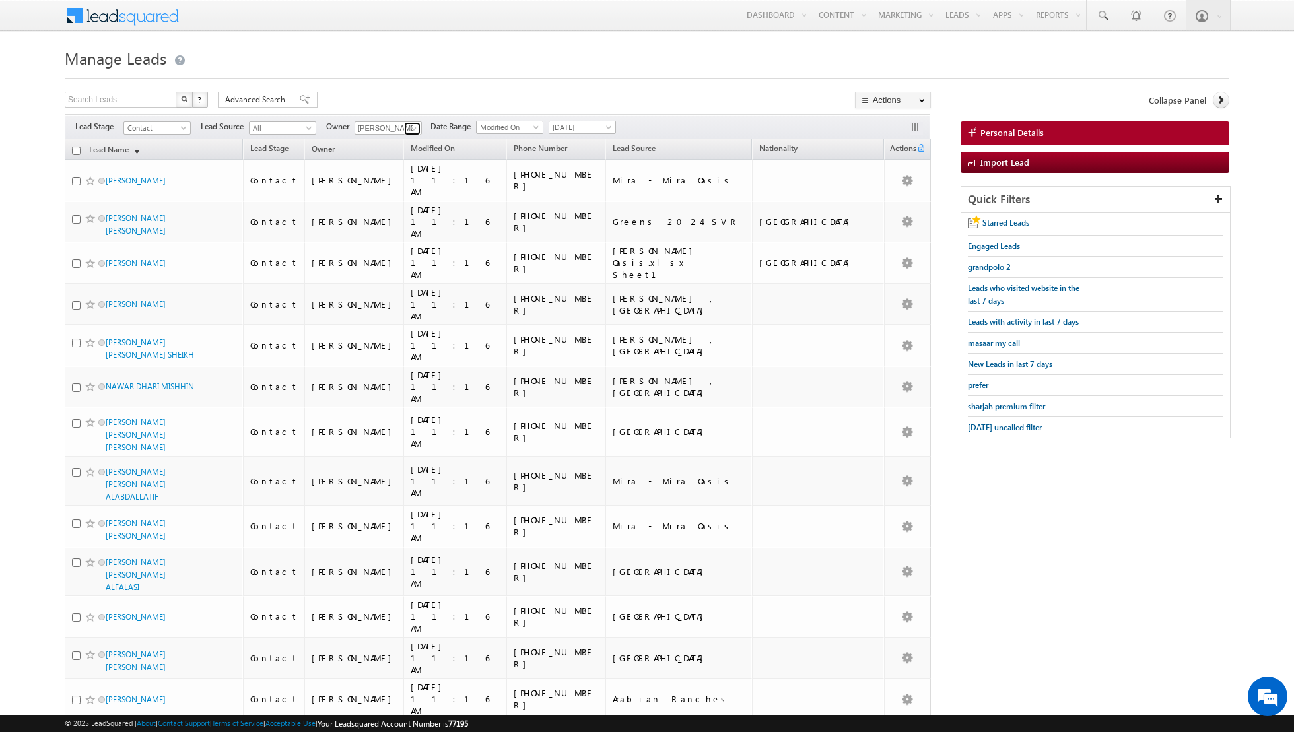
click at [413, 127] on span at bounding box center [414, 128] width 11 height 11
click at [403, 184] on span "[EMAIL_ADDRESS][DOMAIN_NAME]" at bounding box center [419, 189] width 119 height 10
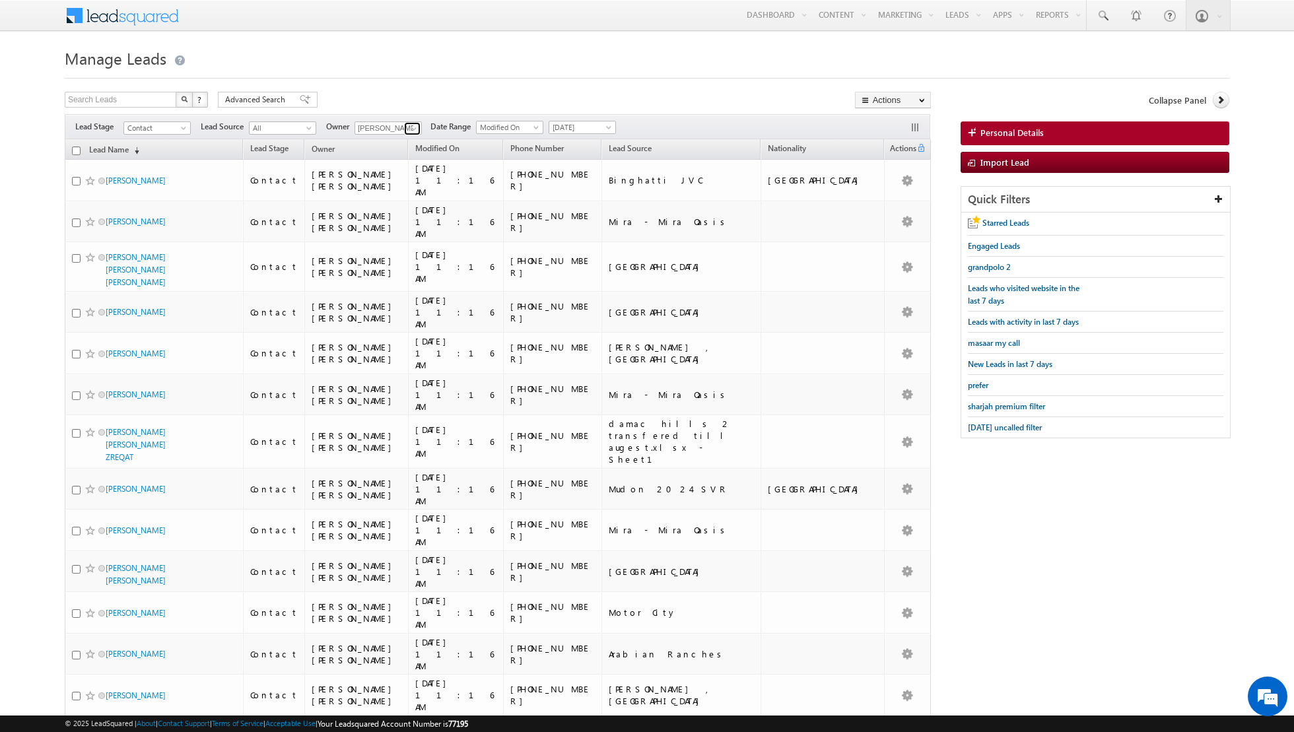
click at [411, 125] on span at bounding box center [414, 128] width 11 height 11
click at [399, 198] on link "[PERSON_NAME] [PERSON_NAME][EMAIL_ADDRESS][PERSON_NAME][DOMAIN_NAME]" at bounding box center [420, 206] width 132 height 25
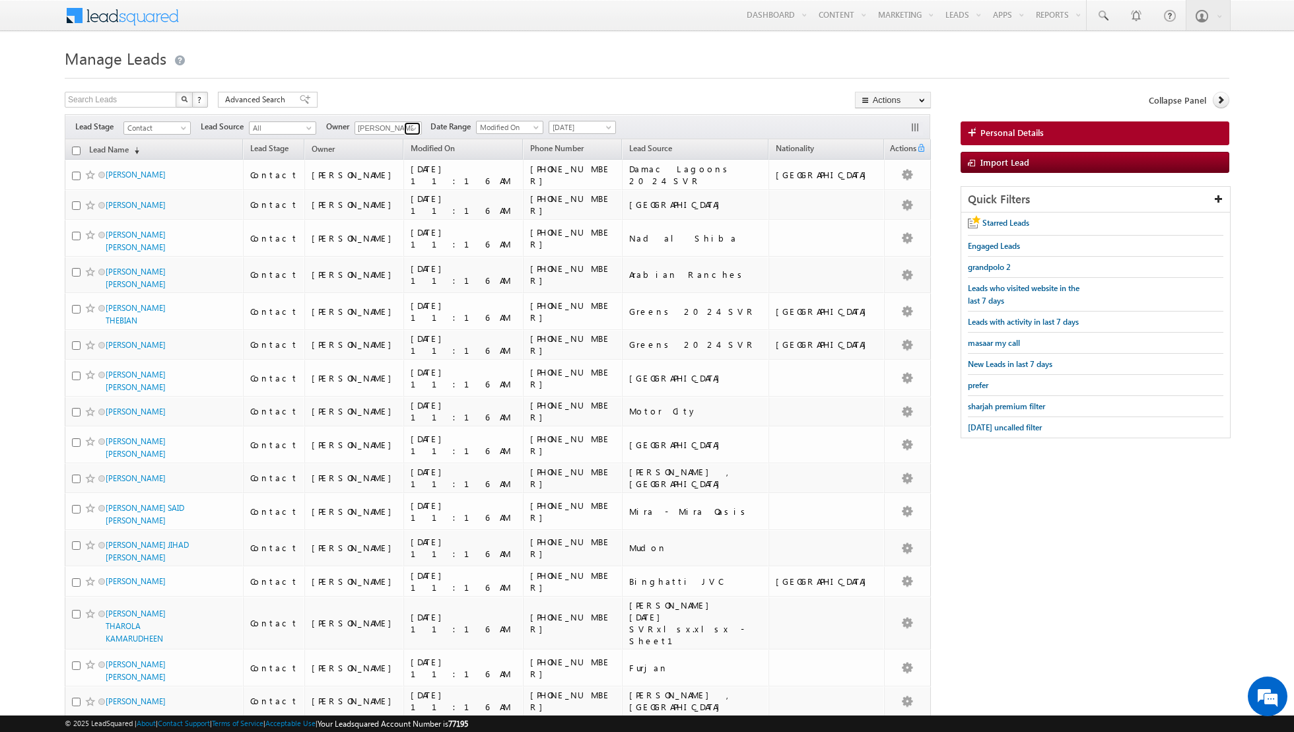
click at [404, 129] on link at bounding box center [412, 128] width 17 height 13
click at [382, 224] on link "[PERSON_NAME] [PERSON_NAME][EMAIL_ADDRESS][PERSON_NAME][DOMAIN_NAME]" at bounding box center [420, 230] width 132 height 25
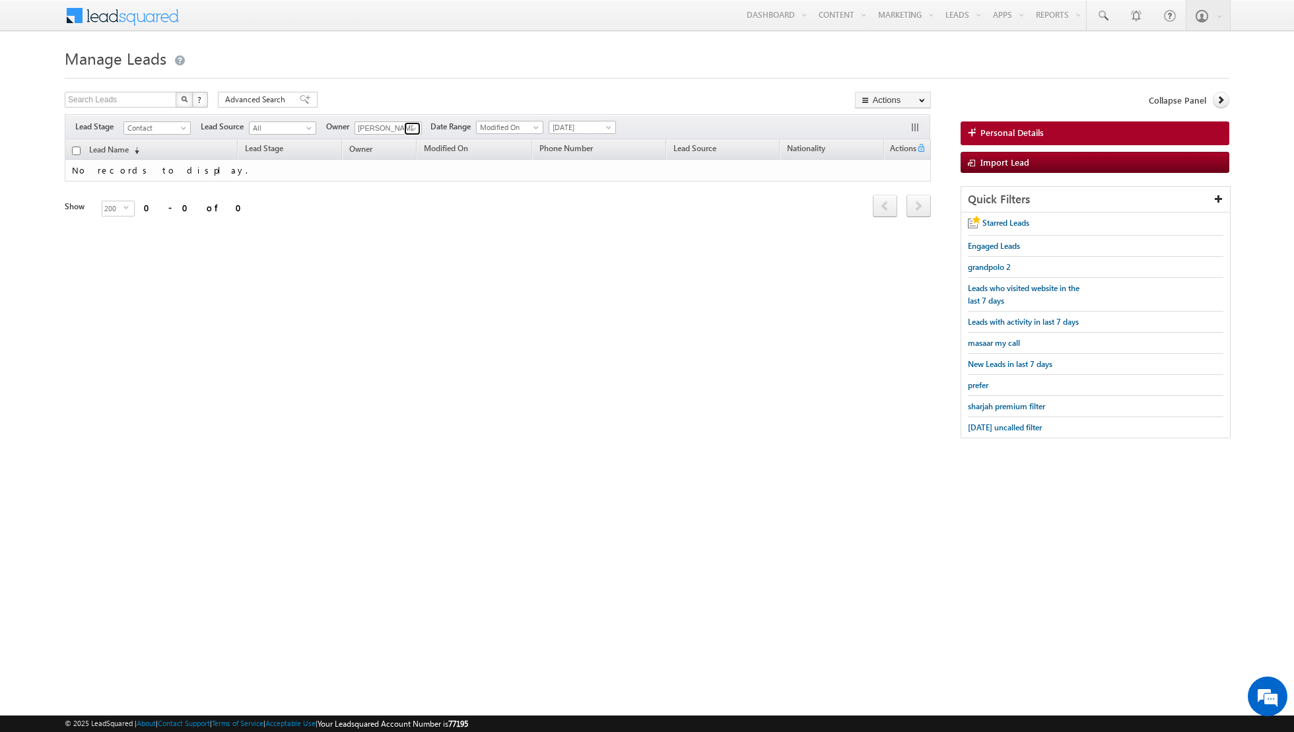
click at [409, 123] on span at bounding box center [414, 128] width 11 height 11
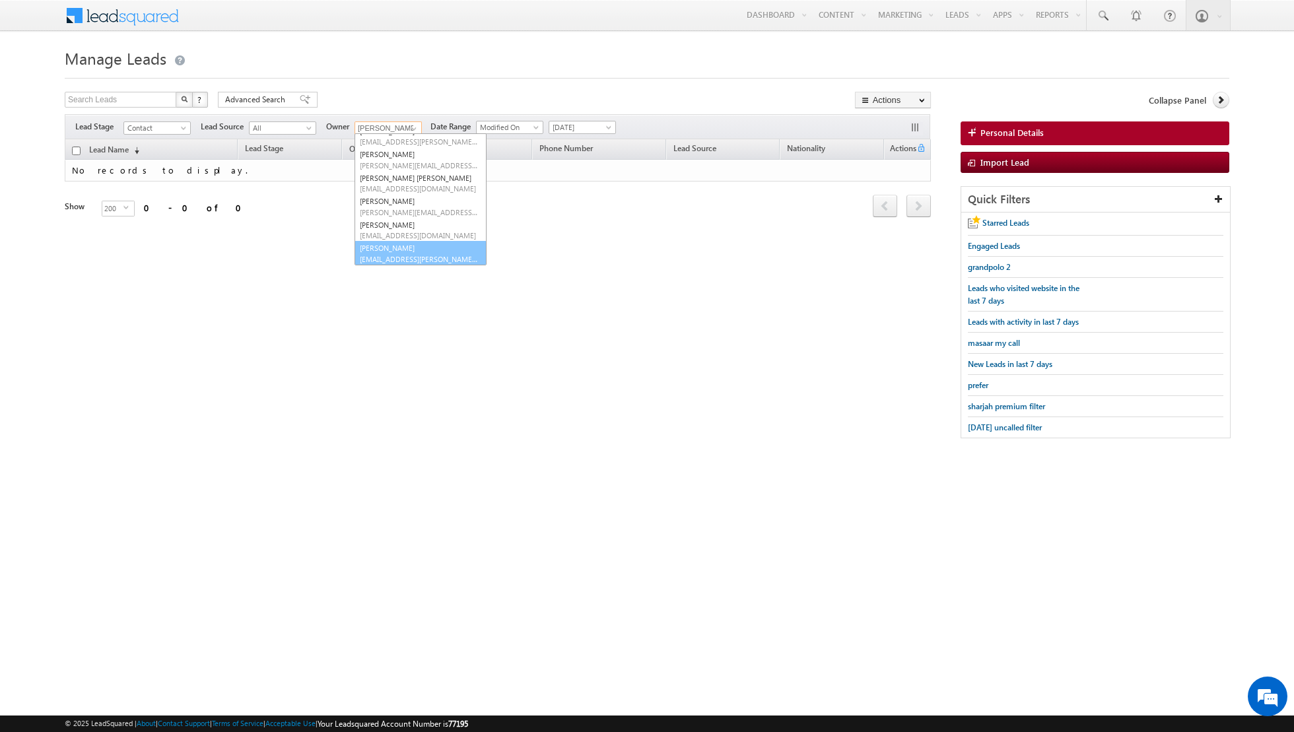
click at [380, 261] on span "[EMAIL_ADDRESS][PERSON_NAME][DOMAIN_NAME]" at bounding box center [419, 259] width 119 height 10
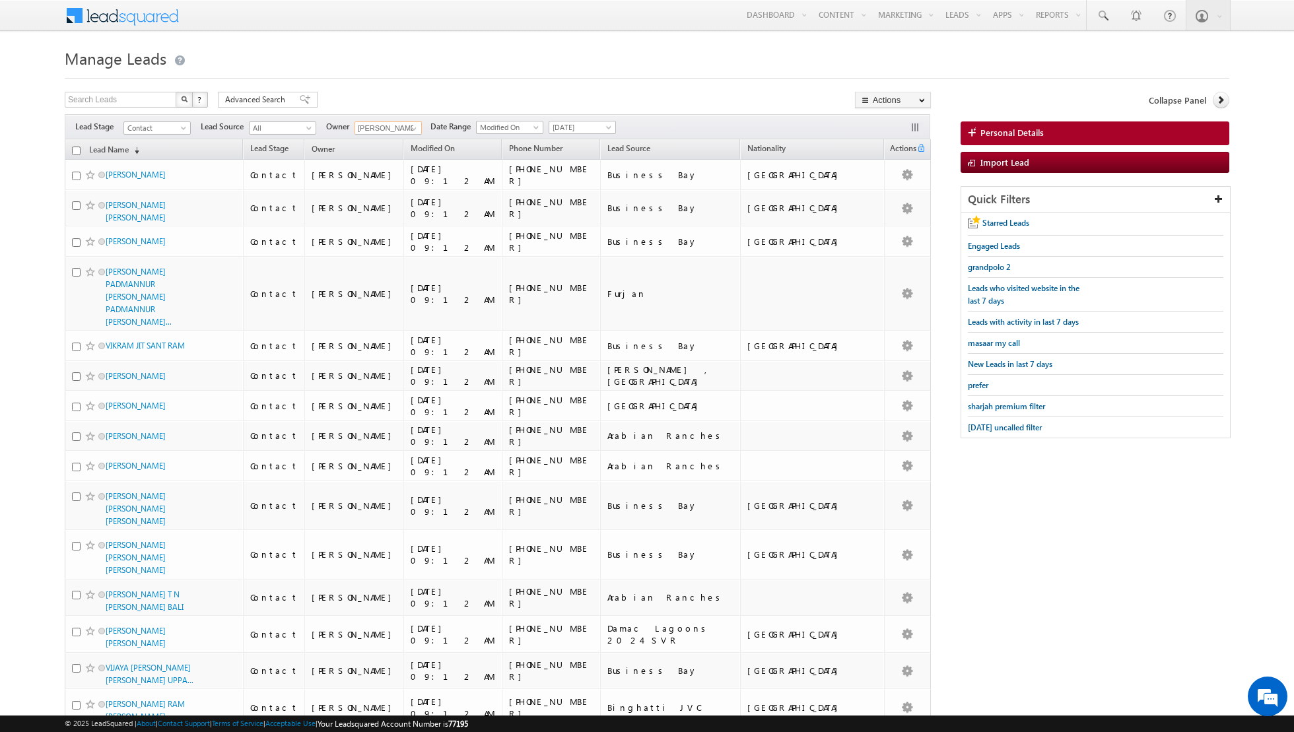
click at [76, 152] on input "checkbox" at bounding box center [76, 151] width 9 height 9
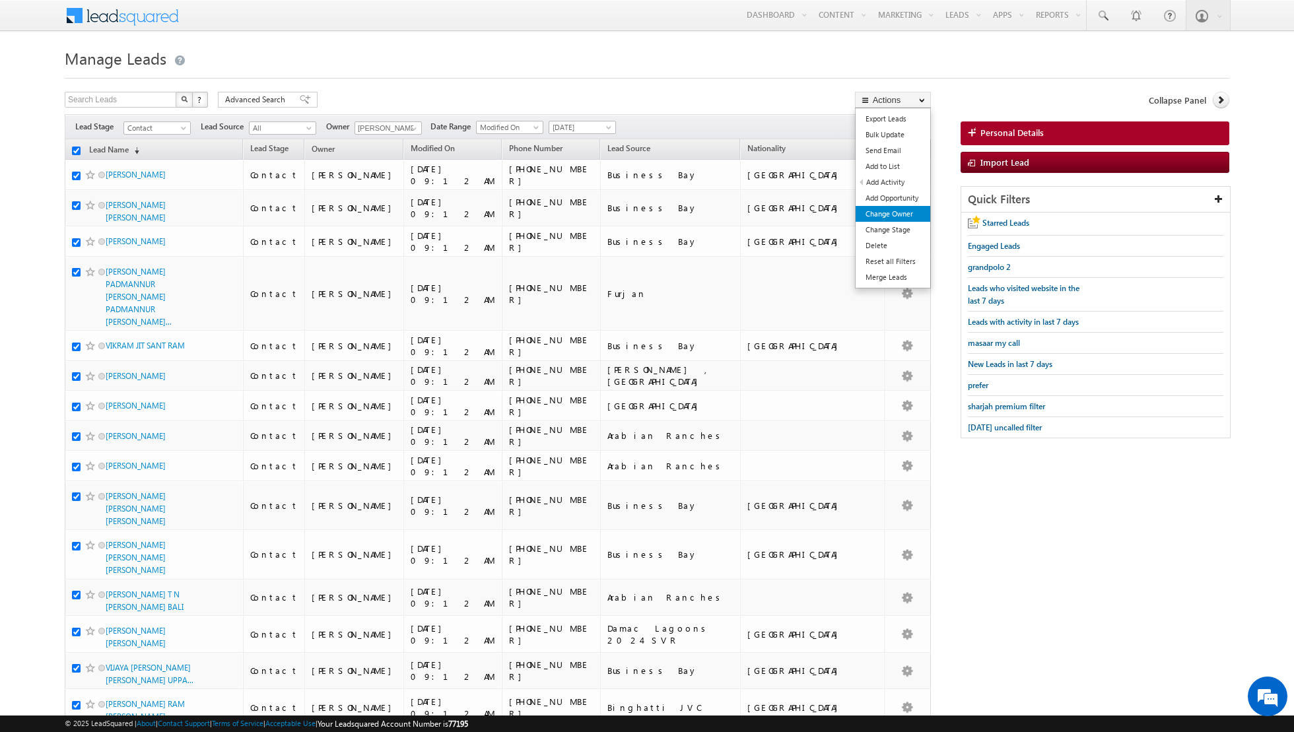
click at [880, 218] on link "Change Owner" at bounding box center [892, 214] width 75 height 16
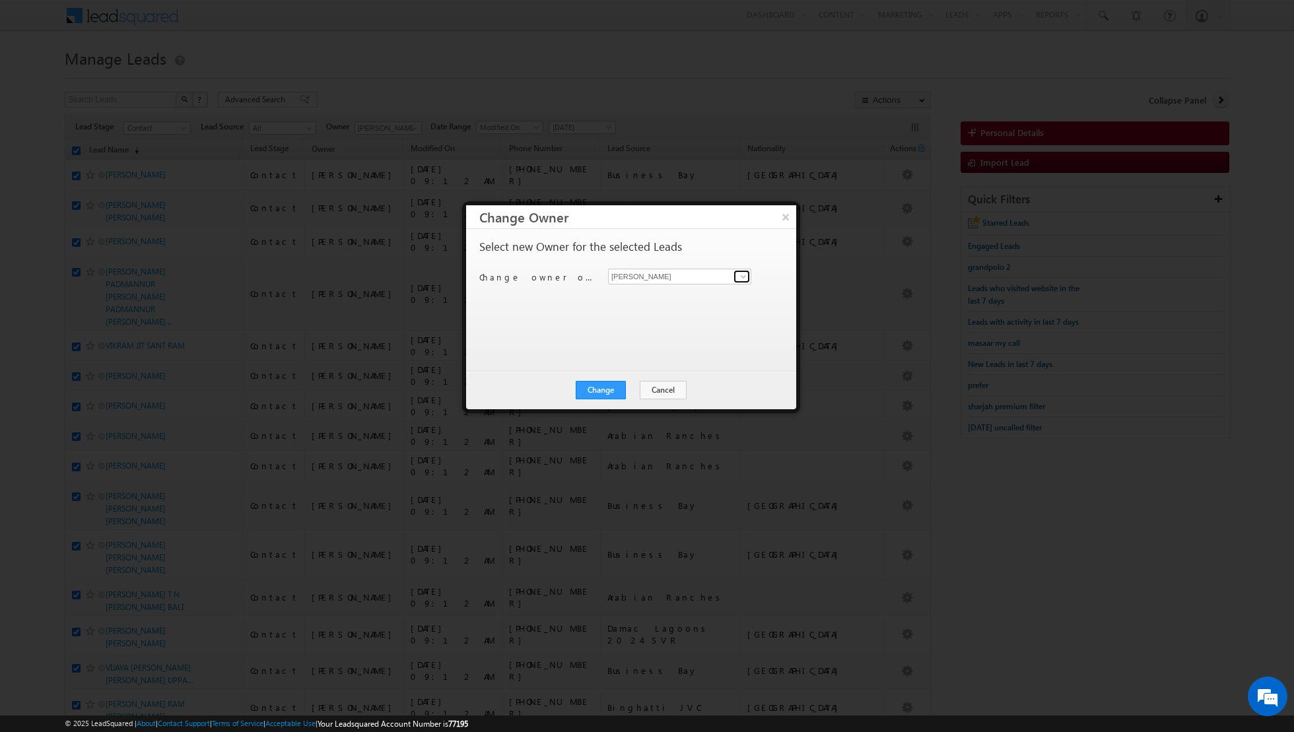
click at [737, 271] on link at bounding box center [741, 276] width 17 height 13
click at [644, 372] on span "[EMAIL_ADDRESS][DOMAIN_NAME]" at bounding box center [672, 371] width 119 height 10
click at [605, 395] on button "Change" at bounding box center [601, 390] width 50 height 18
click at [632, 387] on button "Close" at bounding box center [633, 390] width 42 height 18
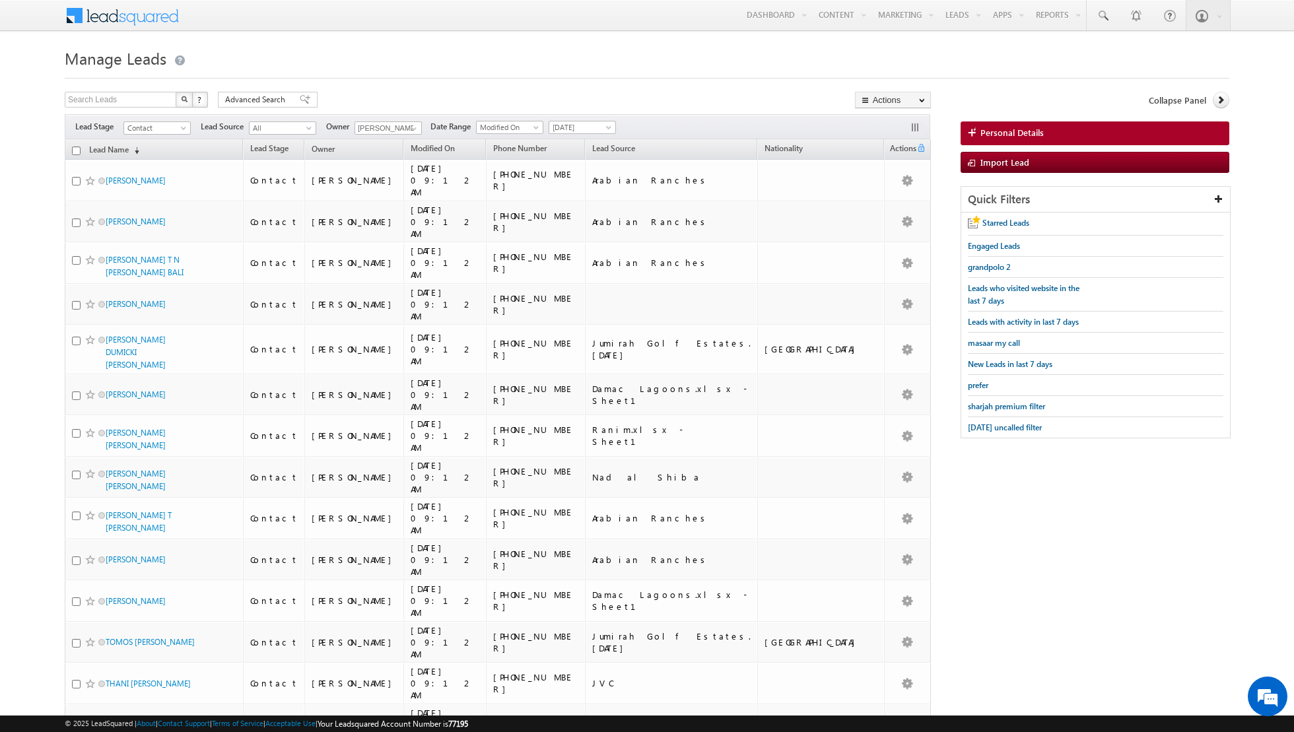
click at [77, 150] on input "checkbox" at bounding box center [76, 151] width 9 height 9
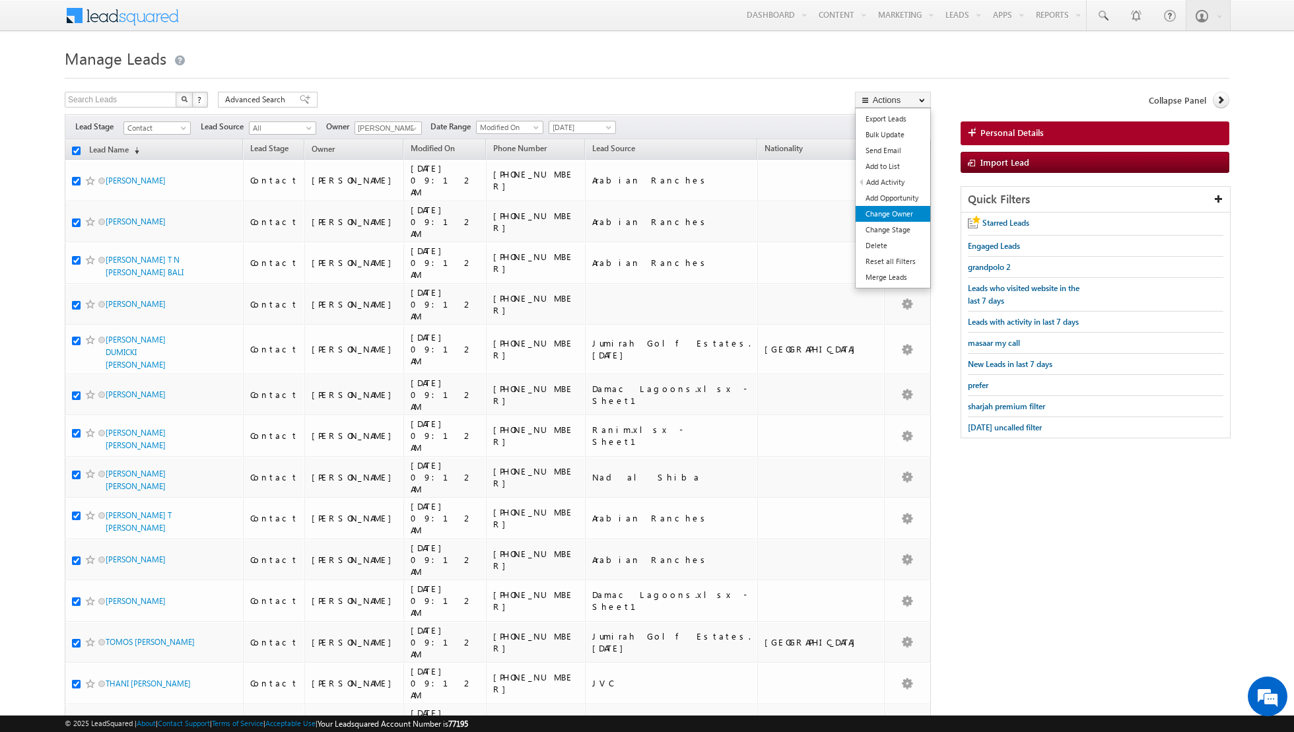
click at [883, 218] on link "Change Owner" at bounding box center [892, 214] width 75 height 16
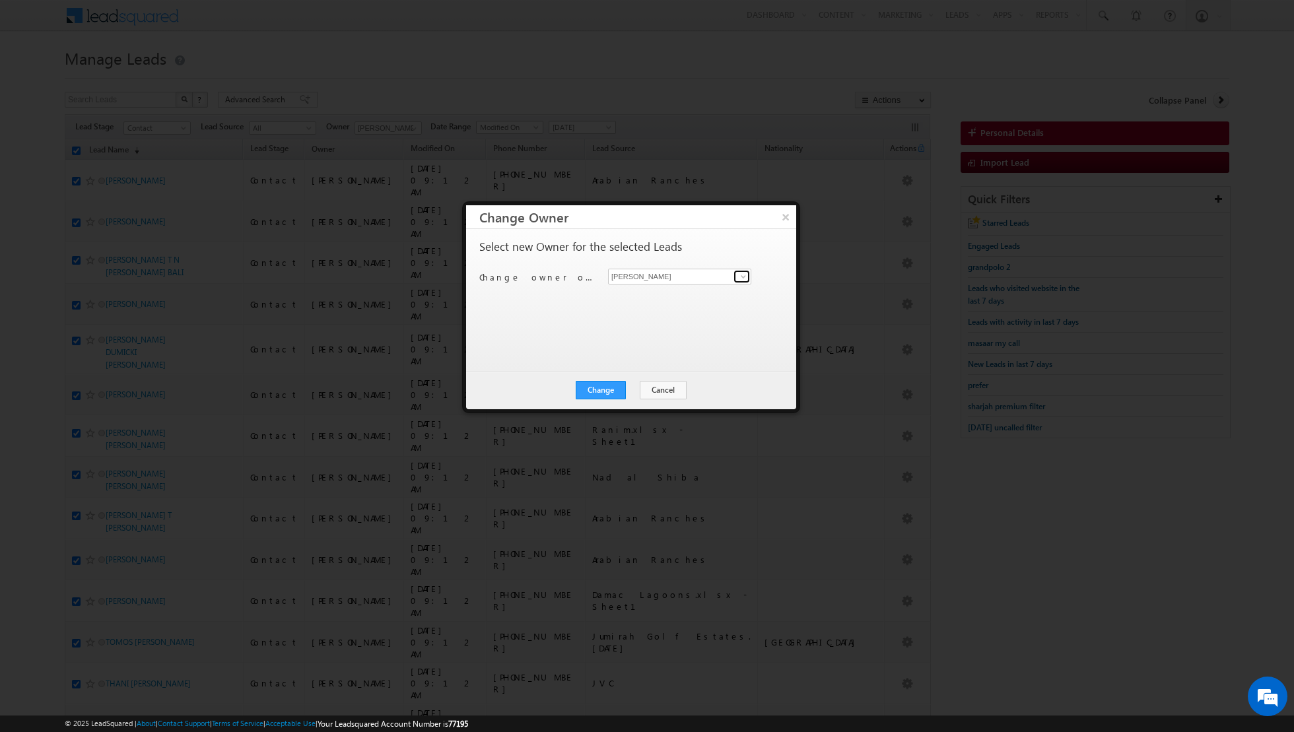
click at [741, 278] on span at bounding box center [743, 276] width 11 height 11
click at [692, 333] on link "[PERSON_NAME] [PERSON_NAME][EMAIL_ADDRESS][DOMAIN_NAME]" at bounding box center [679, 343] width 143 height 25
click at [604, 389] on button "Change" at bounding box center [601, 390] width 50 height 18
click at [631, 385] on button "Close" at bounding box center [633, 390] width 42 height 18
